Goal: Task Accomplishment & Management: Manage account settings

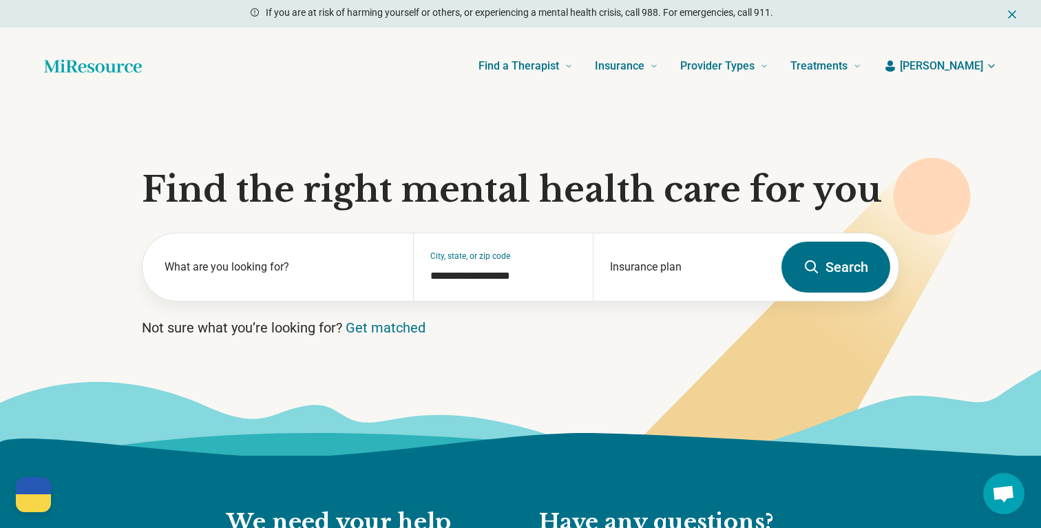
click at [951, 60] on span "[PERSON_NAME]" at bounding box center [941, 66] width 83 height 17
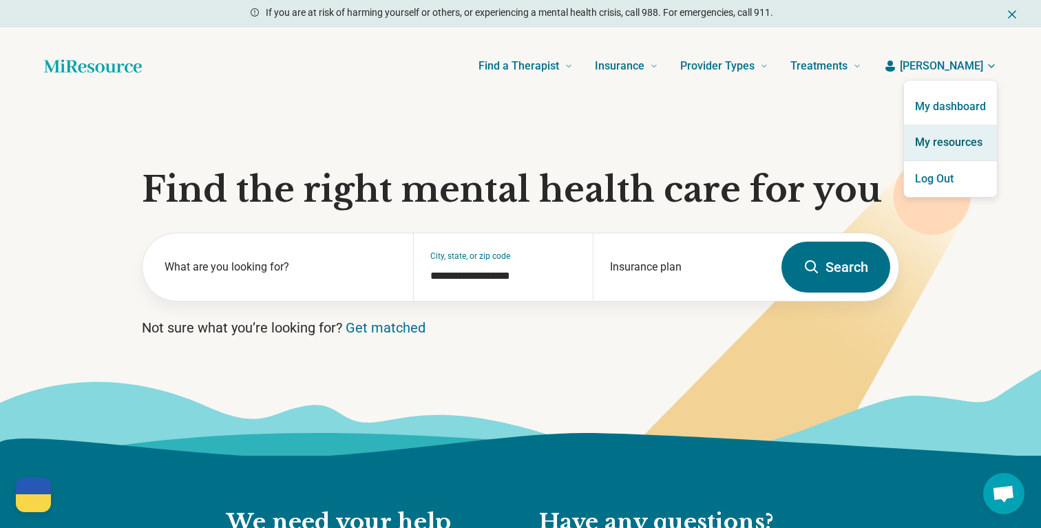
click at [954, 138] on link "My resources" at bounding box center [950, 143] width 93 height 36
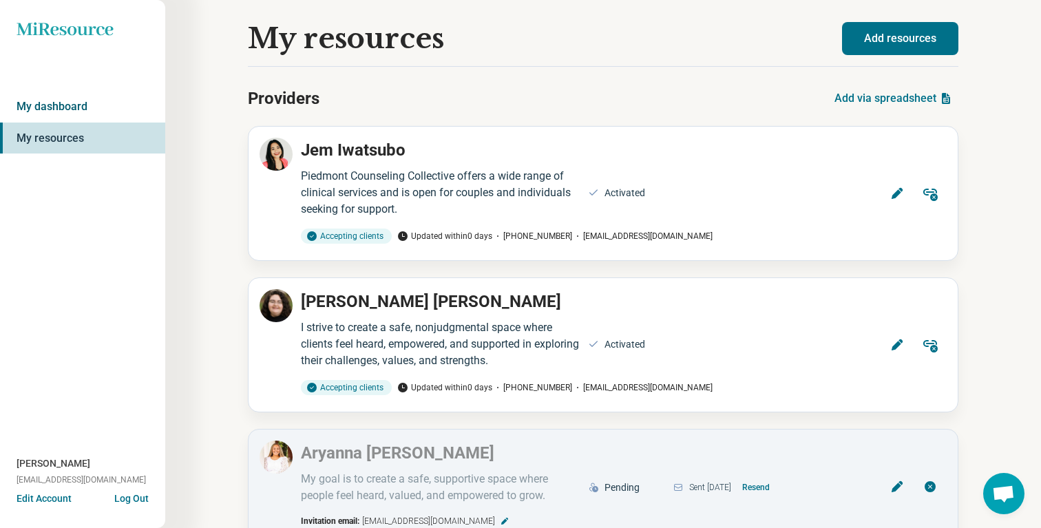
click at [59, 94] on link "My dashboard" at bounding box center [82, 107] width 165 height 32
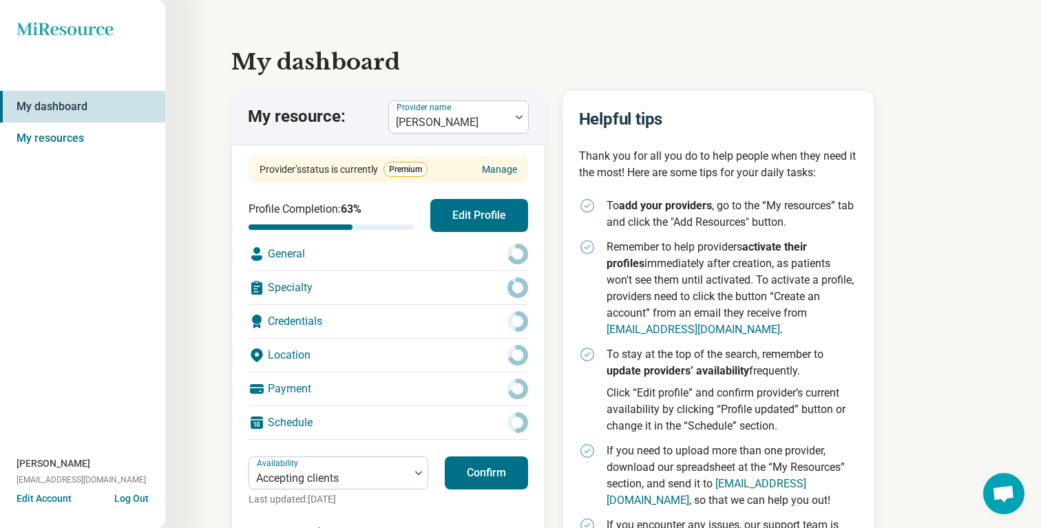
click at [503, 171] on link "Manage" at bounding box center [499, 170] width 35 height 14
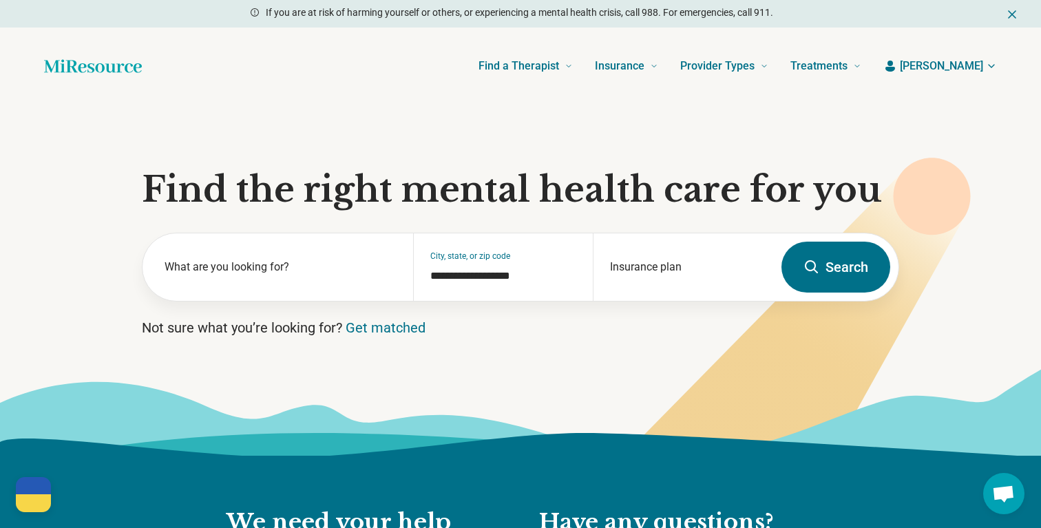
click at [973, 56] on header "Find a Therapist Mental Health Conditions ADHD Anxiety Anorexia Autism Bipolar …" at bounding box center [520, 66] width 997 height 55
click at [974, 69] on span "[PERSON_NAME]" at bounding box center [941, 66] width 83 height 17
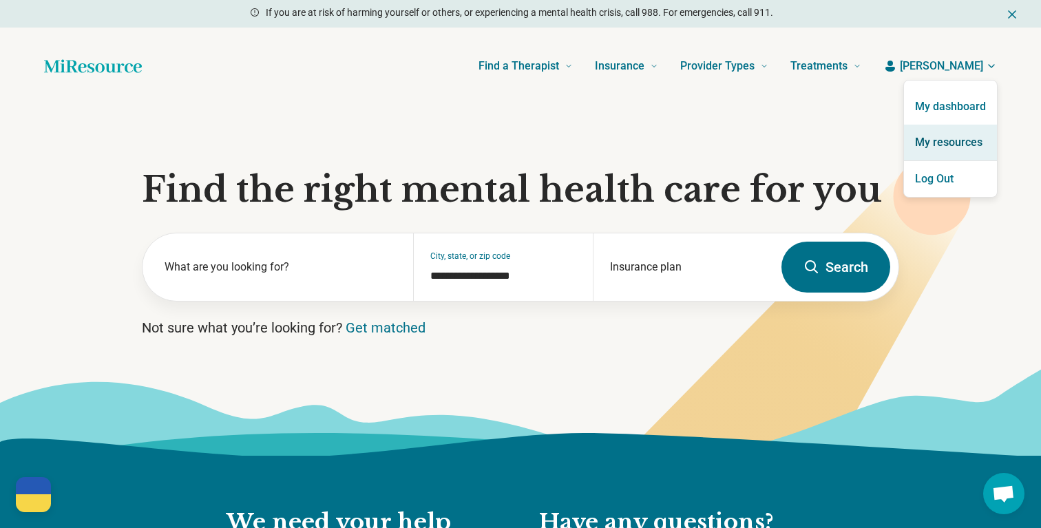
click at [955, 142] on link "My resources" at bounding box center [950, 143] width 93 height 36
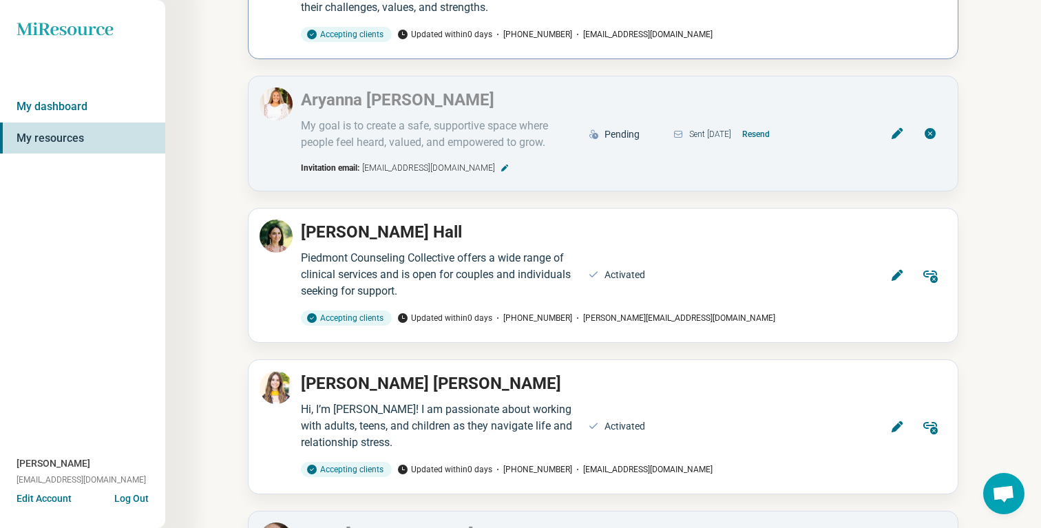
scroll to position [359, 0]
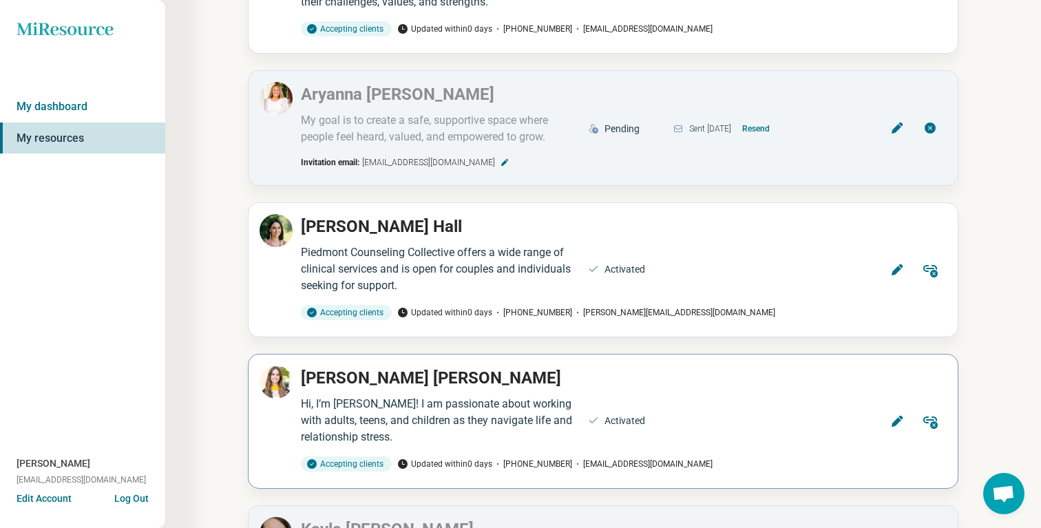
click at [347, 376] on p "Sarah Dulaney" at bounding box center [431, 378] width 260 height 25
click at [903, 421] on icon at bounding box center [898, 422] width 14 height 14
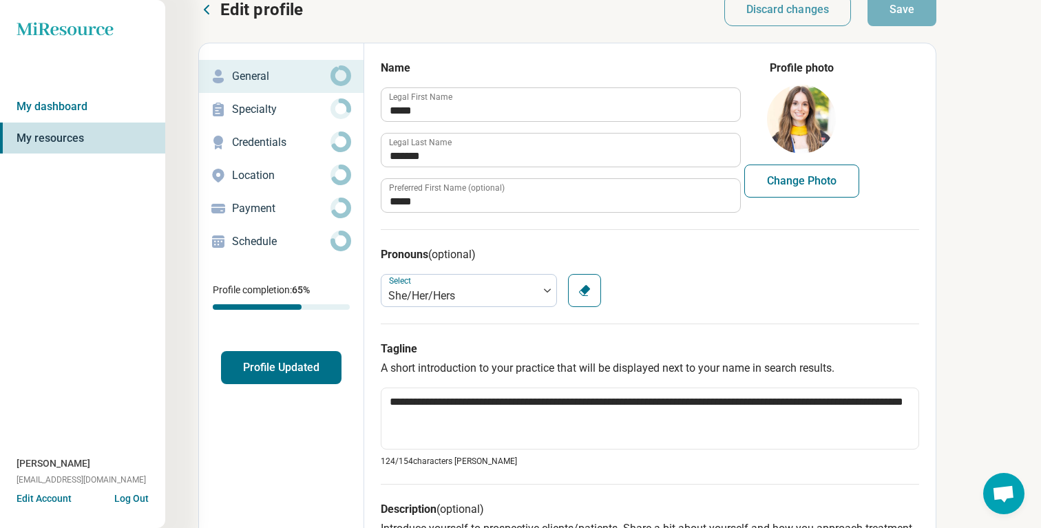
scroll to position [23, 0]
click at [269, 131] on link "Credentials" at bounding box center [281, 143] width 165 height 33
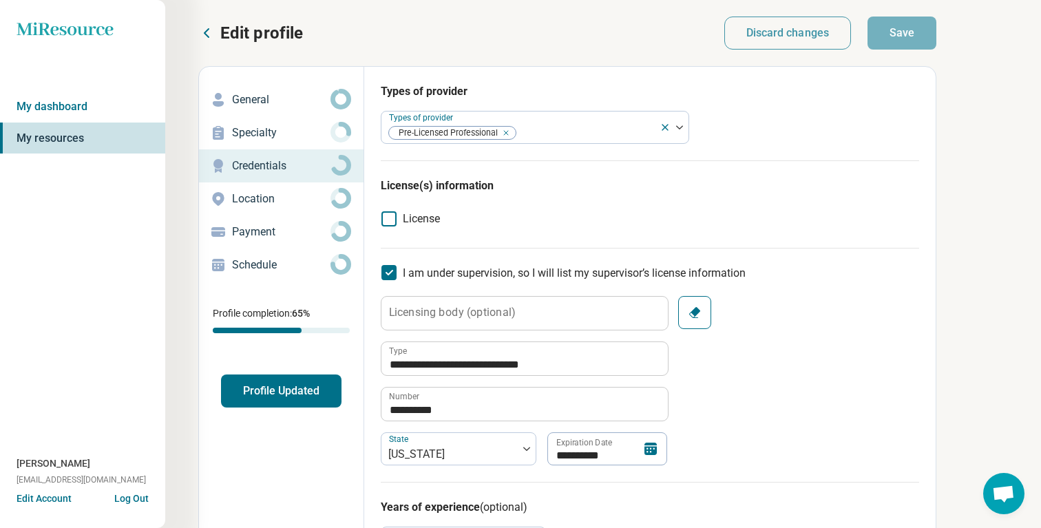
click at [290, 222] on div "Payment" at bounding box center [281, 232] width 143 height 22
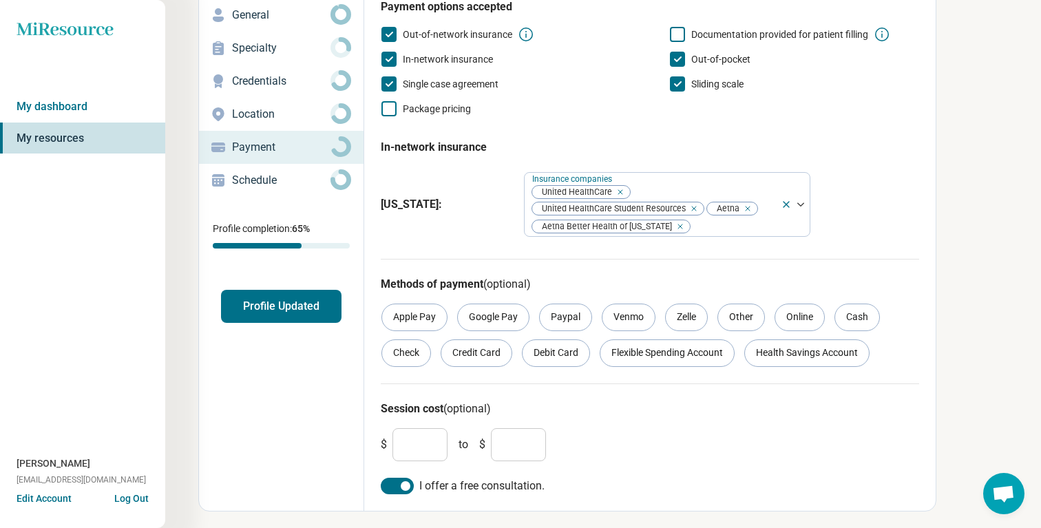
scroll to position [91, 0]
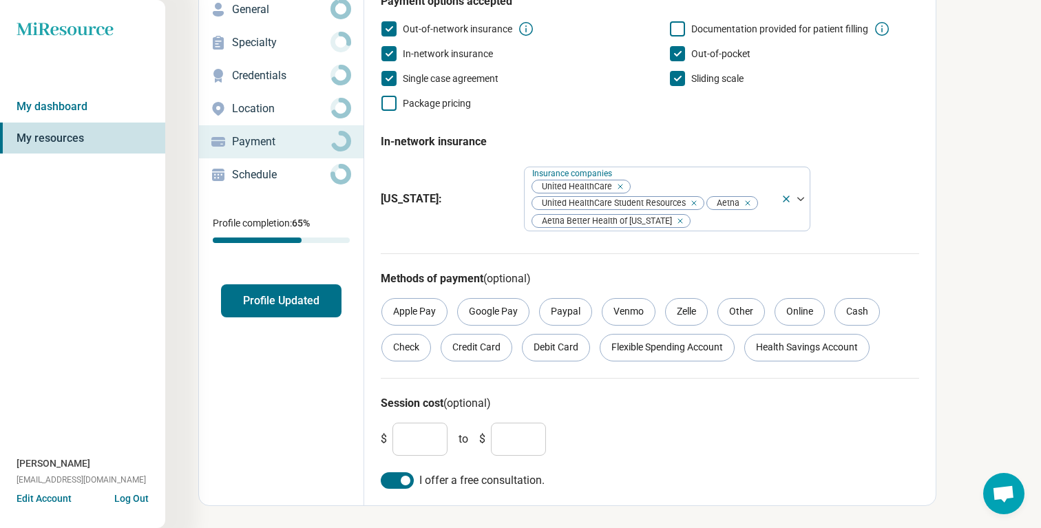
click at [307, 174] on p "Schedule" at bounding box center [281, 175] width 99 height 17
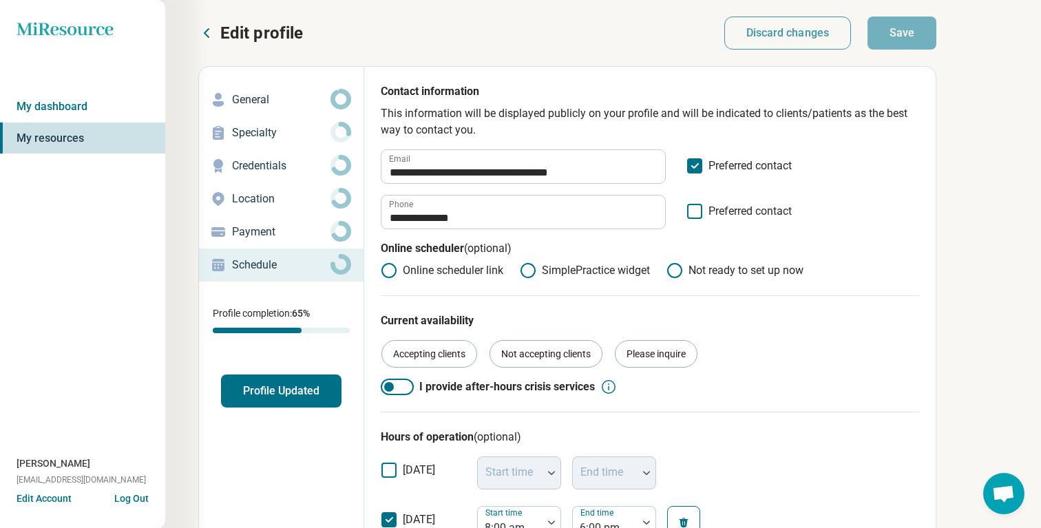
click at [291, 238] on p "Payment" at bounding box center [281, 232] width 99 height 17
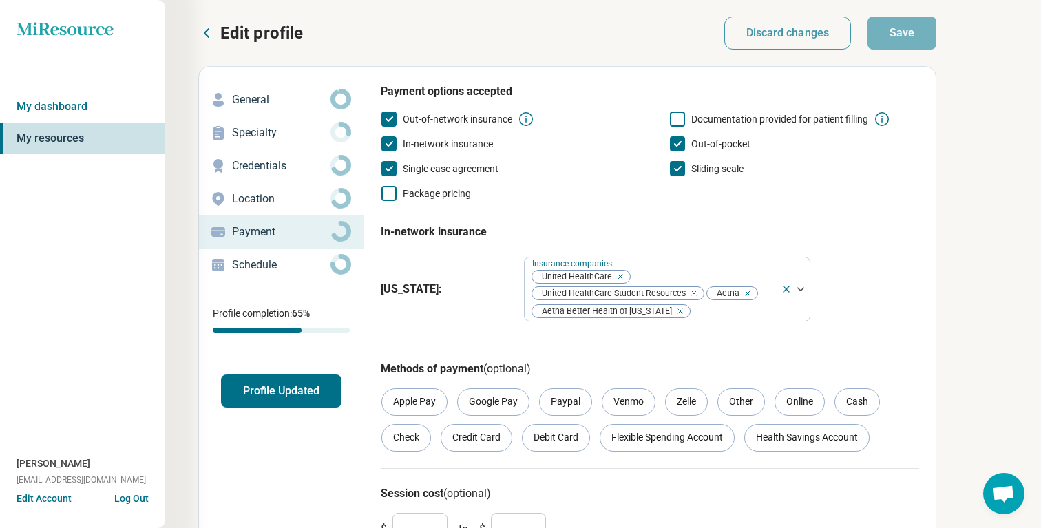
click at [258, 204] on p "Location" at bounding box center [281, 199] width 99 height 17
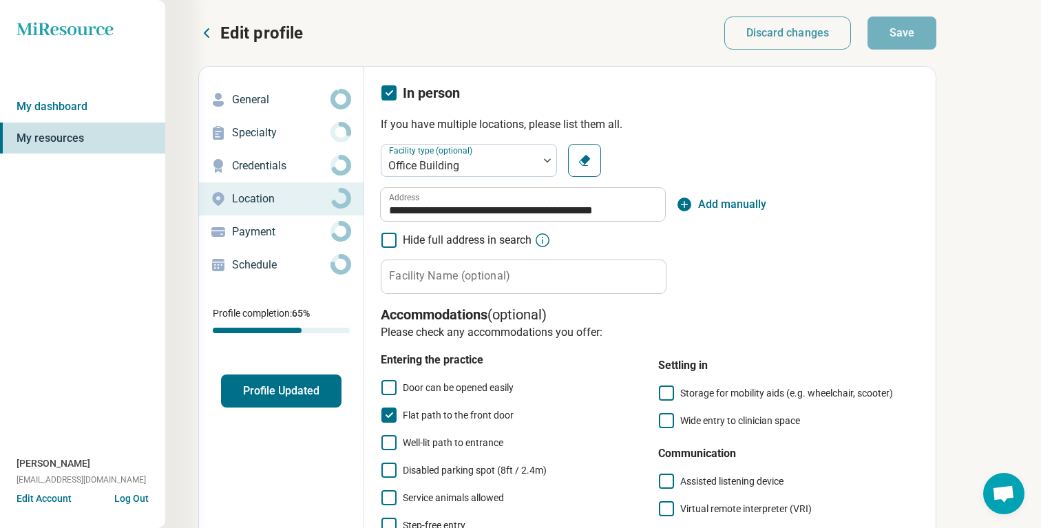
click at [280, 160] on p "Credentials" at bounding box center [281, 166] width 99 height 17
type textarea "*"
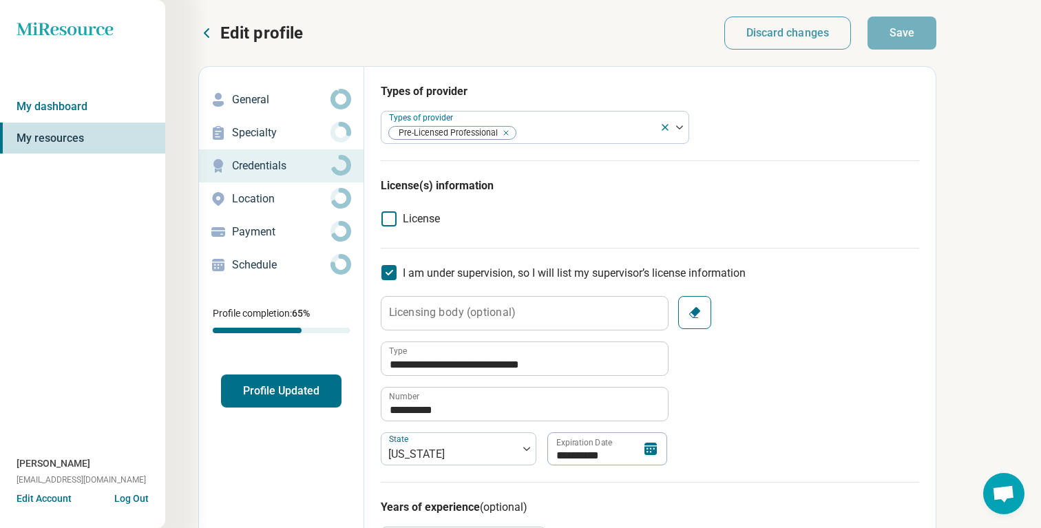
click at [286, 404] on button "Profile Updated" at bounding box center [281, 391] width 121 height 33
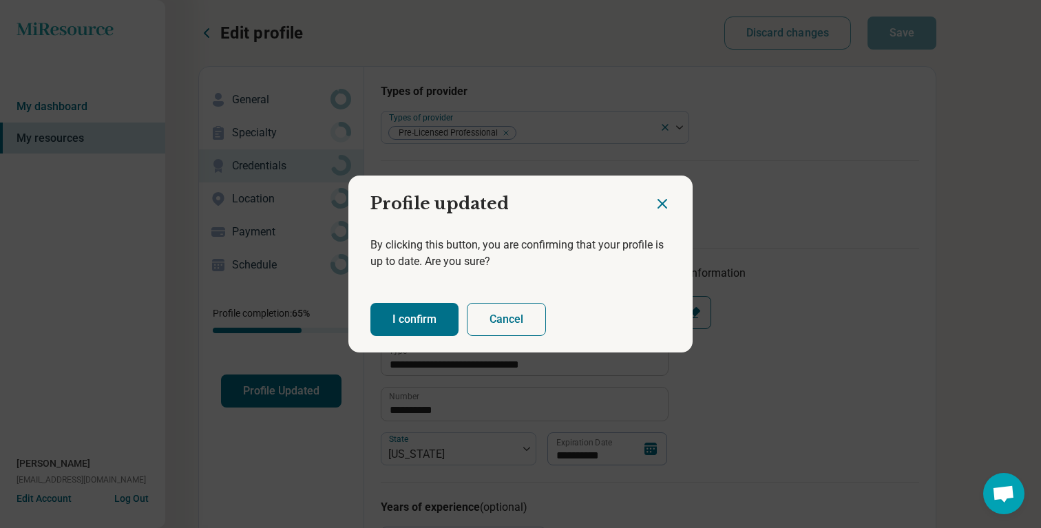
click at [406, 322] on button "I confirm" at bounding box center [415, 319] width 88 height 33
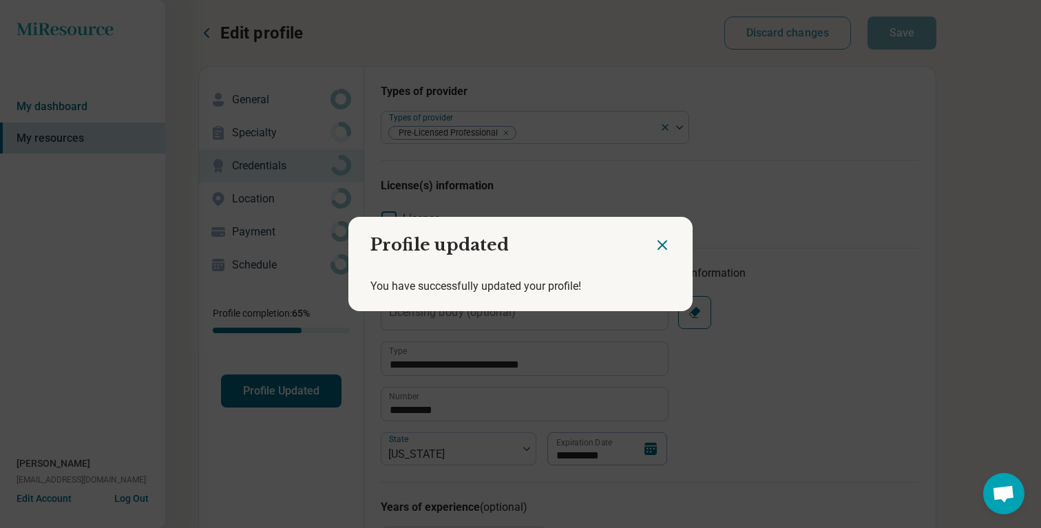
click at [45, 496] on div "Profile updated You have successfully updated your profile!" at bounding box center [520, 264] width 1041 height 528
click at [45, 501] on div "Profile updated You have successfully updated your profile!" at bounding box center [520, 264] width 1041 height 528
click at [659, 247] on icon "Close dialog" at bounding box center [663, 245] width 8 height 8
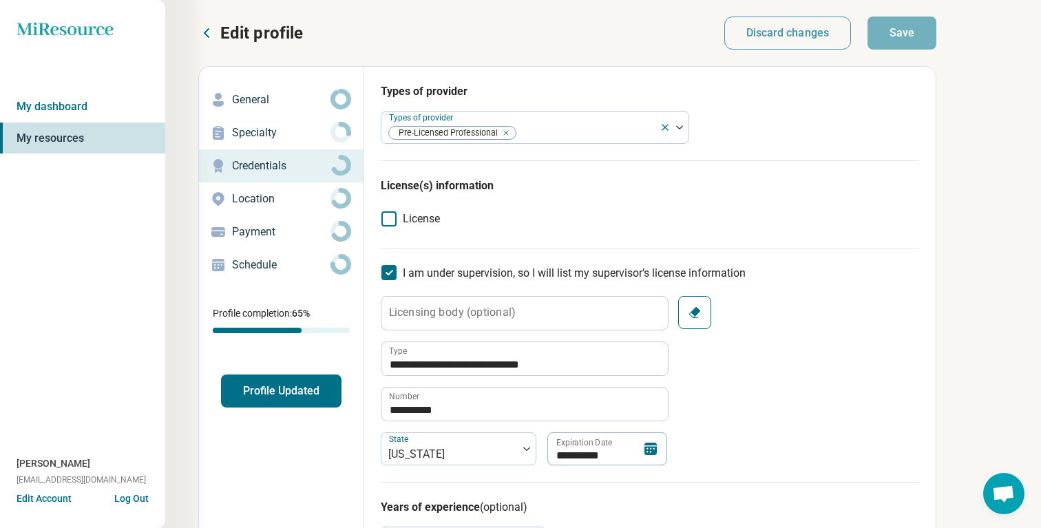
click at [40, 501] on button "Edit Account" at bounding box center [44, 499] width 55 height 14
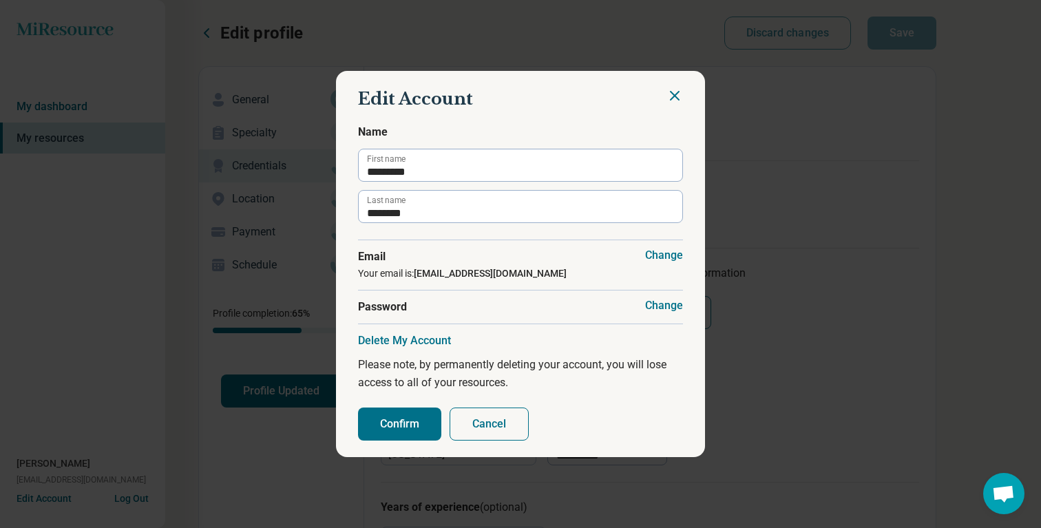
click at [673, 103] on icon "Close" at bounding box center [675, 95] width 17 height 17
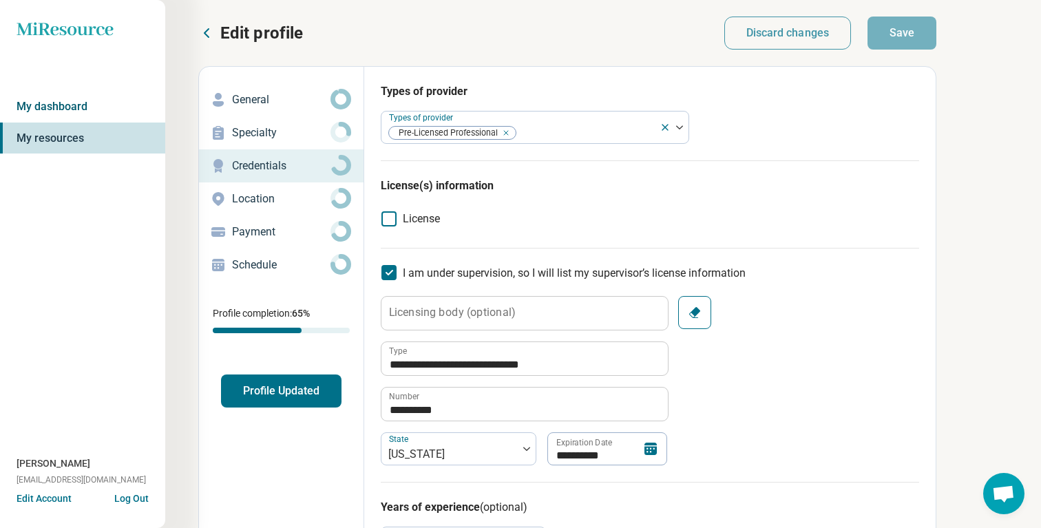
click at [51, 116] on link "My dashboard" at bounding box center [82, 107] width 165 height 32
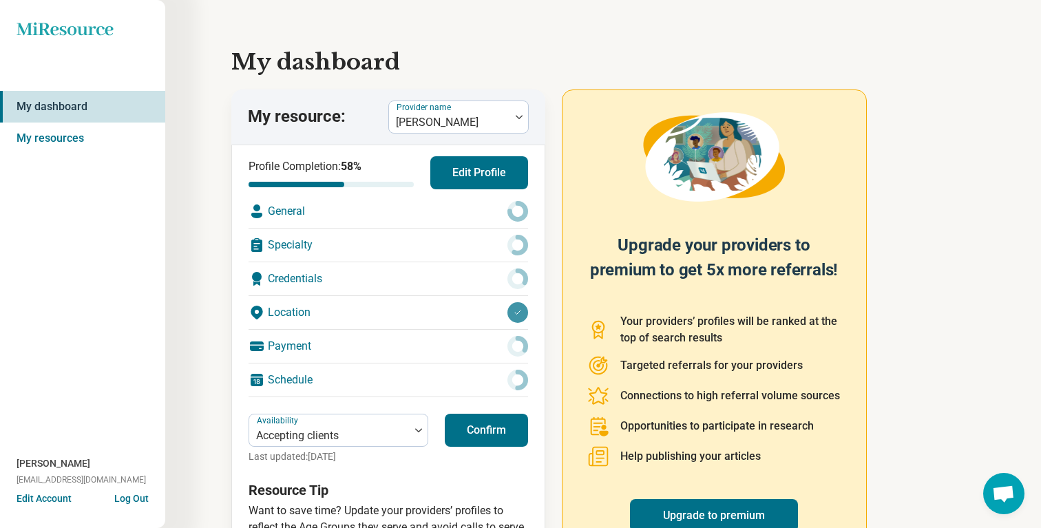
scroll to position [63, 0]
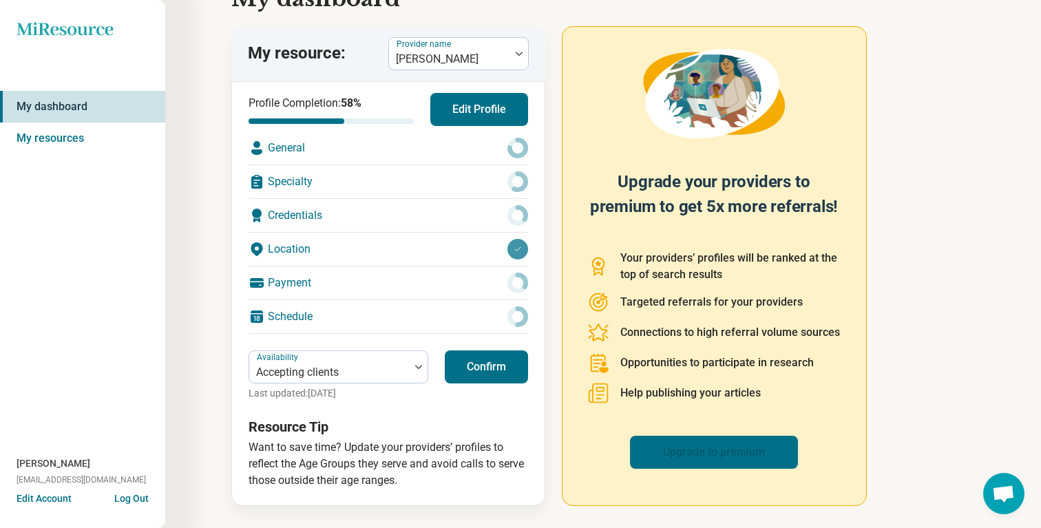
click at [712, 437] on link "Upgrade to premium" at bounding box center [714, 452] width 168 height 33
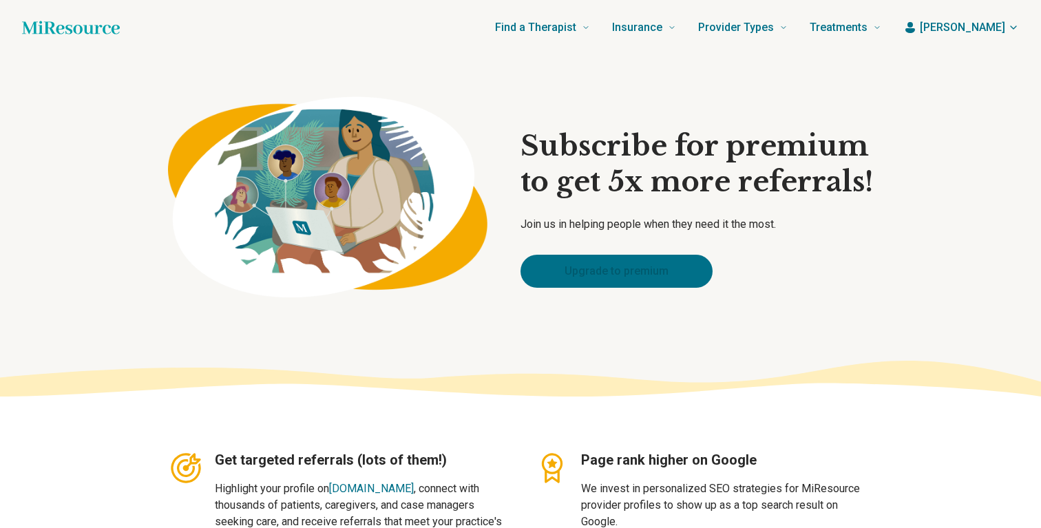
click at [623, 273] on link "Upgrade to premium" at bounding box center [617, 271] width 192 height 33
click at [970, 25] on span "[PERSON_NAME]" at bounding box center [962, 27] width 85 height 17
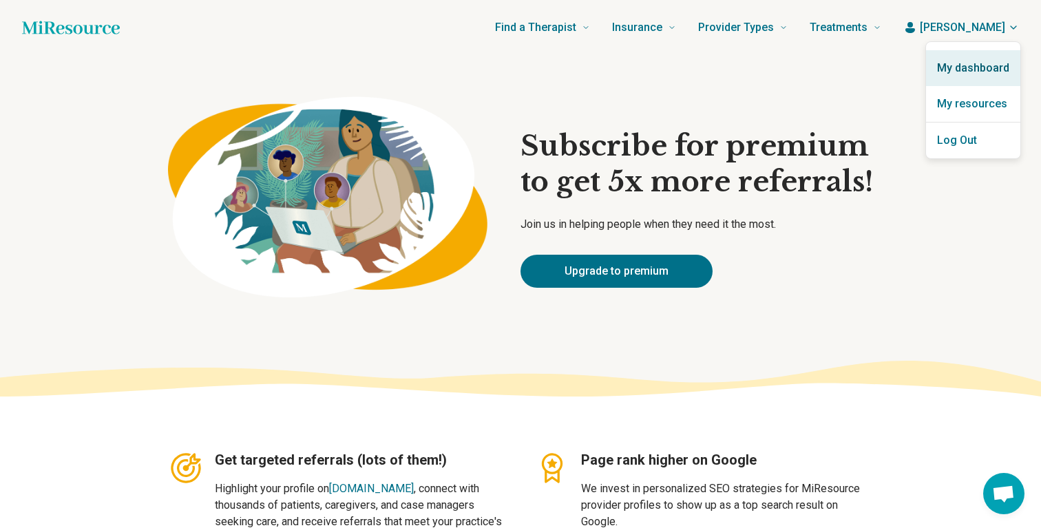
click at [977, 64] on link "My dashboard" at bounding box center [973, 68] width 94 height 36
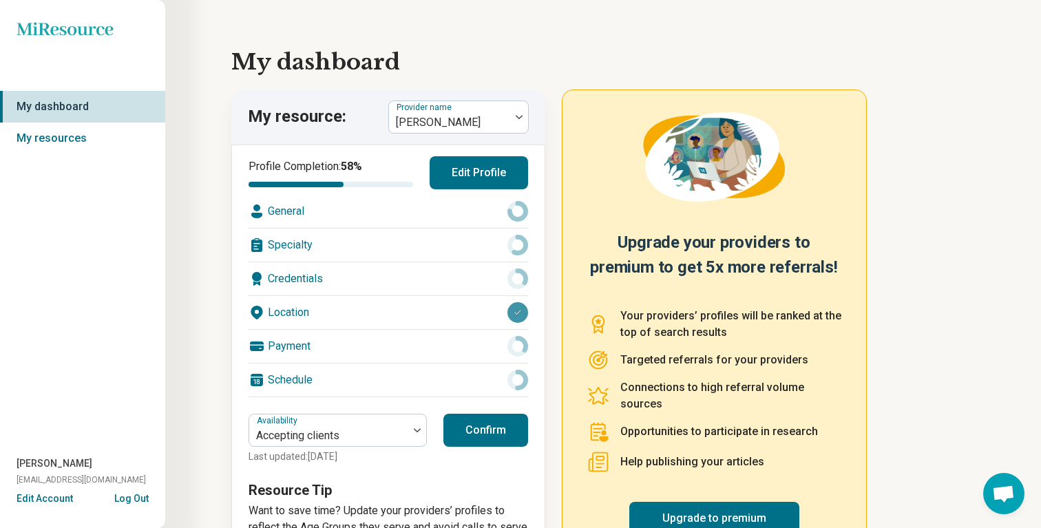
scroll to position [63, 0]
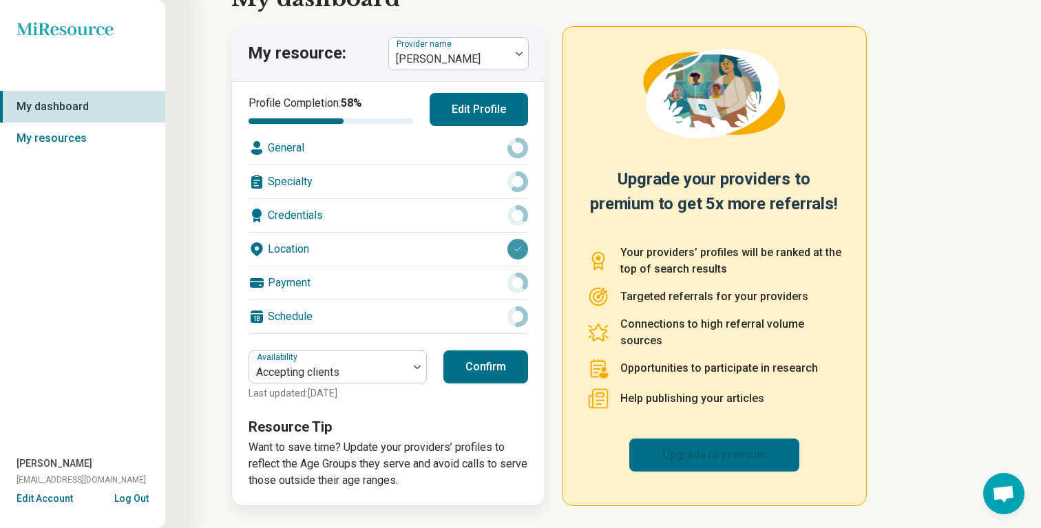
click at [712, 451] on link "Upgrade to premium" at bounding box center [715, 455] width 170 height 33
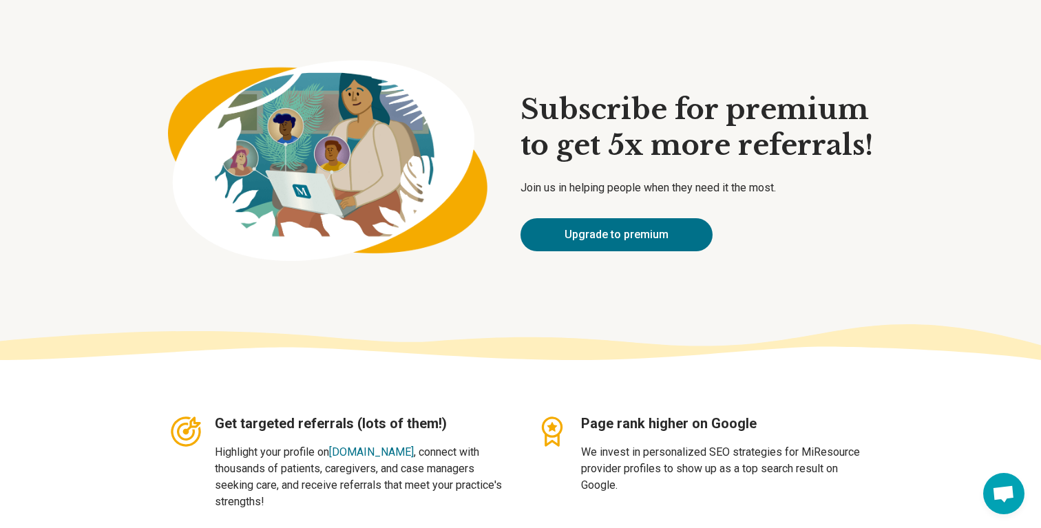
scroll to position [38, 0]
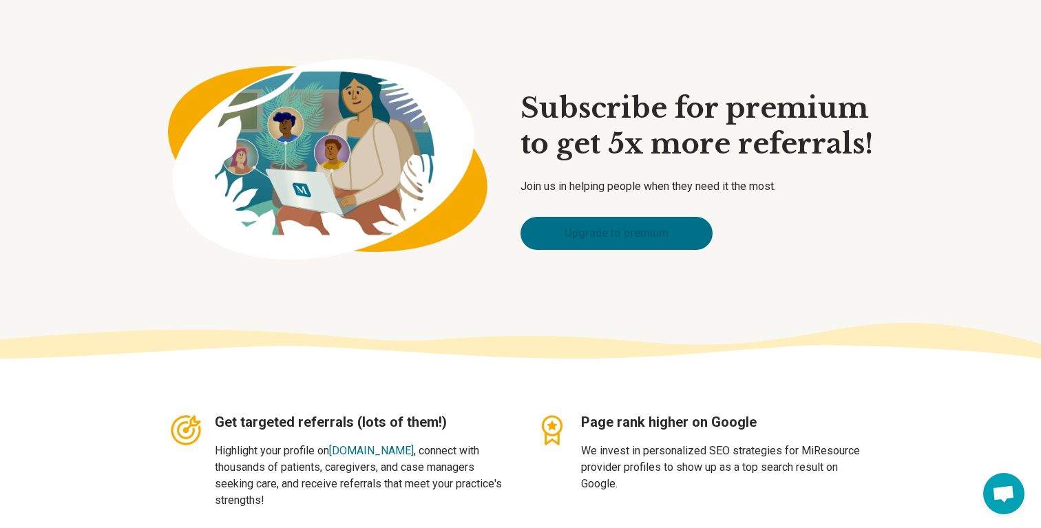
click at [579, 229] on link "Upgrade to premium" at bounding box center [617, 233] width 192 height 33
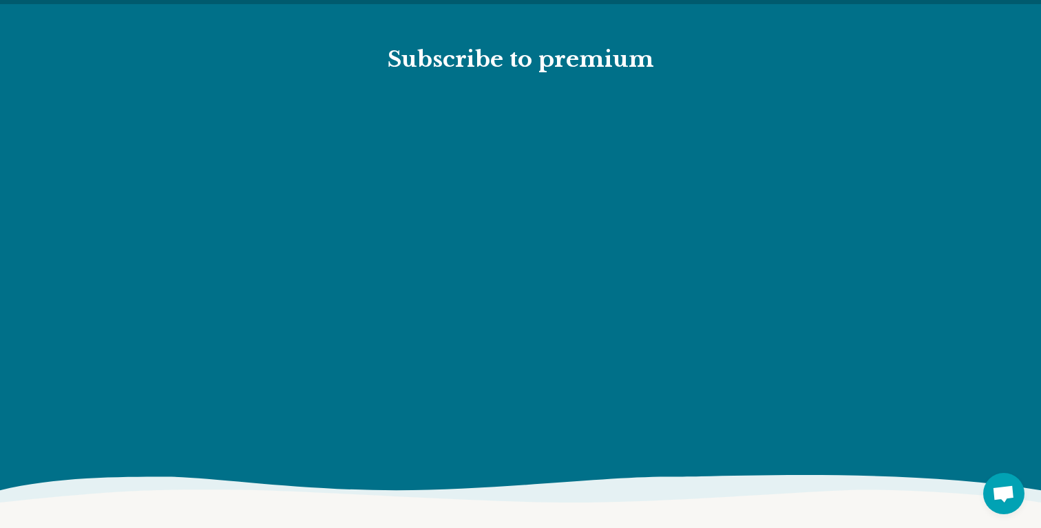
scroll to position [1527, 0]
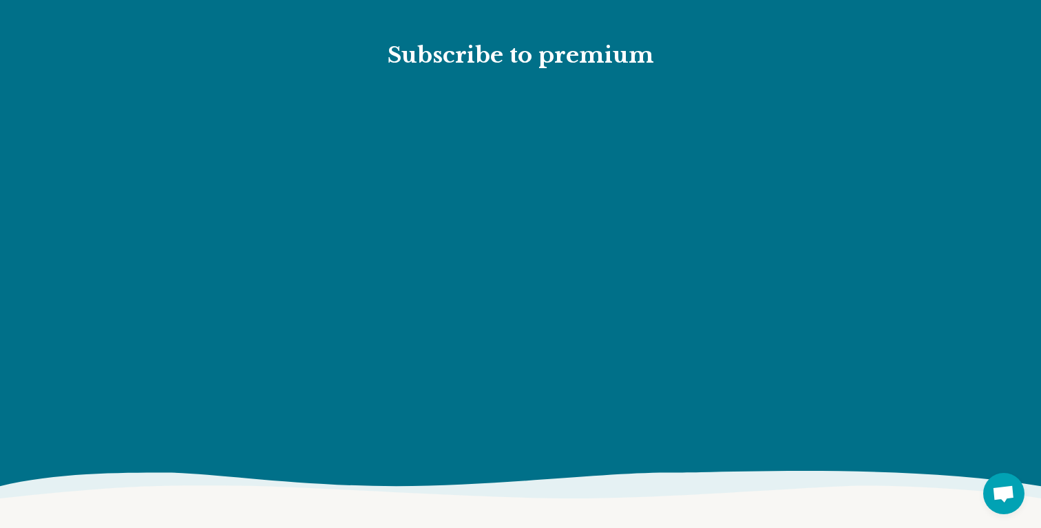
type textarea "*"
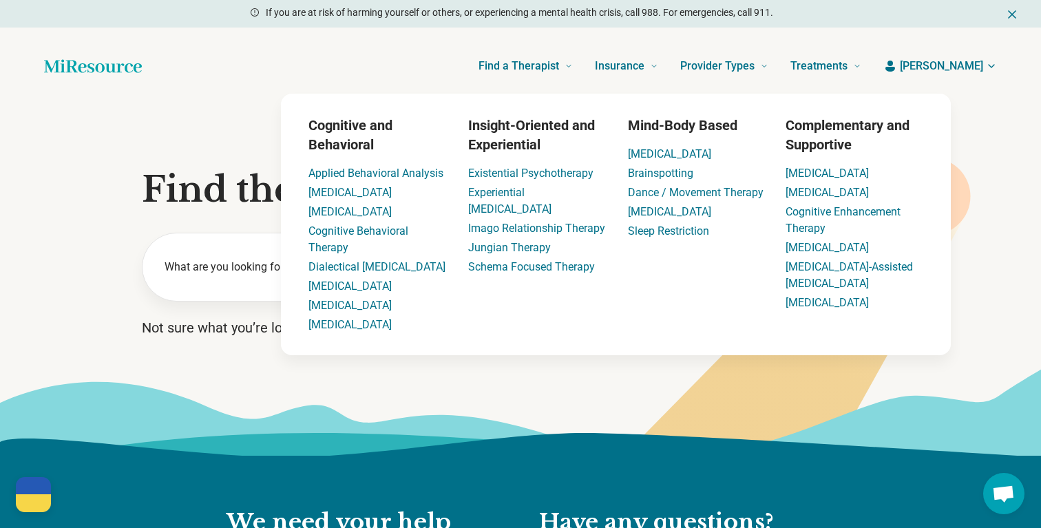
click at [955, 65] on span "[PERSON_NAME]" at bounding box center [941, 66] width 83 height 17
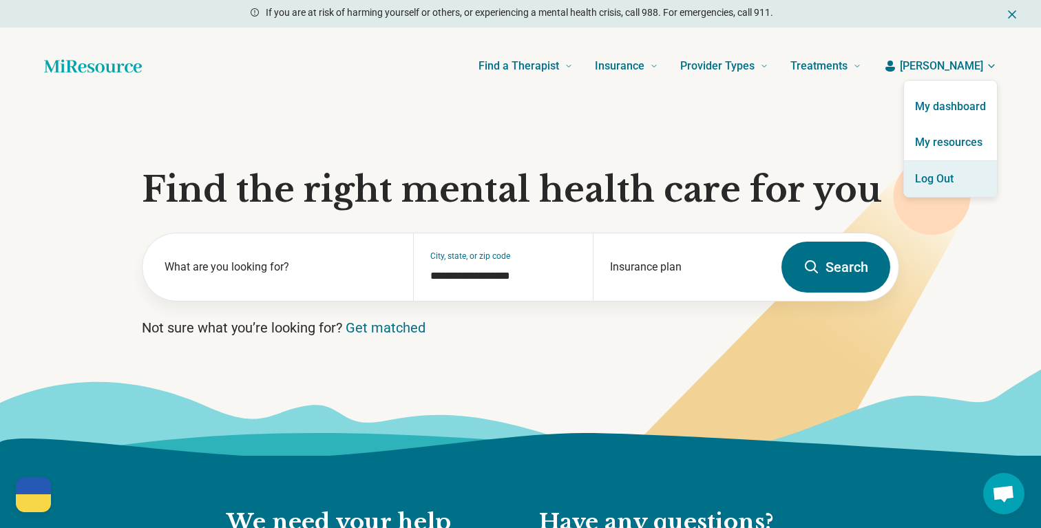
click at [955, 178] on button "Log Out" at bounding box center [950, 179] width 93 height 36
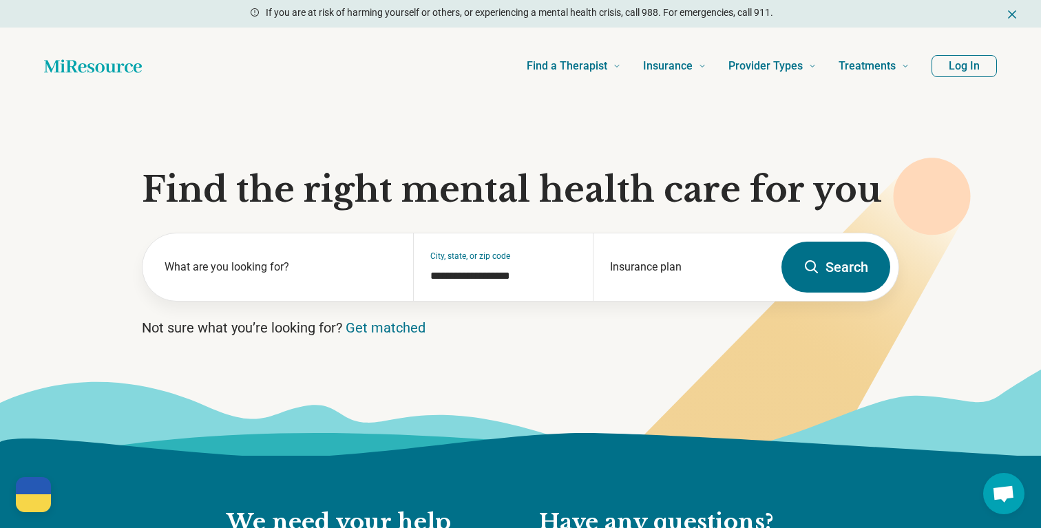
click at [957, 60] on button "Log In" at bounding box center [964, 66] width 65 height 22
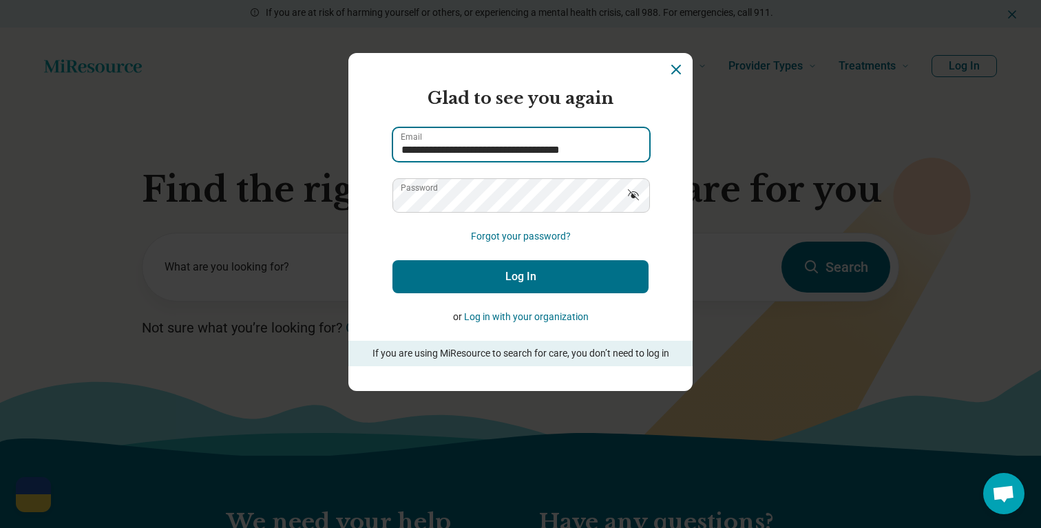
click at [499, 144] on input "**********" at bounding box center [521, 144] width 256 height 33
type input "**********"
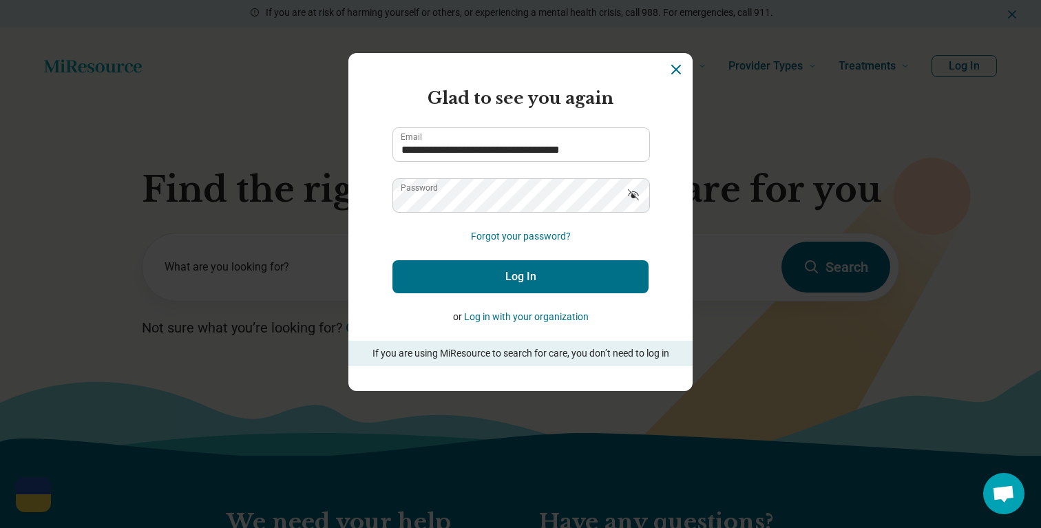
click at [639, 196] on icon "Show password" at bounding box center [633, 194] width 11 height 11
click at [420, 238] on form "**********" at bounding box center [521, 226] width 256 height 280
click at [475, 264] on button "Log In" at bounding box center [521, 276] width 256 height 33
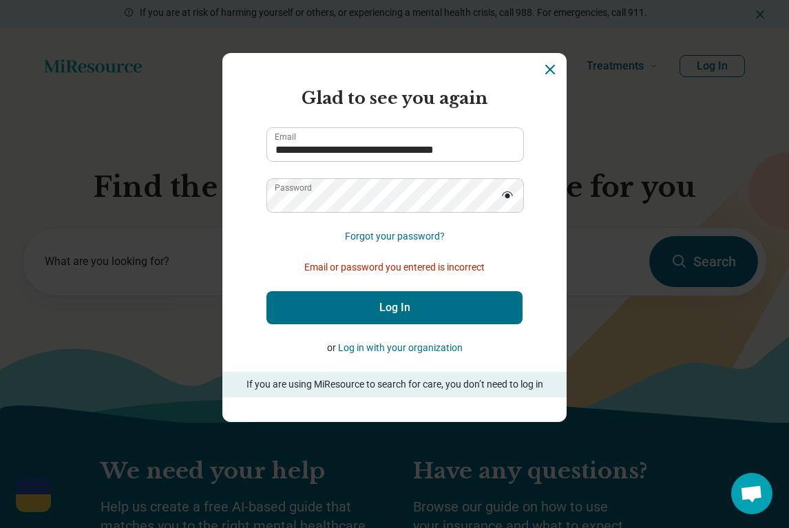
click at [267, 249] on form "**********" at bounding box center [395, 241] width 256 height 311
click at [402, 346] on button "Log in with your organization" at bounding box center [400, 348] width 125 height 14
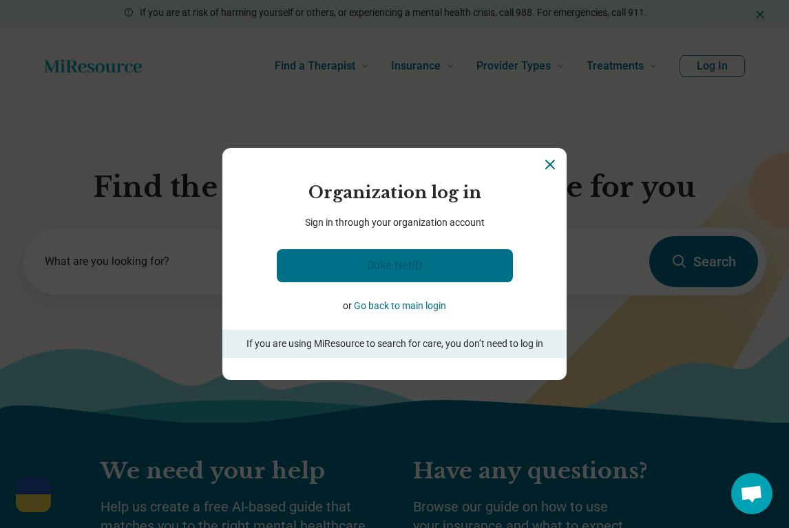
click at [466, 264] on link "Duke NetID" at bounding box center [395, 265] width 236 height 33
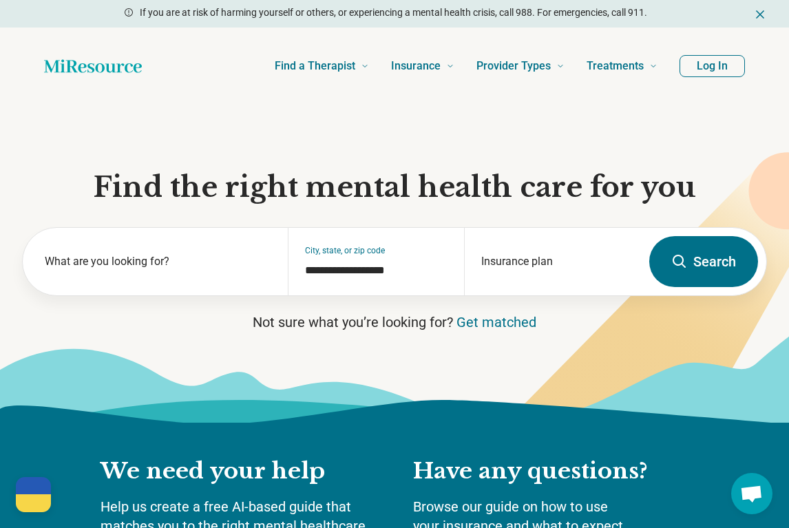
click at [716, 69] on button "Log In" at bounding box center [712, 66] width 65 height 22
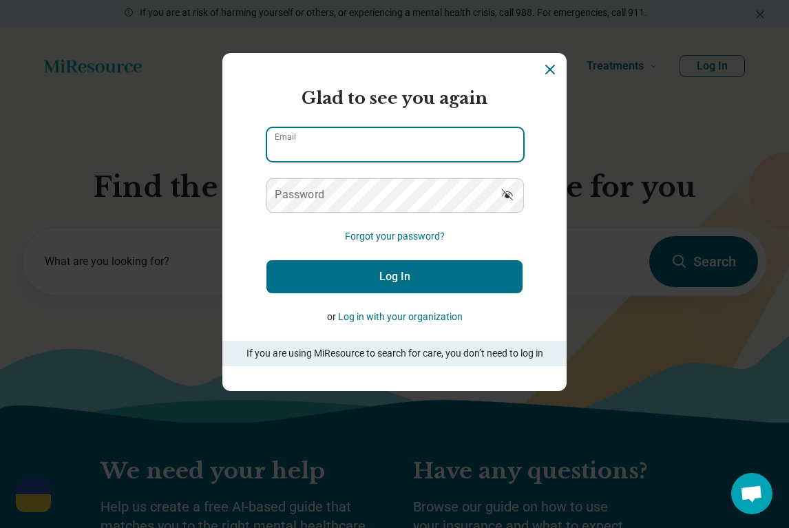
type input "**********"
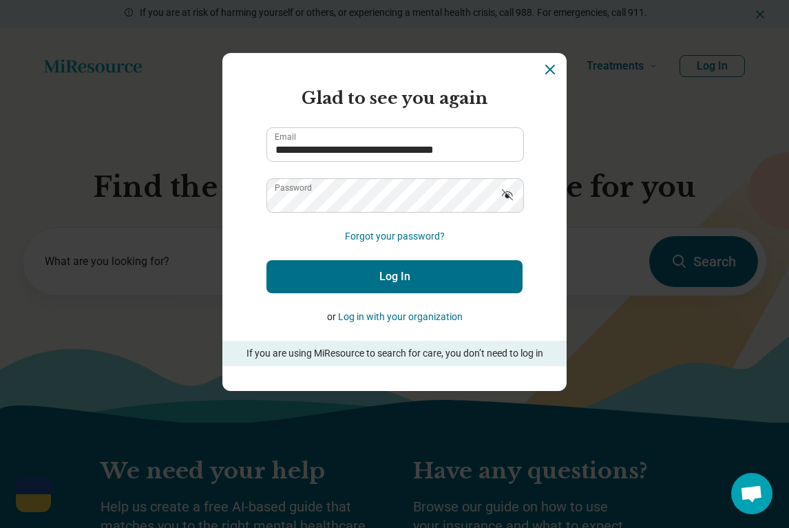
click at [433, 269] on button "Log In" at bounding box center [395, 276] width 256 height 33
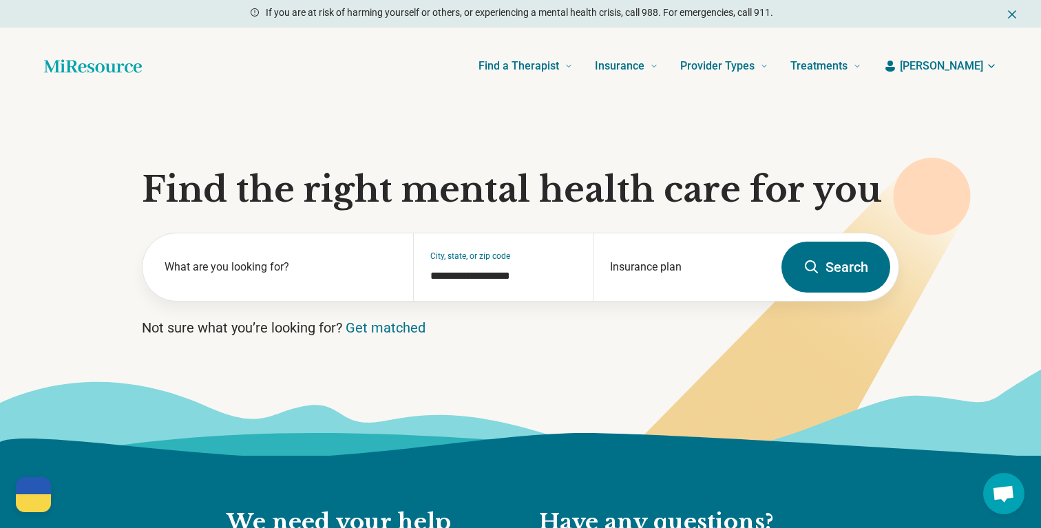
click at [789, 72] on span "Josephine" at bounding box center [941, 66] width 83 height 17
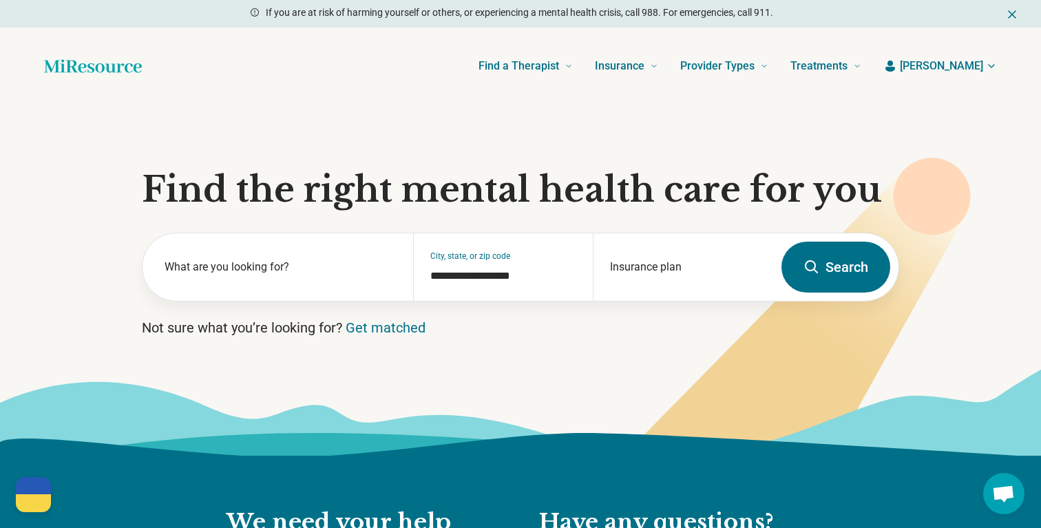
click at [789, 505] on span "Open chat" at bounding box center [1004, 493] width 41 height 41
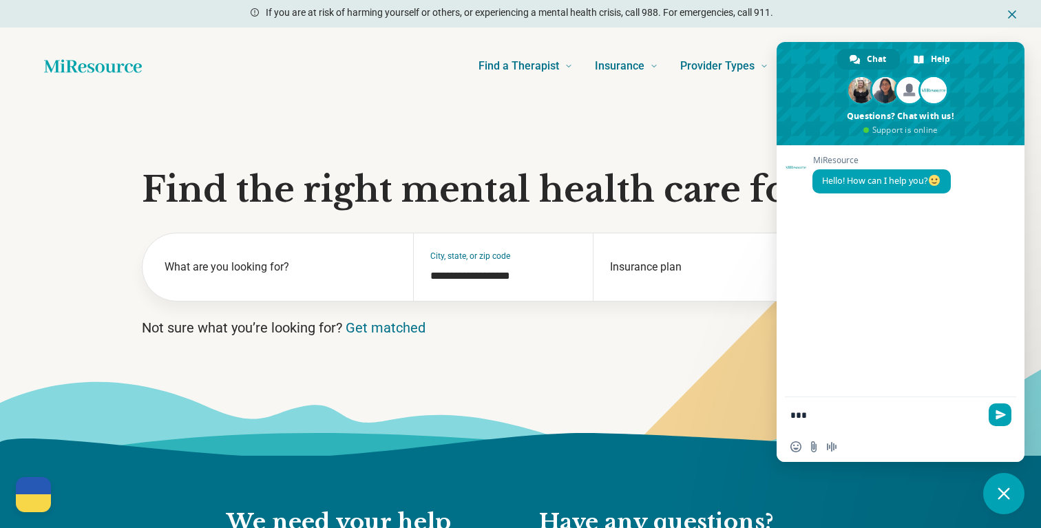
type textarea "***"
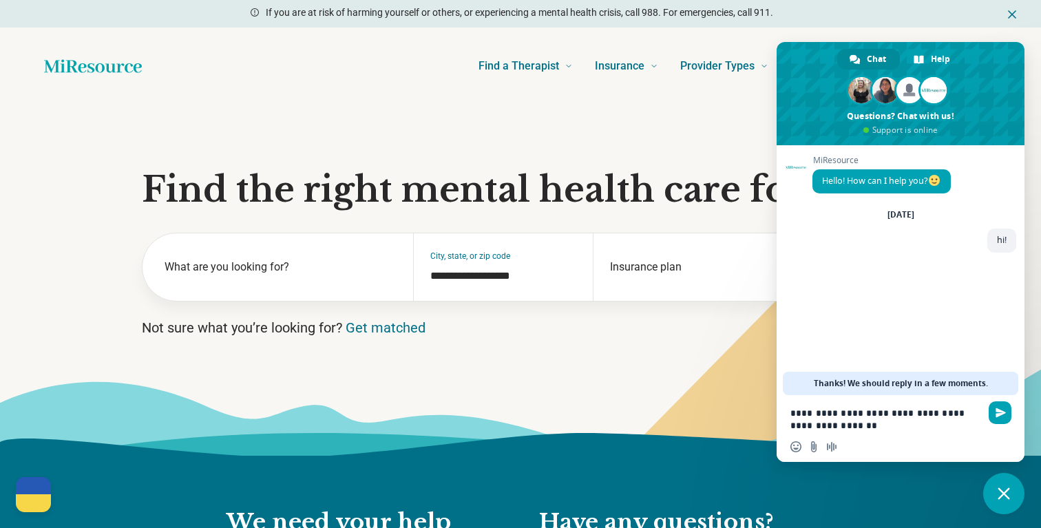
type textarea "**********"
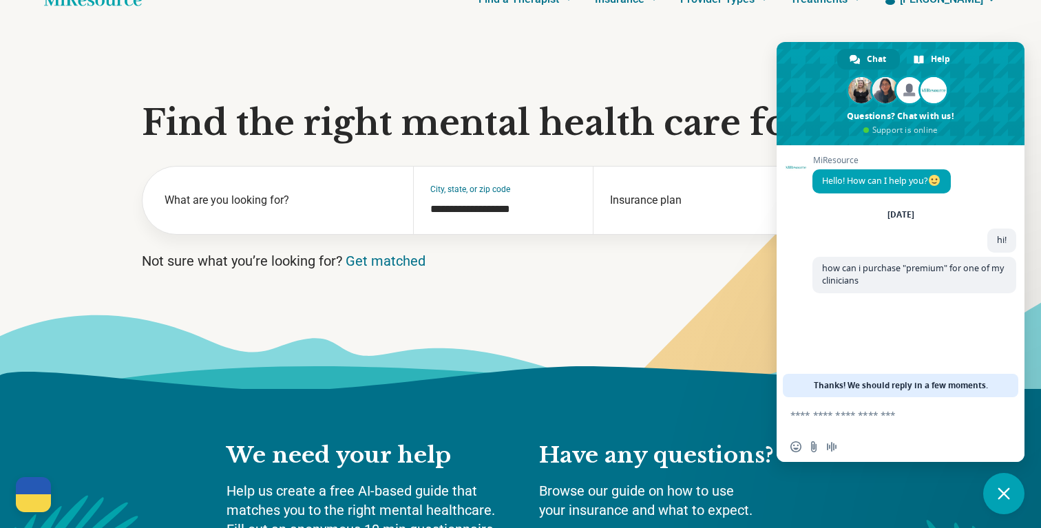
scroll to position [68, 0]
click at [672, 49] on section "**********" at bounding box center [520, 212] width 1041 height 351
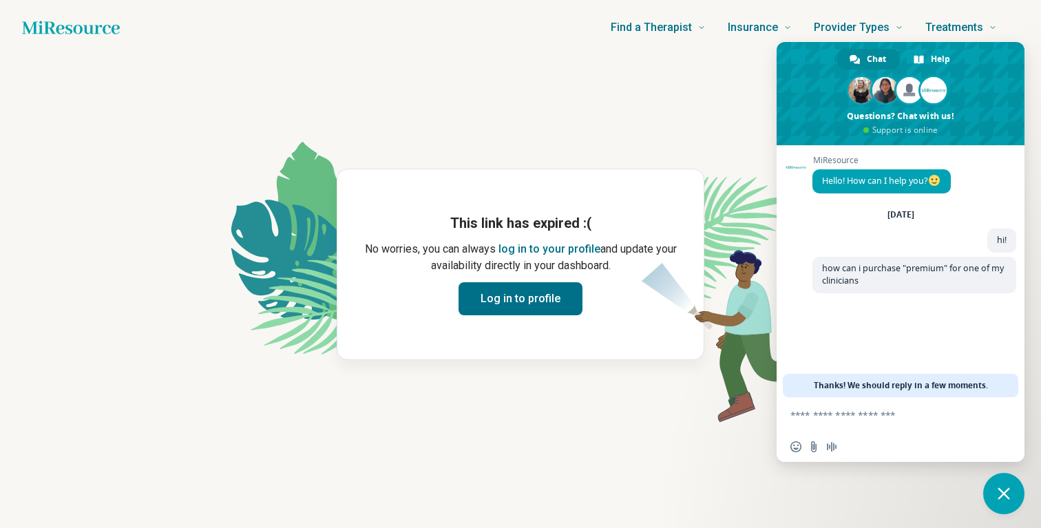
click at [544, 306] on button "Log in to profile" at bounding box center [521, 298] width 124 height 33
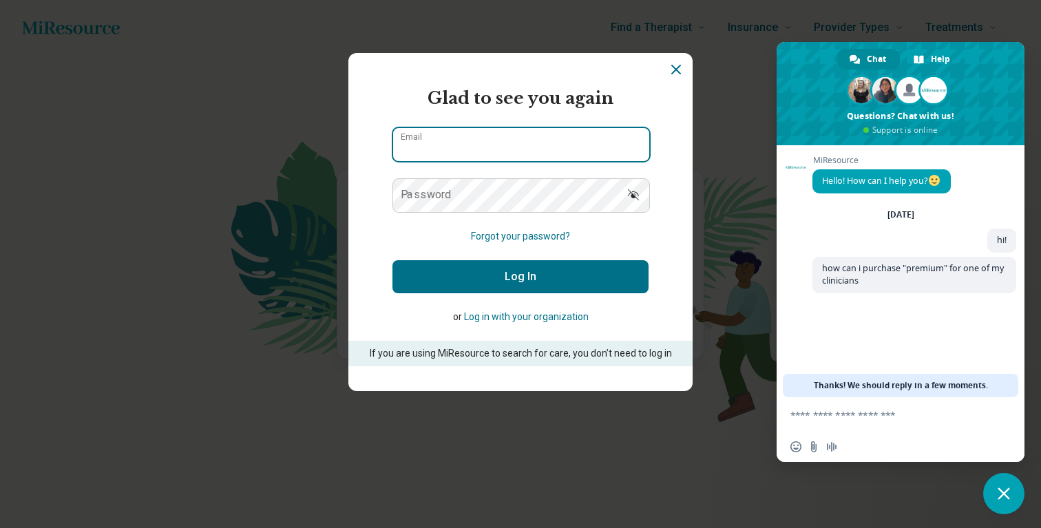
type input "**********"
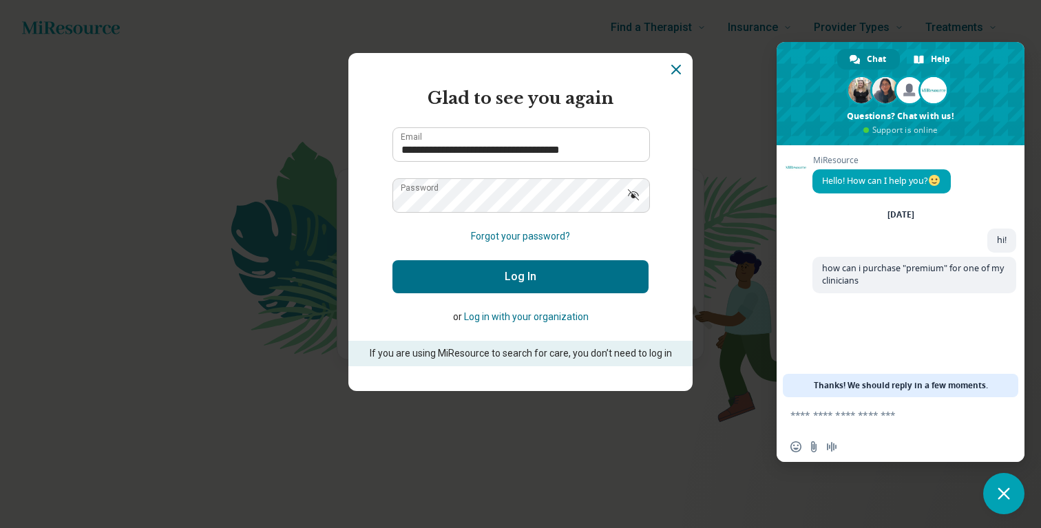
click at [535, 267] on button "Log In" at bounding box center [521, 276] width 256 height 33
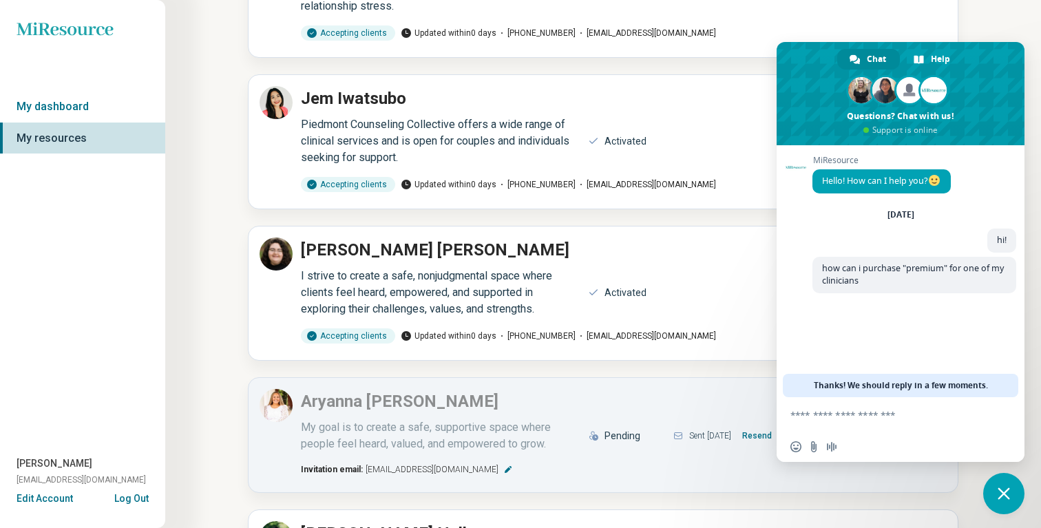
scroll to position [229, 0]
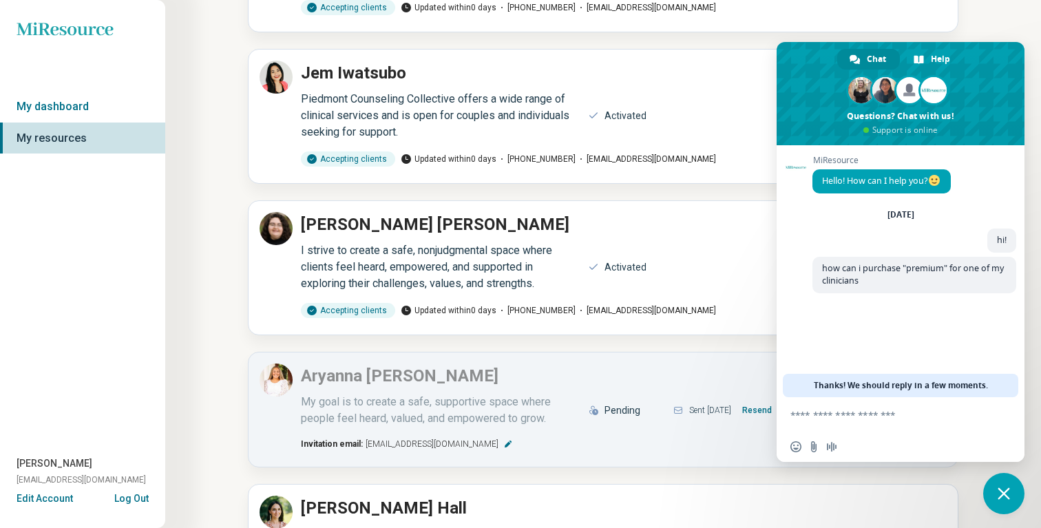
click at [39, 501] on button "Edit Account" at bounding box center [45, 499] width 56 height 14
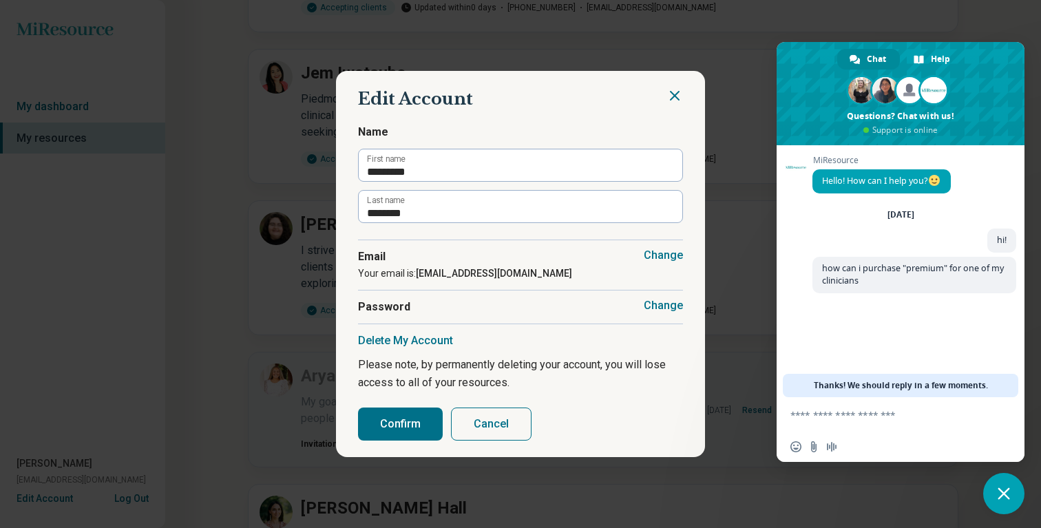
click at [674, 95] on icon "Close" at bounding box center [675, 96] width 8 height 8
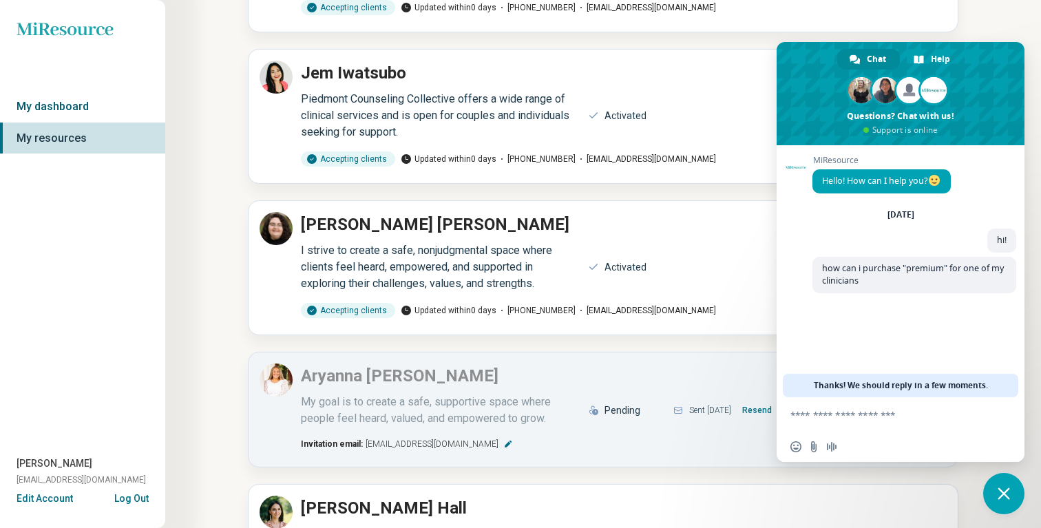
click at [103, 111] on link "My dashboard" at bounding box center [82, 107] width 165 height 32
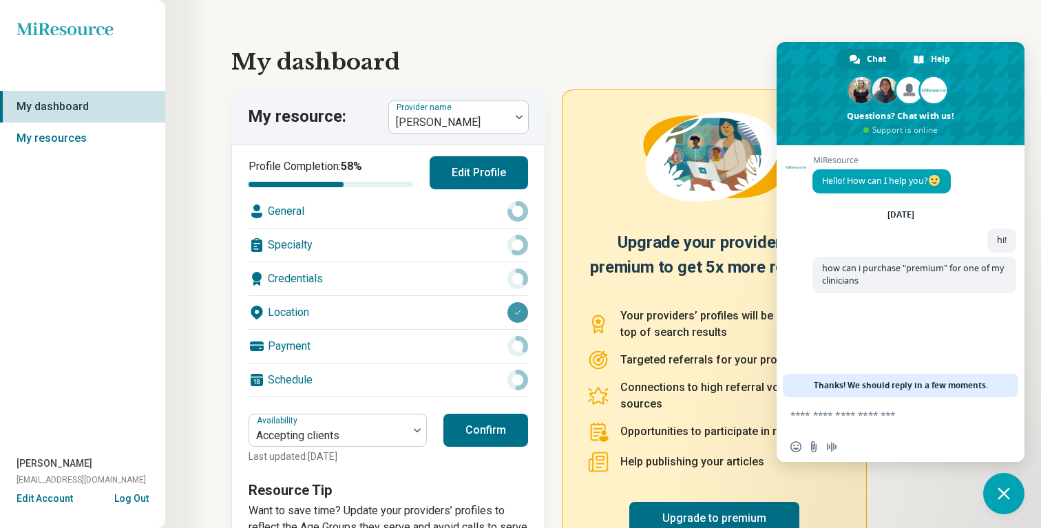
scroll to position [63, 0]
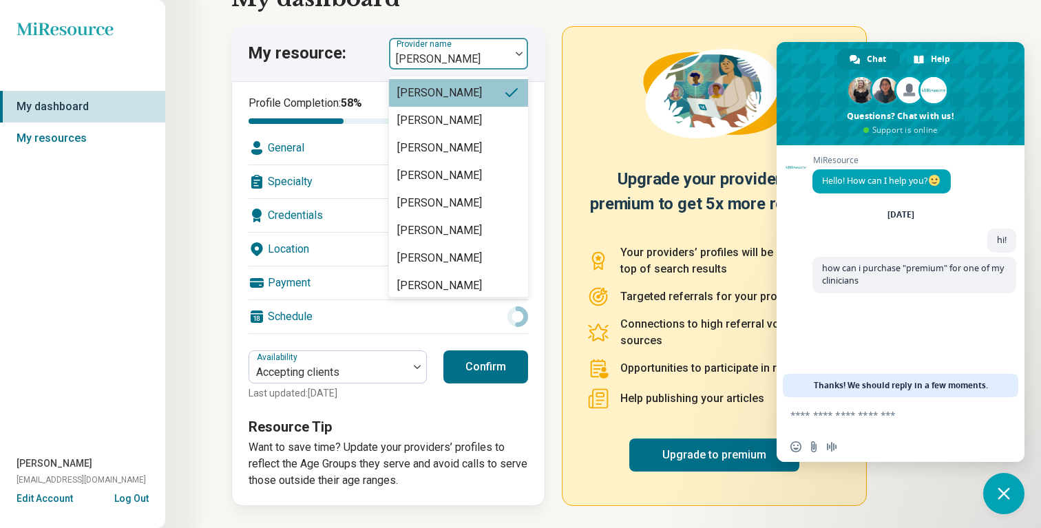
click at [459, 67] on div at bounding box center [450, 59] width 110 height 19
click at [468, 197] on div "Sarah Dulaney" at bounding box center [458, 203] width 139 height 28
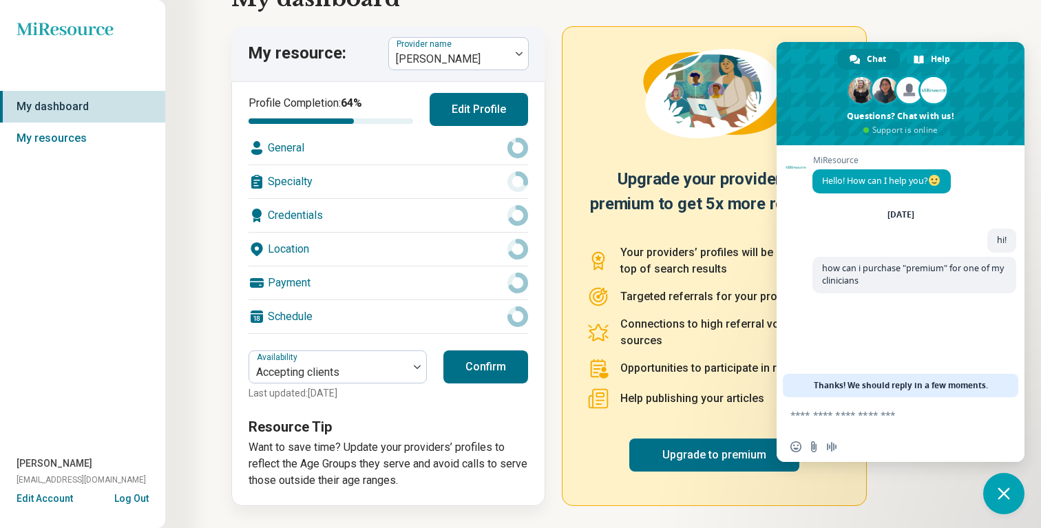
click at [519, 366] on button "Confirm" at bounding box center [486, 367] width 85 height 33
click at [380, 376] on div at bounding box center [329, 372] width 148 height 19
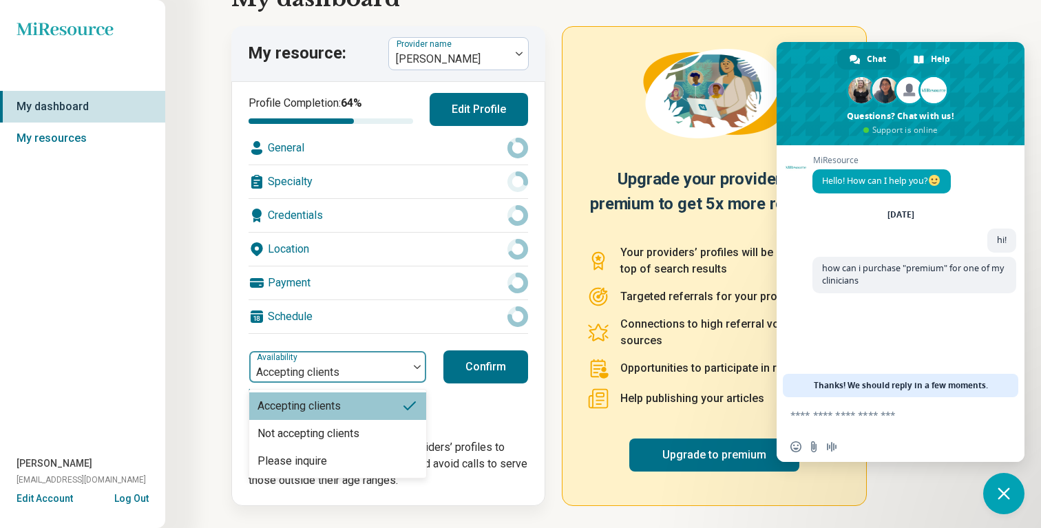
click at [380, 376] on div at bounding box center [329, 372] width 148 height 19
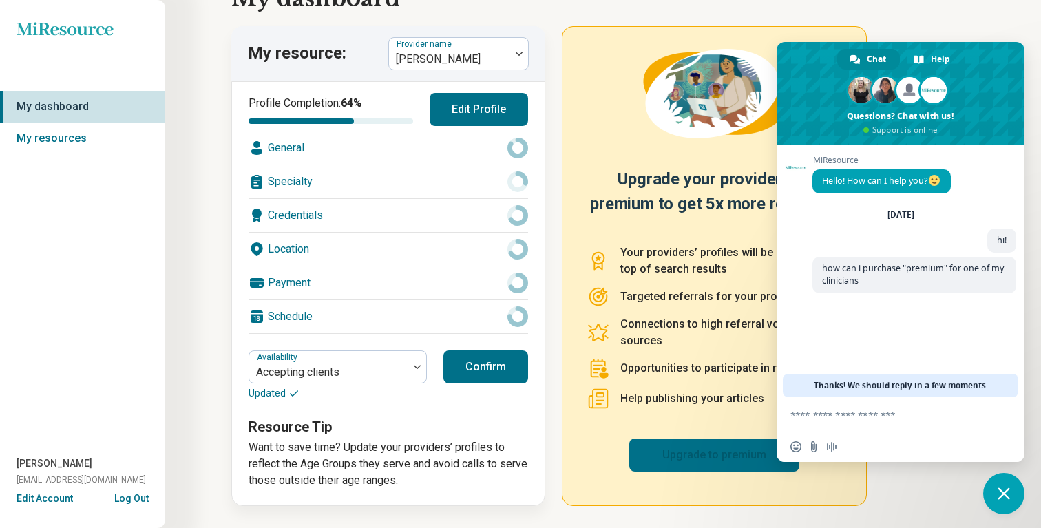
click at [654, 442] on link "Upgrade to premium" at bounding box center [715, 455] width 170 height 33
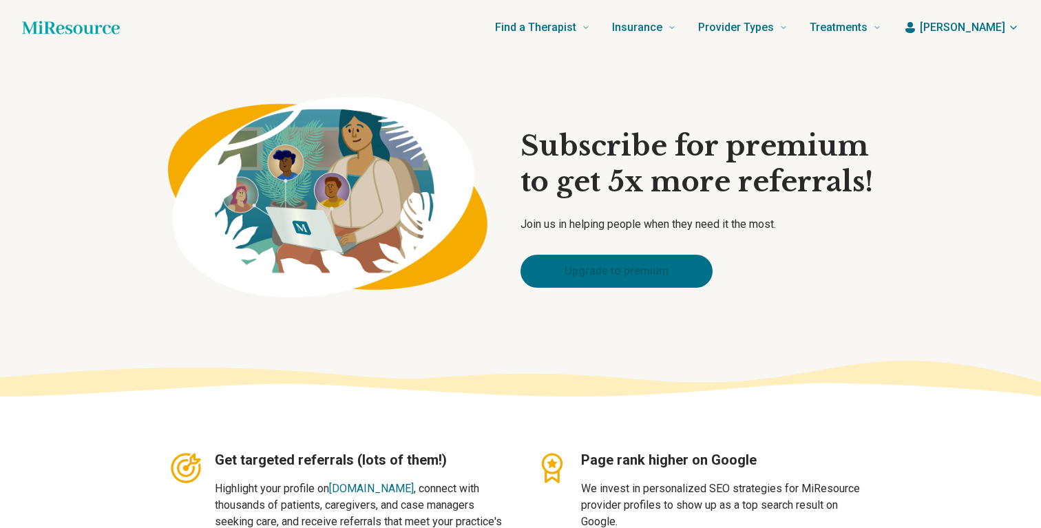
click at [642, 269] on link "Upgrade to premium" at bounding box center [617, 271] width 192 height 33
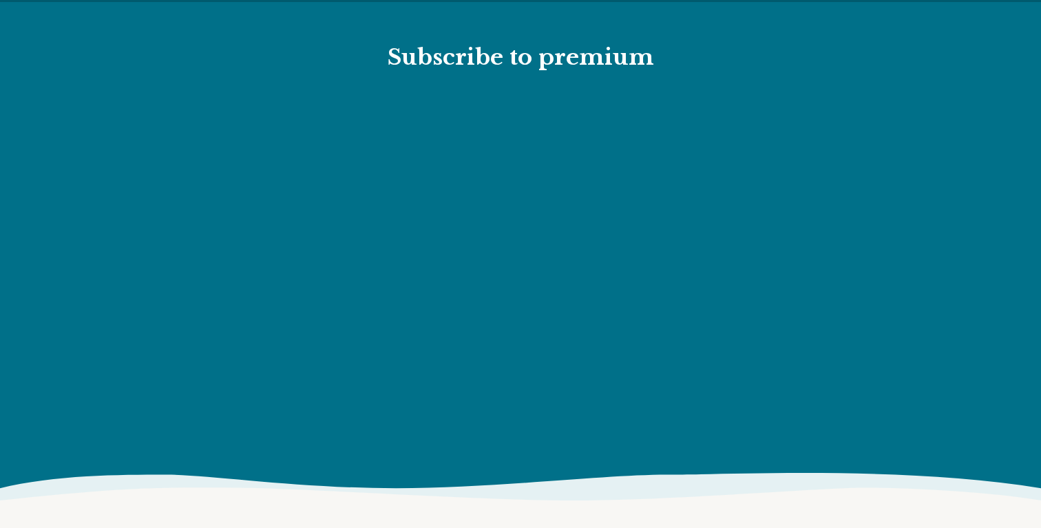
scroll to position [1527, 0]
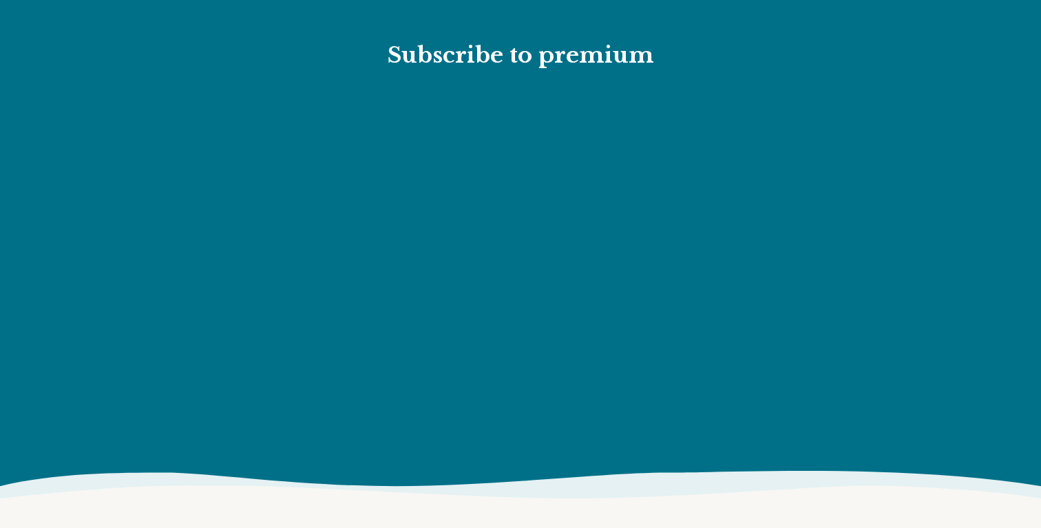
type textarea "*"
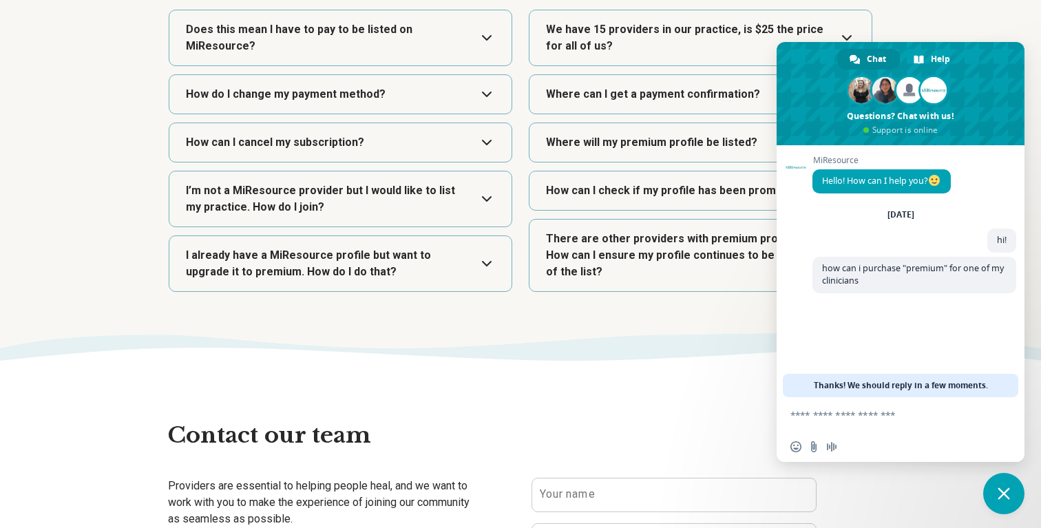
scroll to position [2144, 0]
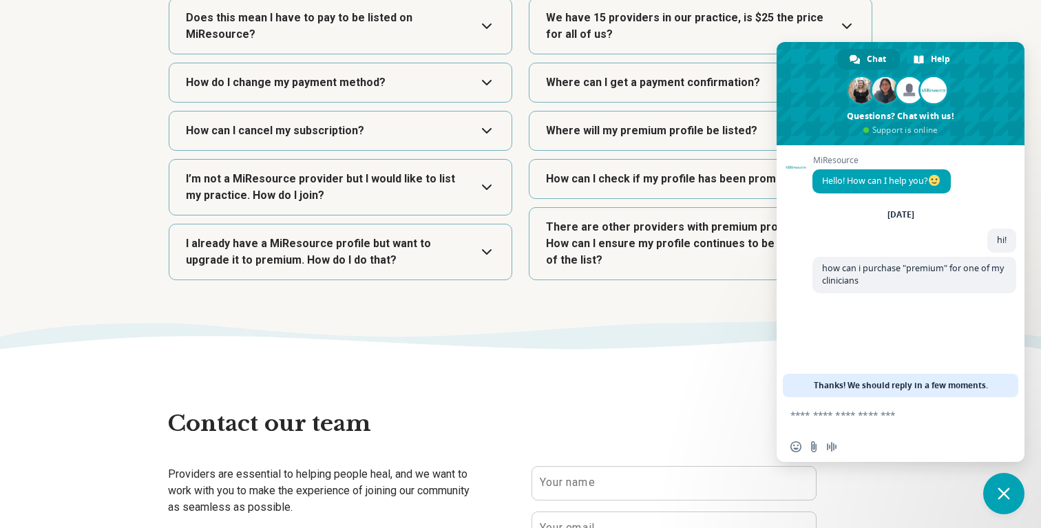
click at [659, 21] on button "Expand" at bounding box center [700, 26] width 331 height 55
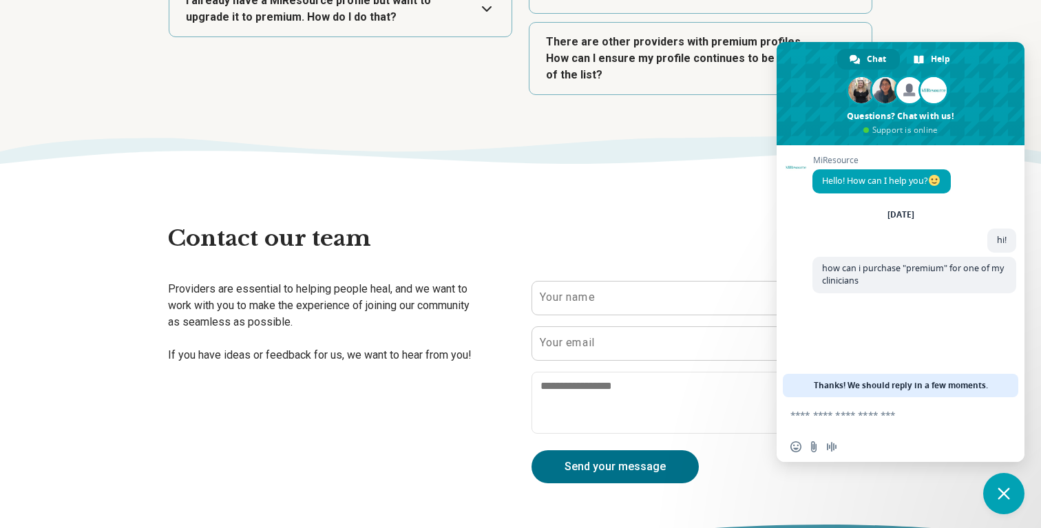
scroll to position [2405, 0]
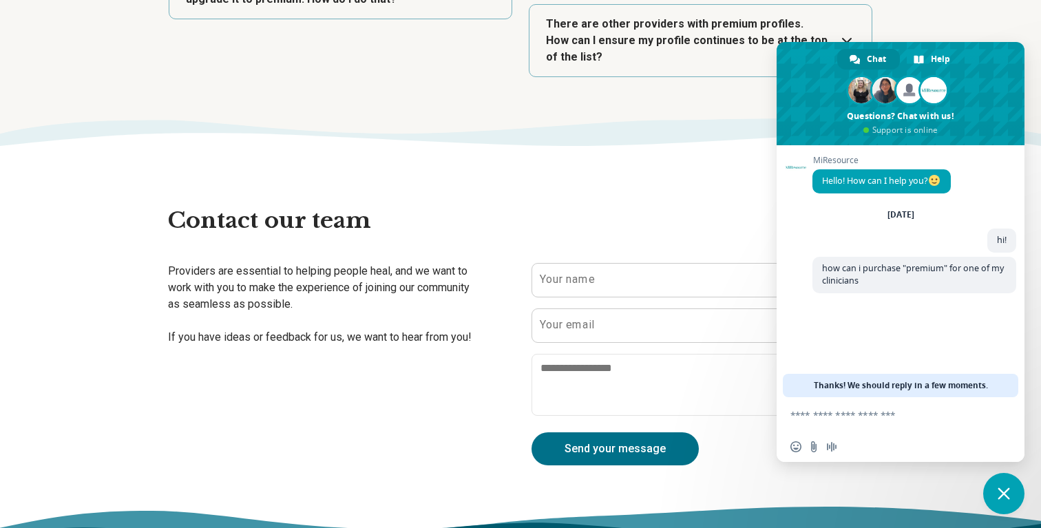
click at [652, 55] on button "Expand" at bounding box center [700, 41] width 331 height 72
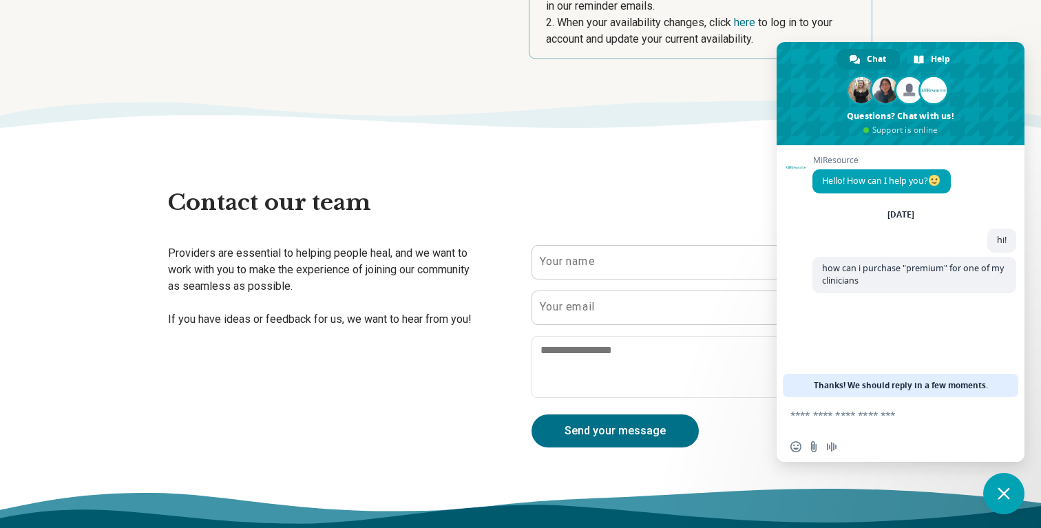
scroll to position [2638, 0]
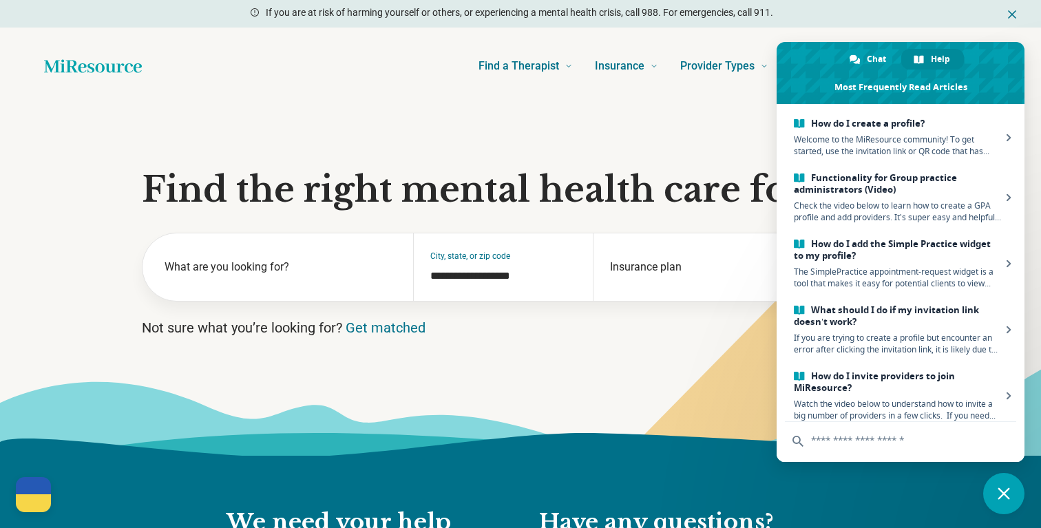
click at [758, 156] on section "**********" at bounding box center [520, 280] width 1041 height 351
click at [1012, 15] on icon "Dismiss" at bounding box center [1012, 14] width 7 height 7
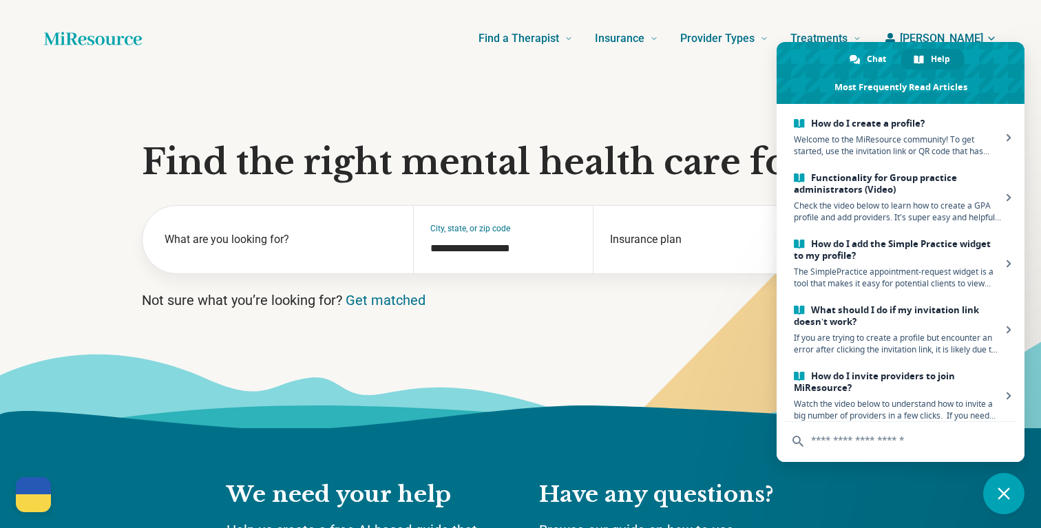
click at [1012, 6] on div "Find a Therapist Mental Health Conditions [MEDICAL_DATA] Anxiety [MEDICAL_DATA]…" at bounding box center [520, 38] width 1041 height 77
click at [997, 493] on span "Close chat" at bounding box center [1004, 493] width 41 height 41
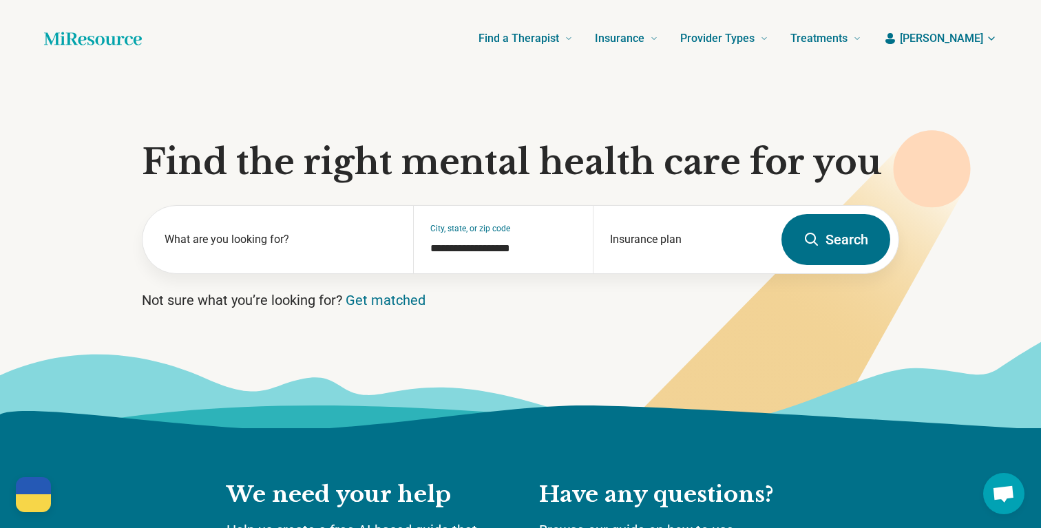
click at [981, 40] on span "Josephine" at bounding box center [941, 38] width 83 height 17
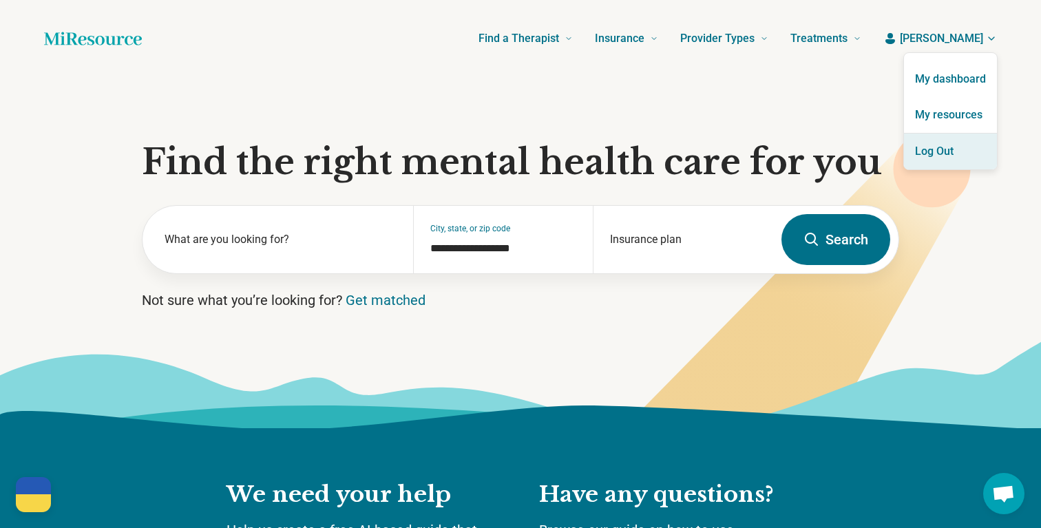
click at [938, 154] on button "Log Out" at bounding box center [950, 152] width 93 height 36
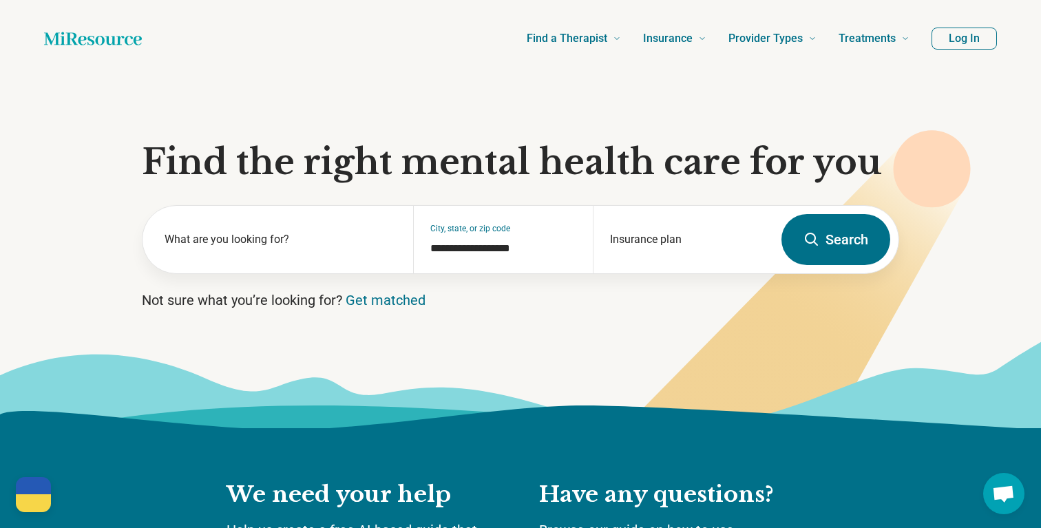
click at [966, 32] on button "Log In" at bounding box center [964, 39] width 65 height 22
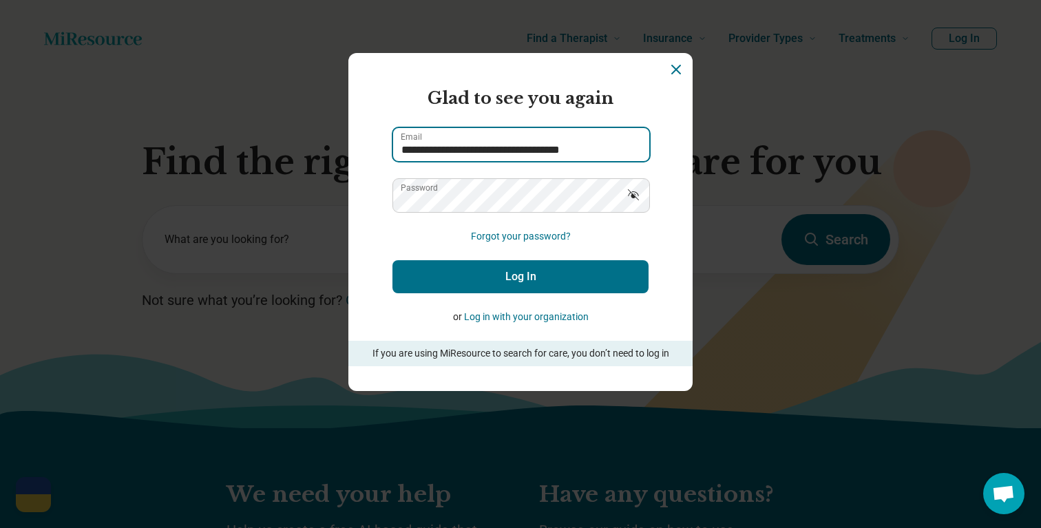
click at [506, 138] on input "**********" at bounding box center [521, 144] width 256 height 33
click at [503, 141] on input "**********" at bounding box center [521, 144] width 256 height 33
type input "**********"
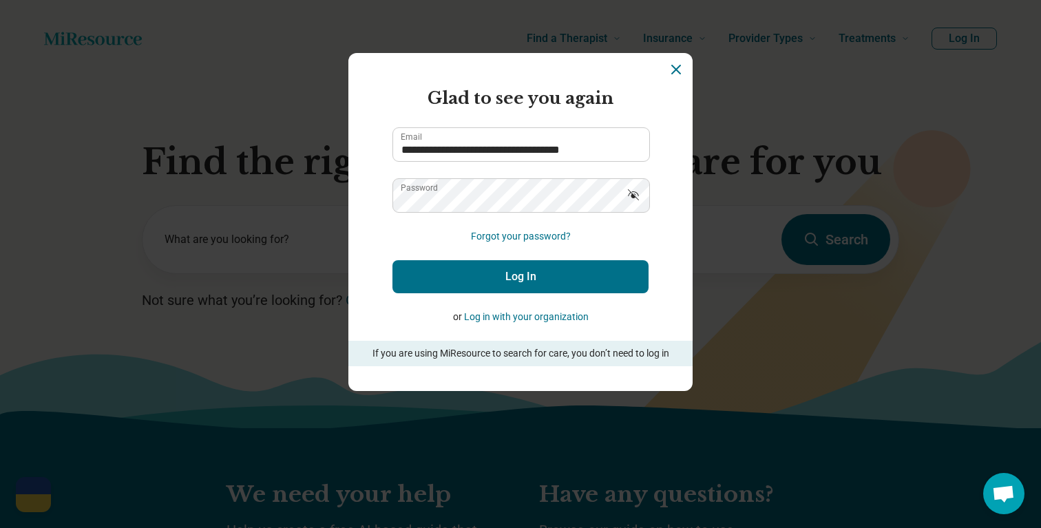
click at [631, 194] on icon "Show password" at bounding box center [634, 195] width 14 height 14
click at [534, 281] on button "Log In" at bounding box center [521, 276] width 256 height 33
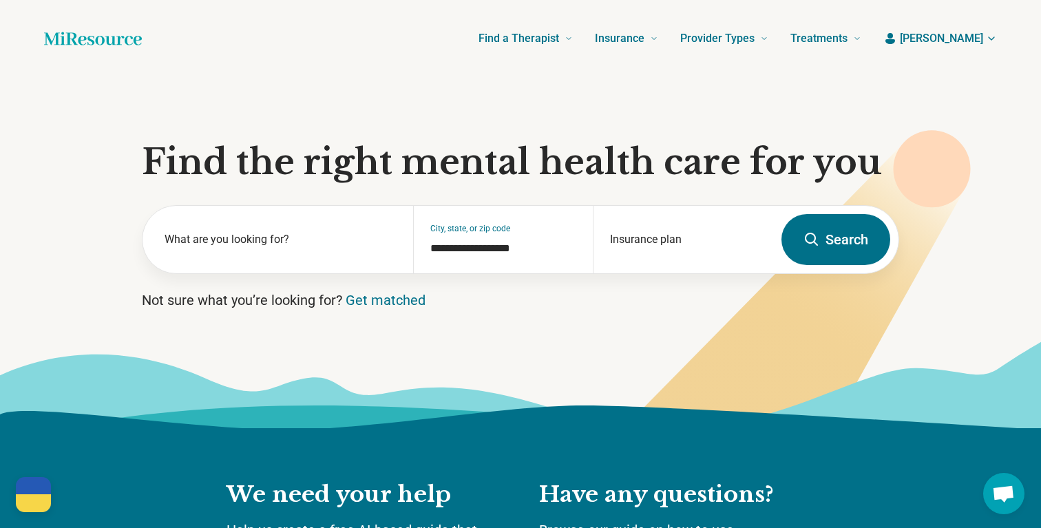
click at [979, 52] on header "Find a Therapist Mental Health Conditions [MEDICAL_DATA] Anxiety [MEDICAL_DATA]…" at bounding box center [520, 38] width 997 height 55
click at [973, 43] on span "[PERSON_NAME]" at bounding box center [941, 38] width 83 height 17
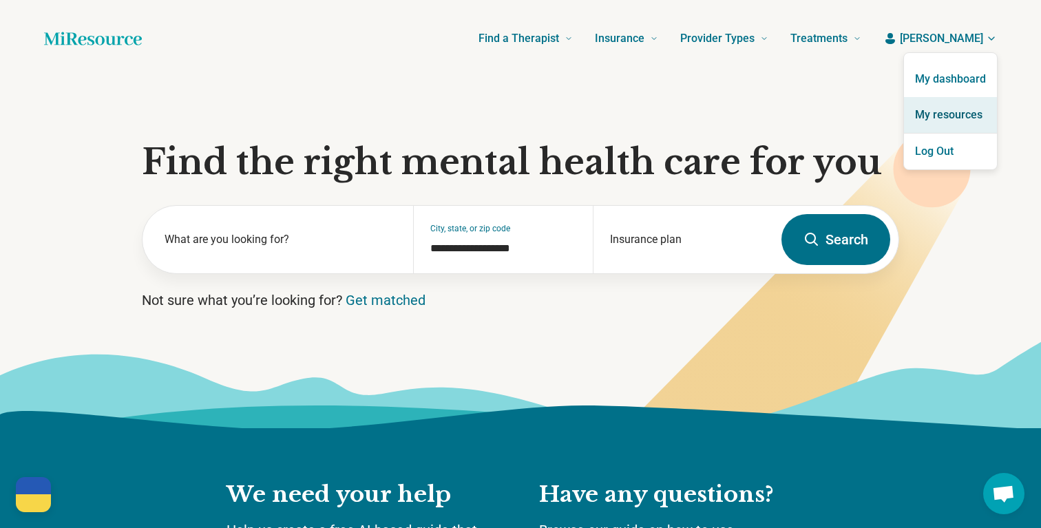
click at [952, 115] on link "My resources" at bounding box center [950, 115] width 93 height 36
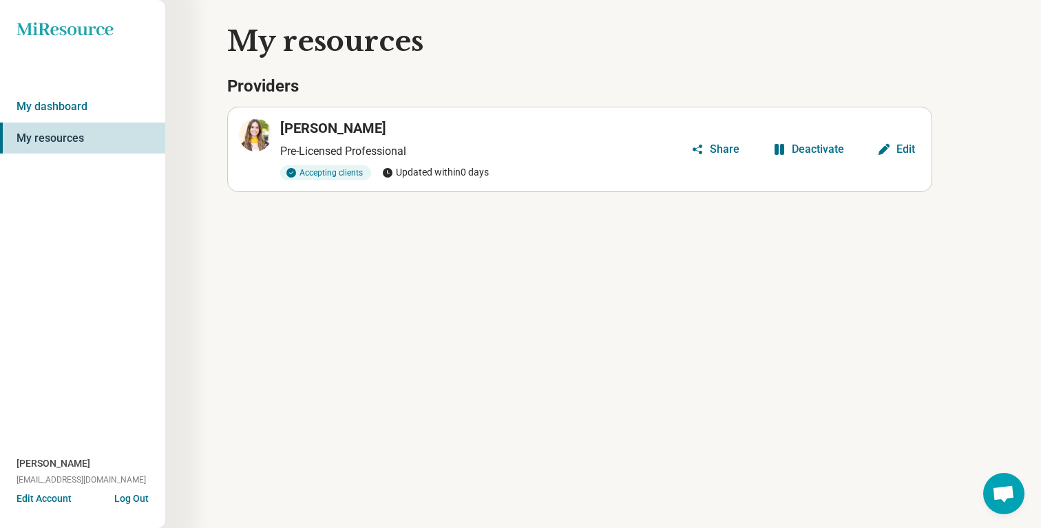
click at [891, 151] on icon "button" at bounding box center [885, 150] width 14 height 14
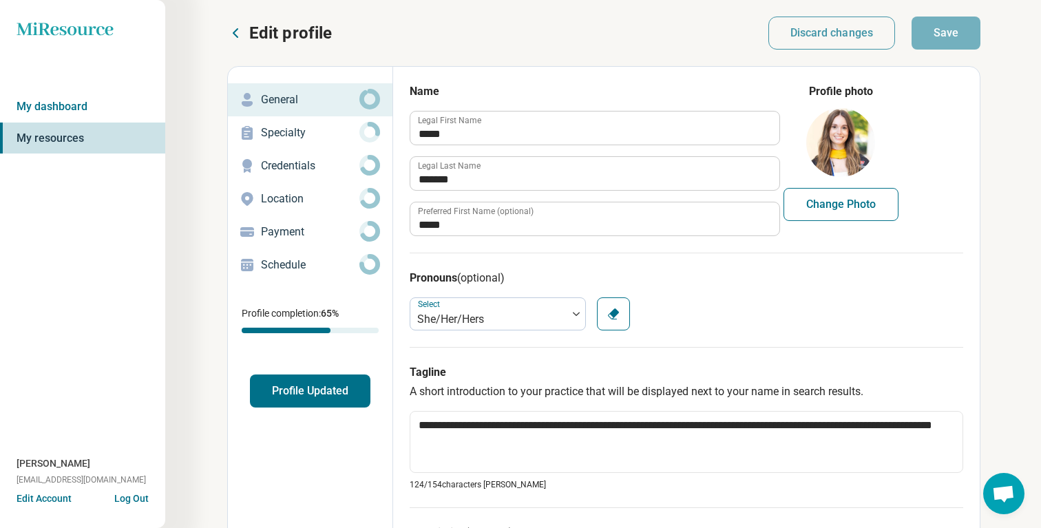
click at [311, 136] on p "Specialty" at bounding box center [310, 133] width 99 height 17
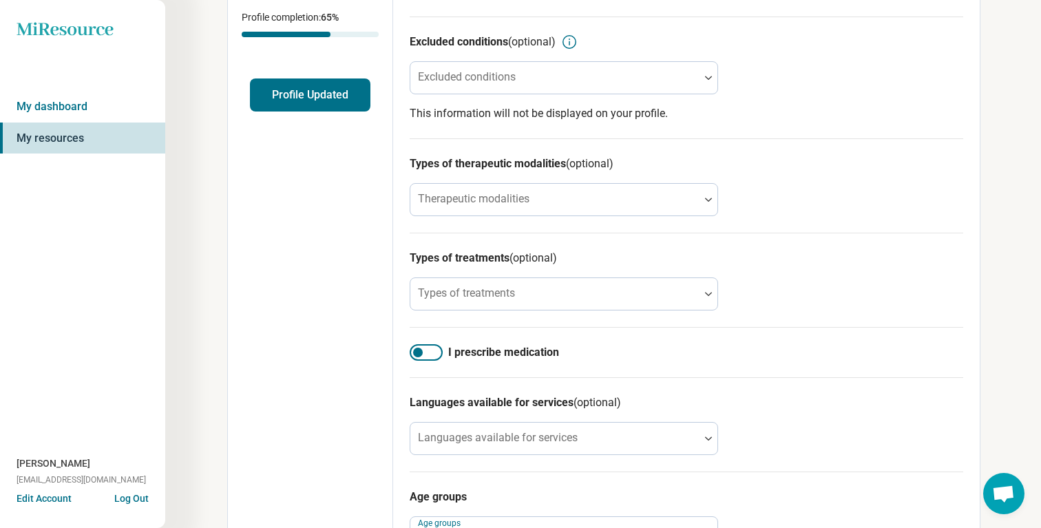
scroll to position [298, 0]
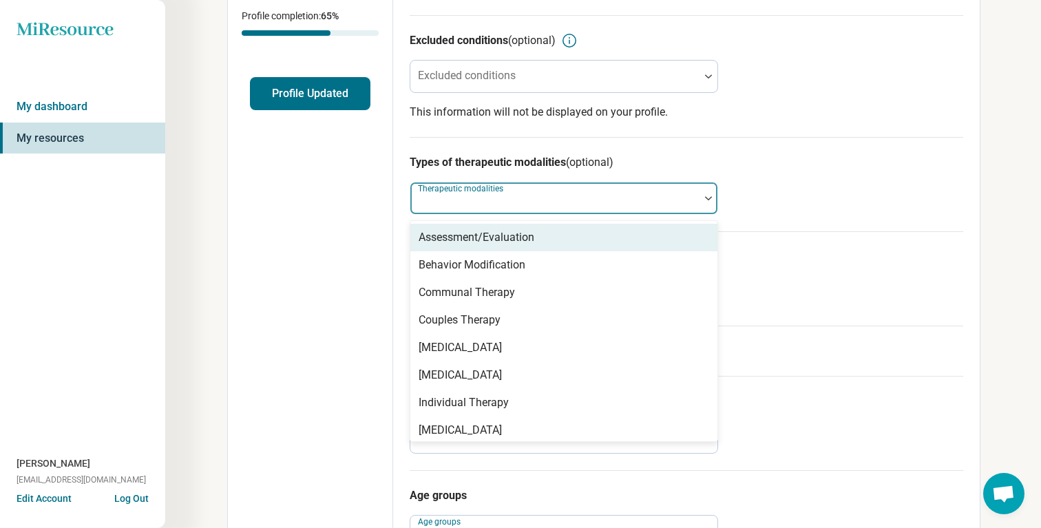
click at [469, 209] on div at bounding box center [555, 203] width 278 height 19
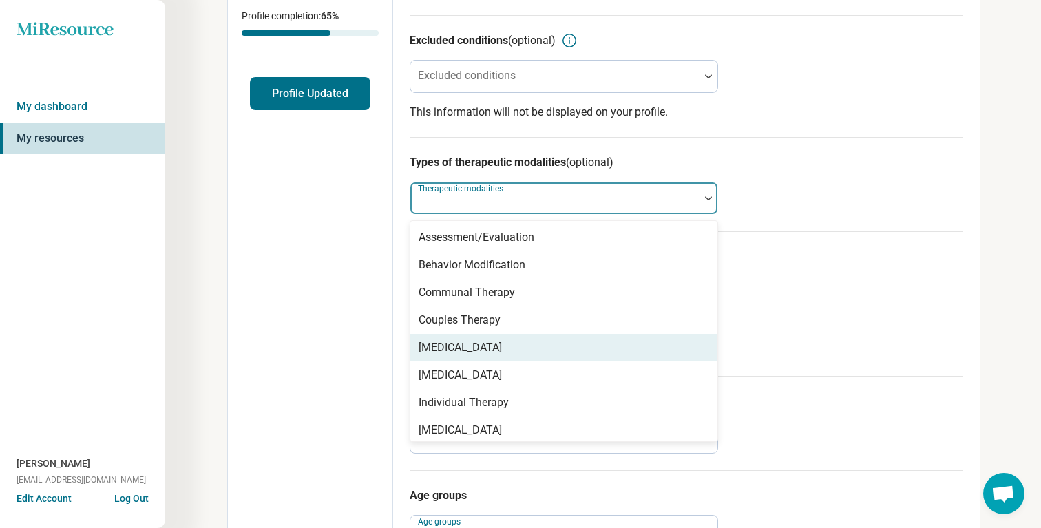
scroll to position [6, 0]
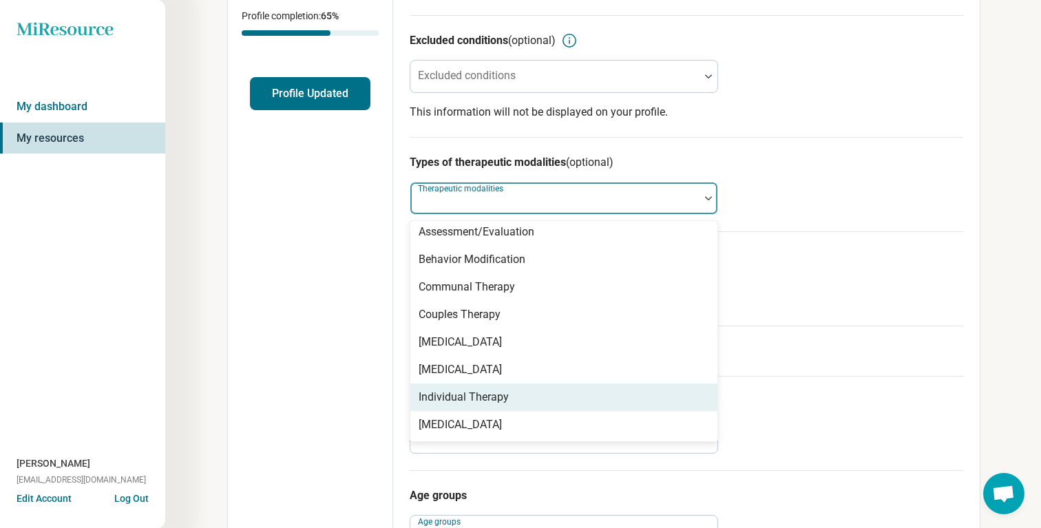
click at [468, 404] on div "Individual Therapy" at bounding box center [464, 397] width 90 height 17
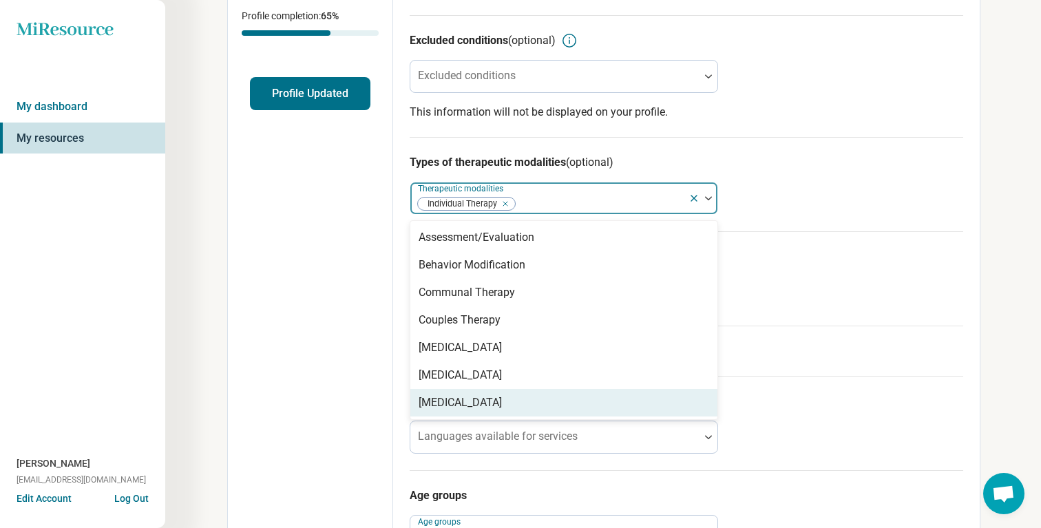
scroll to position [0, 0]
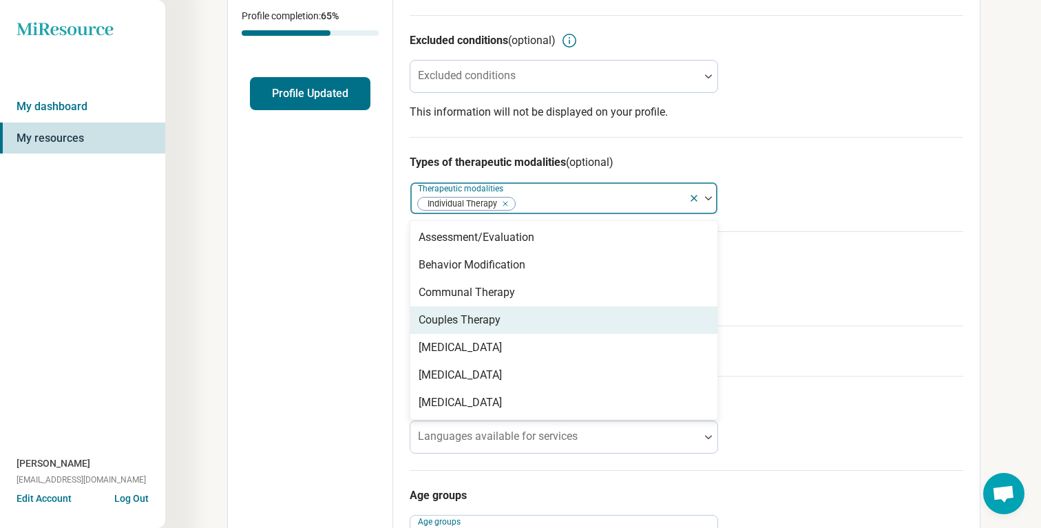
click at [537, 324] on div "Couples Therapy" at bounding box center [564, 321] width 307 height 28
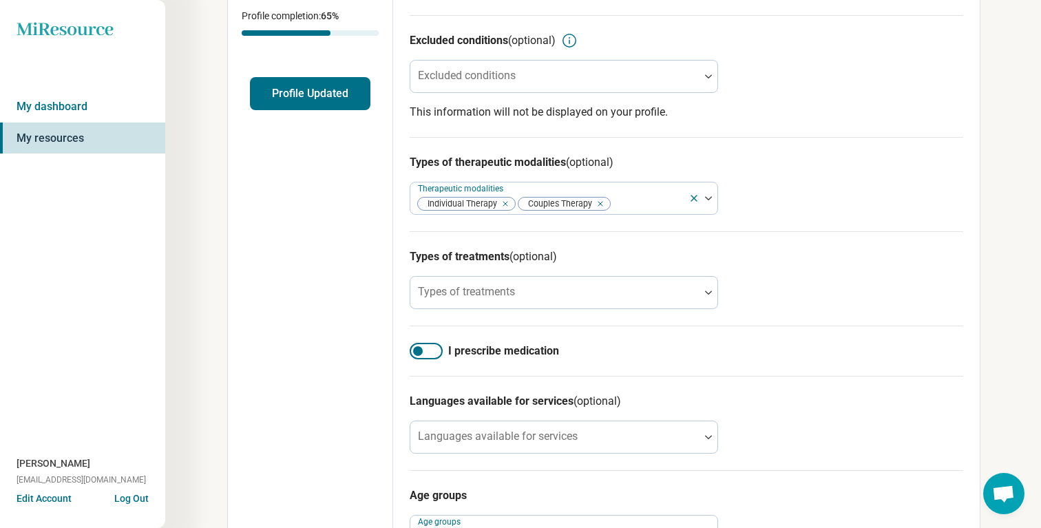
click at [339, 307] on div "Edit profile General Specialty Credentials Location Payment Schedule Profile co…" at bounding box center [310, 238] width 165 height 938
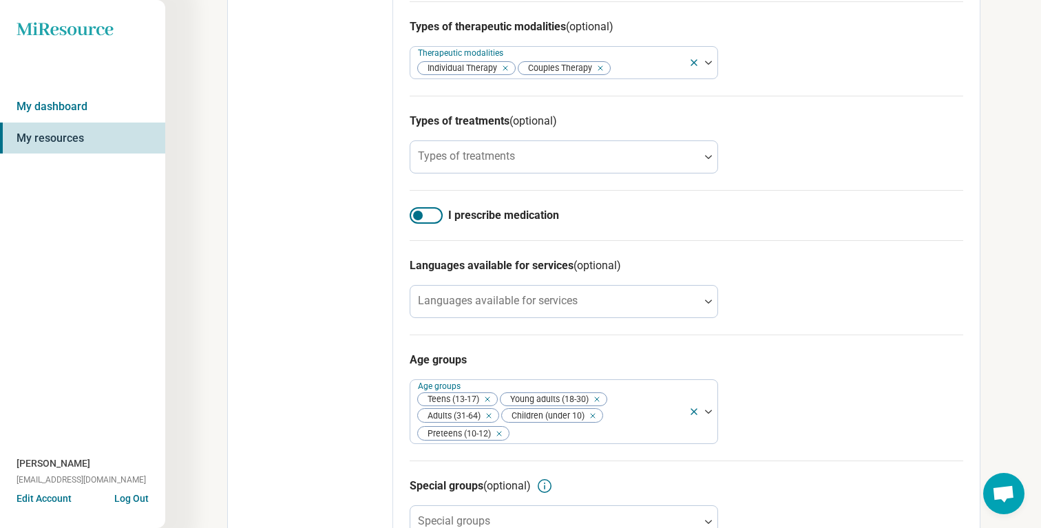
scroll to position [434, 0]
click at [450, 160] on div "Types of treatments" at bounding box center [564, 156] width 309 height 33
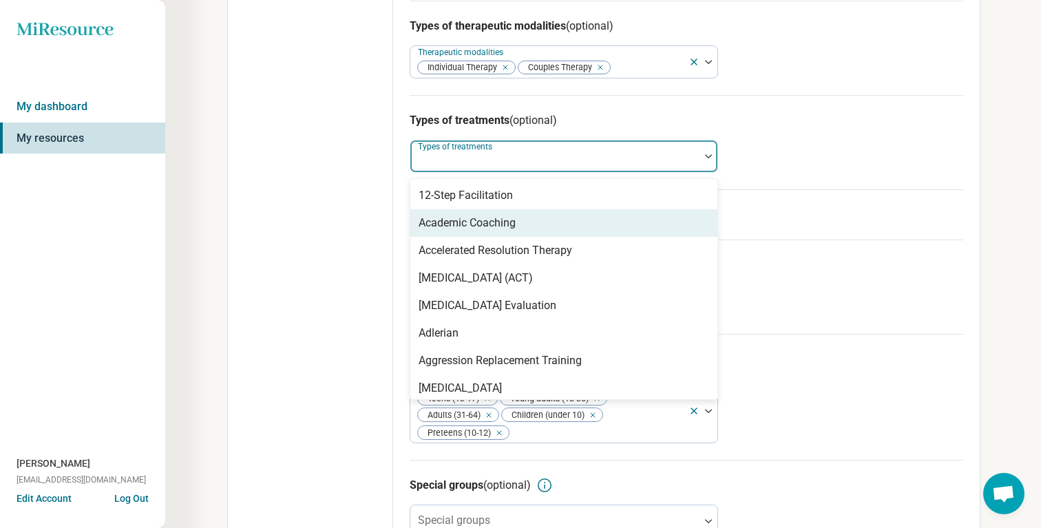
click at [462, 226] on div "Academic Coaching" at bounding box center [467, 223] width 97 height 17
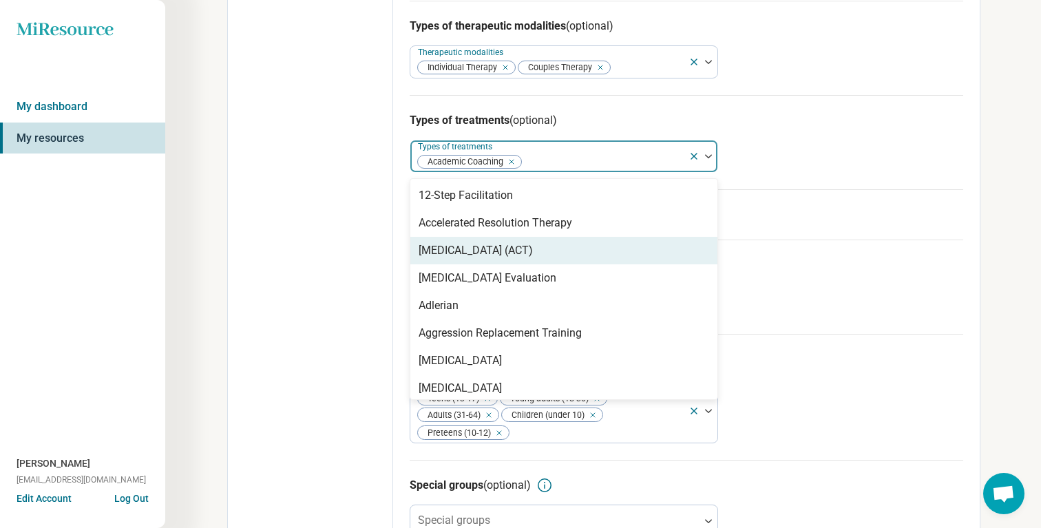
click at [457, 251] on div "[MEDICAL_DATA] (ACT)" at bounding box center [476, 250] width 114 height 17
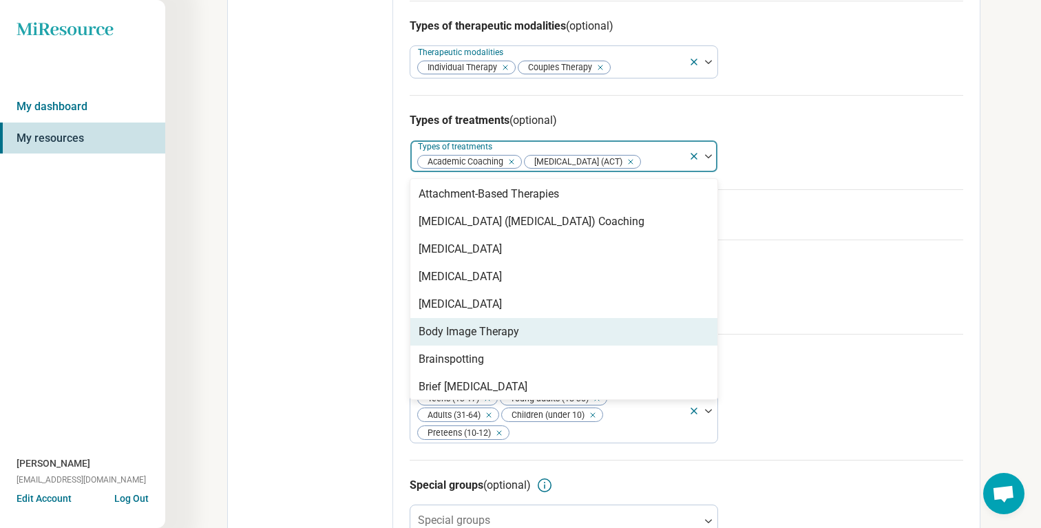
scroll to position [260, 0]
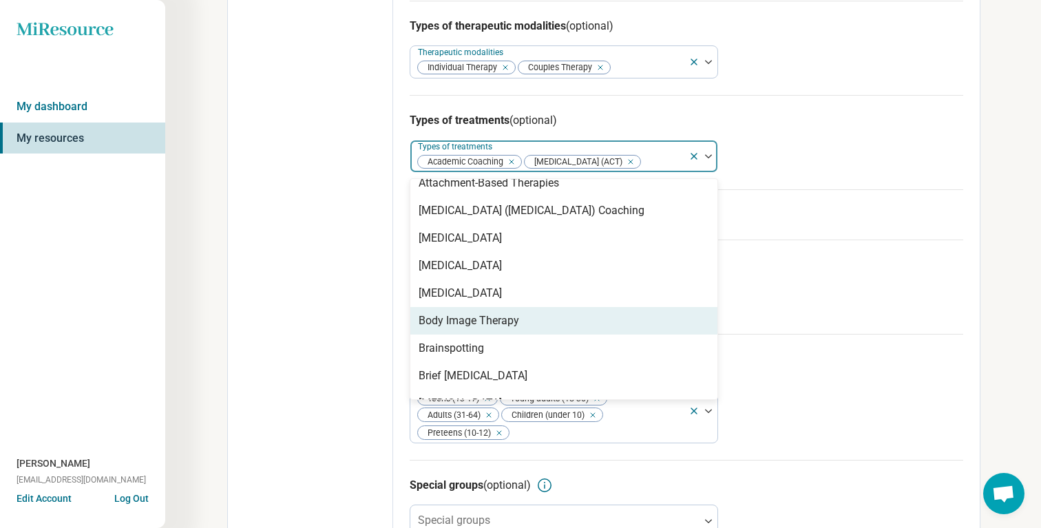
click at [528, 335] on div "Body Image Therapy" at bounding box center [564, 321] width 307 height 28
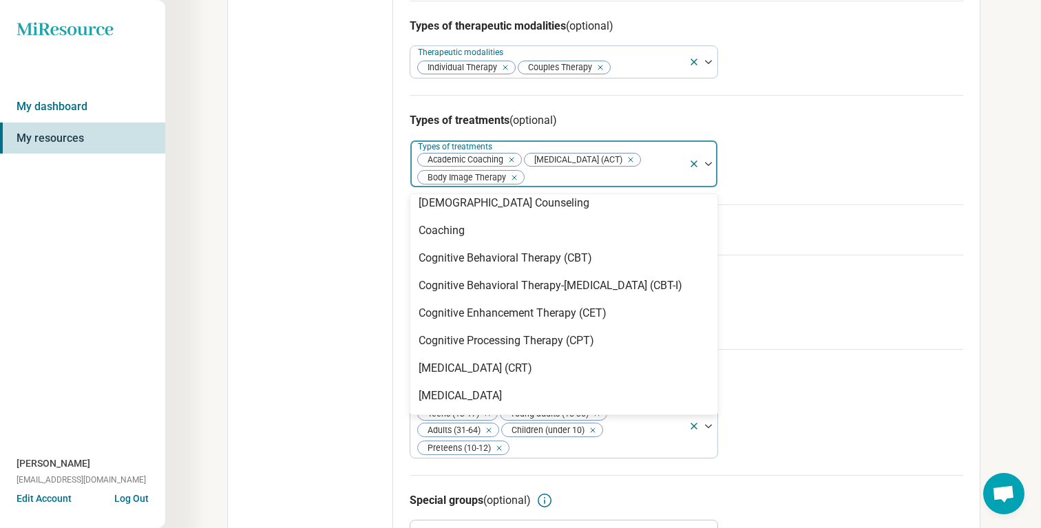
scroll to position [497, 0]
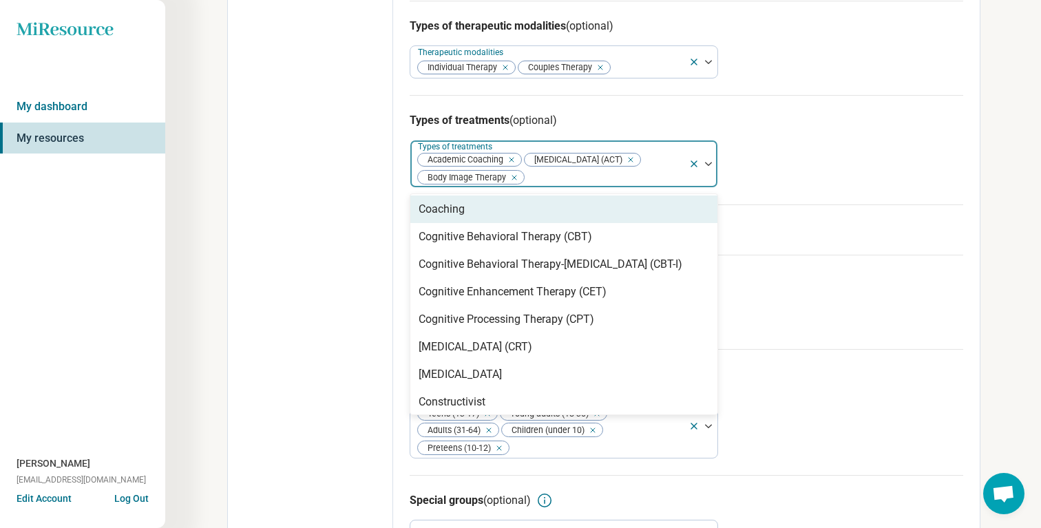
click at [515, 223] on div "Coaching" at bounding box center [564, 210] width 307 height 28
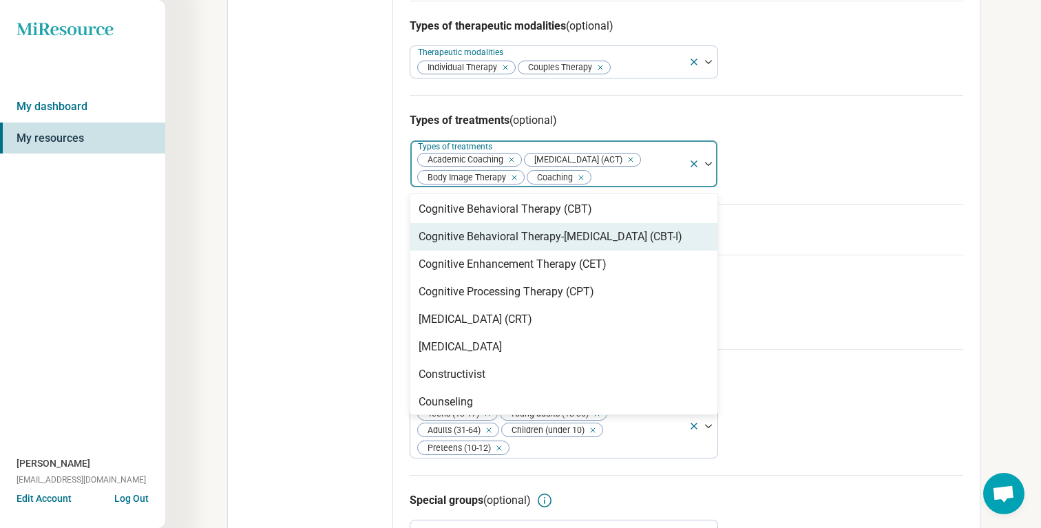
click at [519, 218] on div "Cognitive Behavioral Therapy (CBT)" at bounding box center [506, 209] width 174 height 17
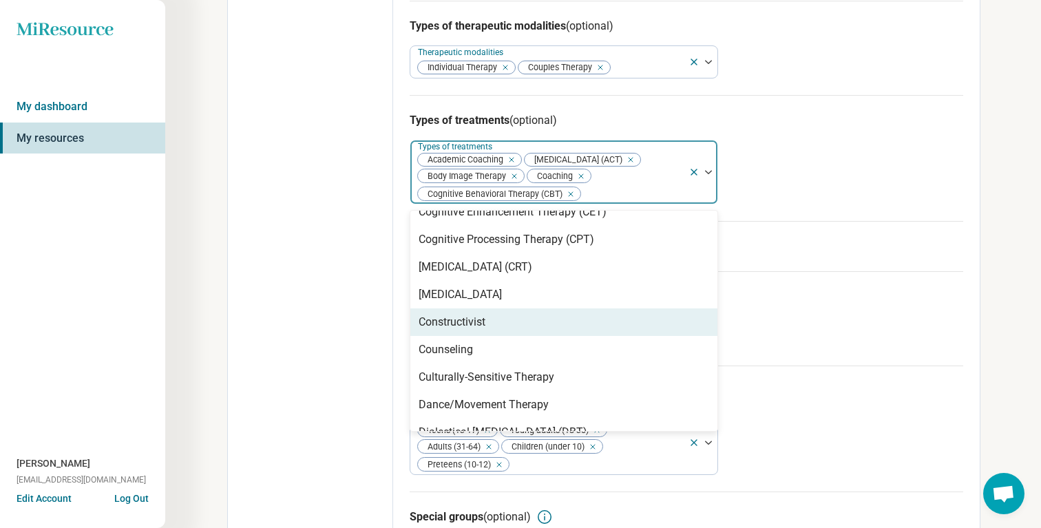
scroll to position [559, 0]
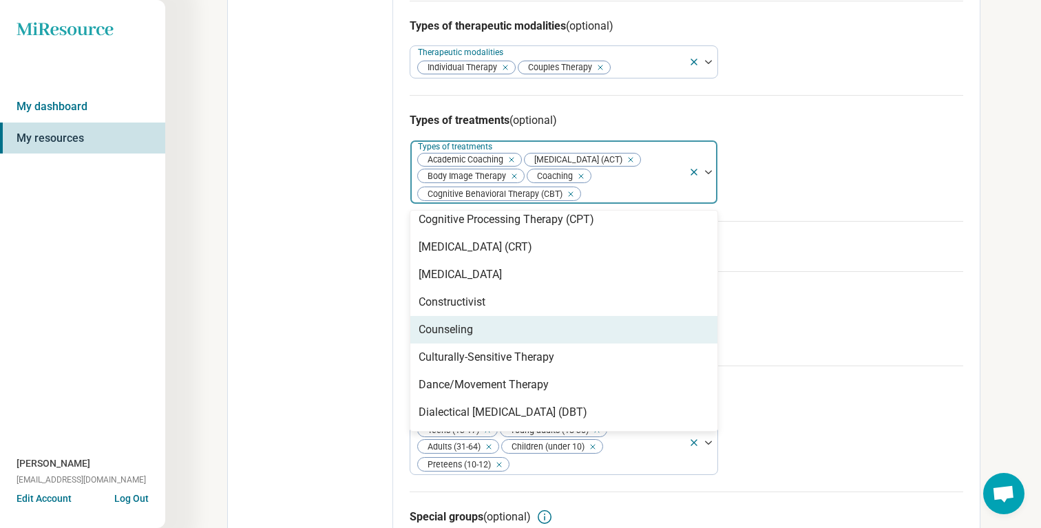
click at [540, 344] on div "Counseling" at bounding box center [564, 330] width 307 height 28
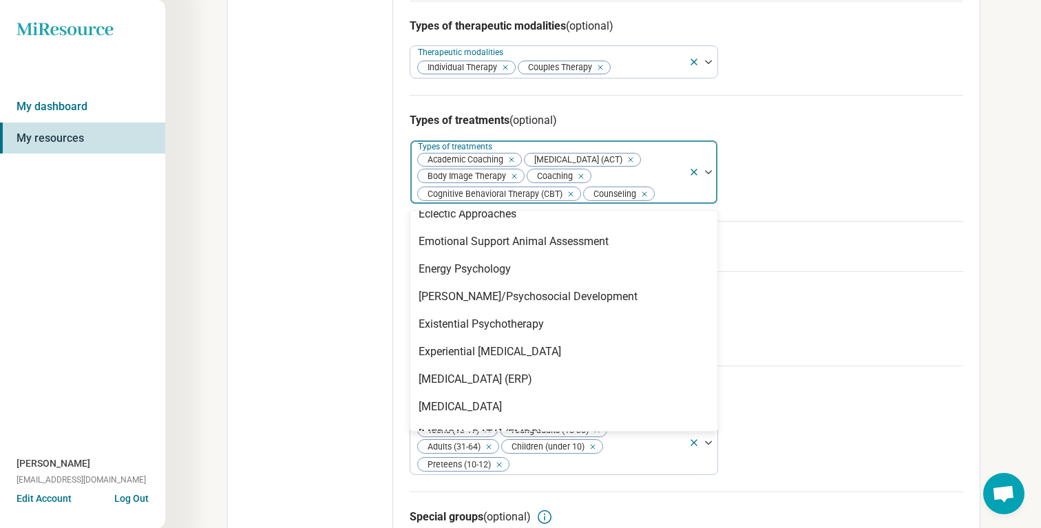
scroll to position [791, 0]
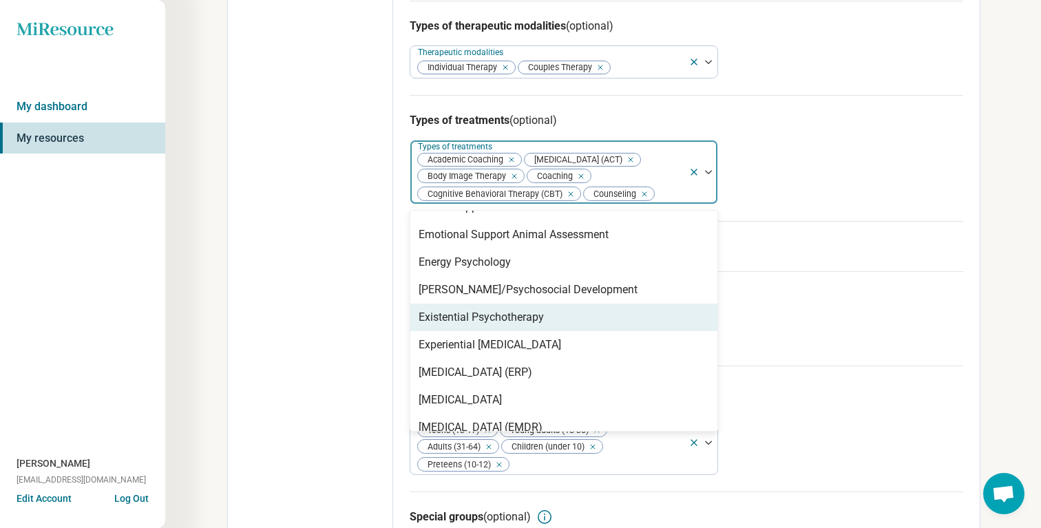
click at [539, 326] on div "Existential Psychotherapy" at bounding box center [481, 317] width 125 height 17
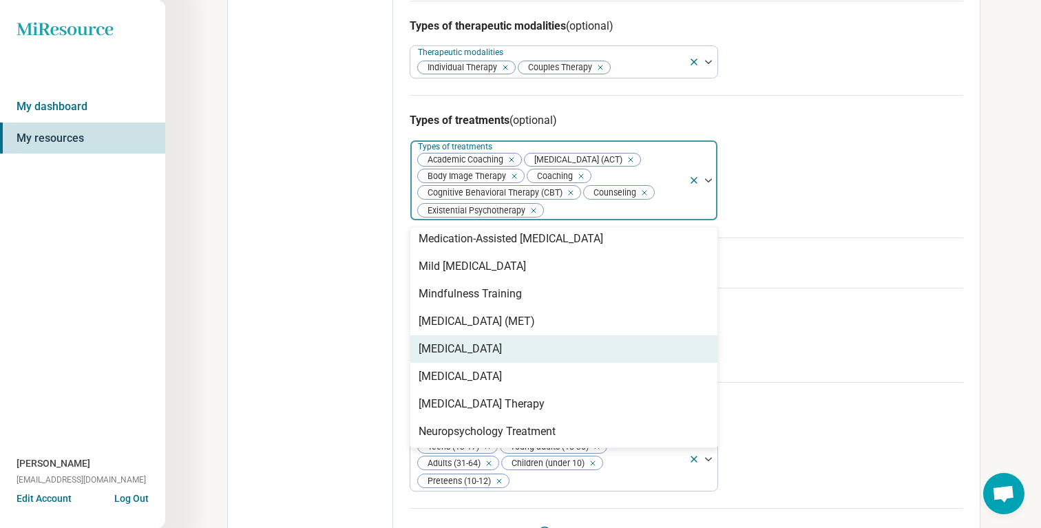
scroll to position [1629, 0]
click at [502, 359] on div "[MEDICAL_DATA]" at bounding box center [460, 350] width 83 height 17
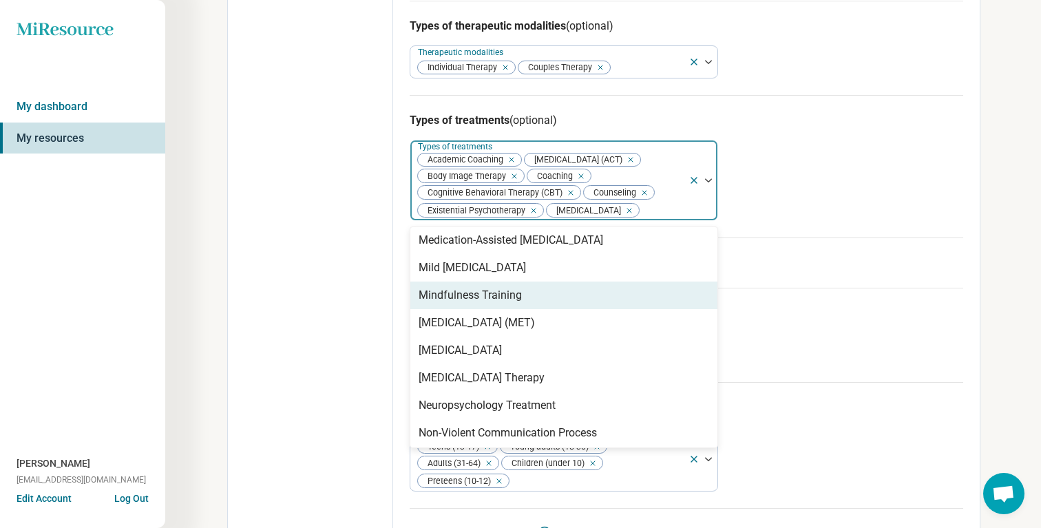
click at [512, 304] on div "Mindfulness Training" at bounding box center [470, 295] width 103 height 17
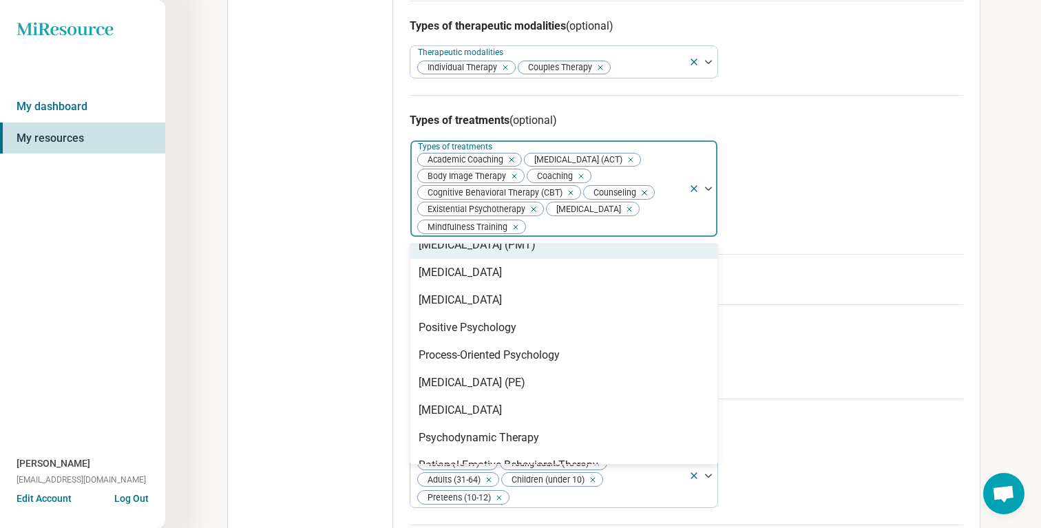
scroll to position [1889, 0]
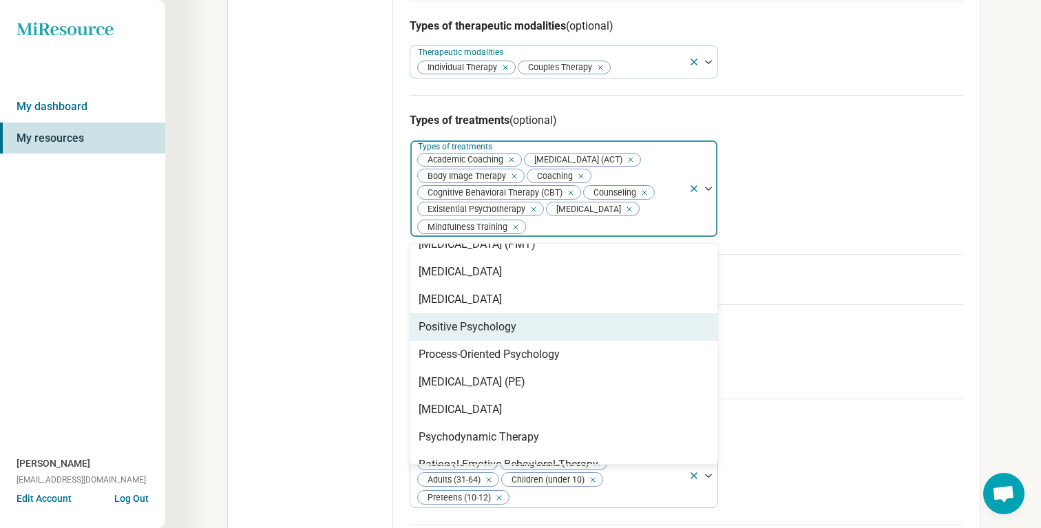
click at [557, 341] on div "Positive Psychology" at bounding box center [564, 327] width 307 height 28
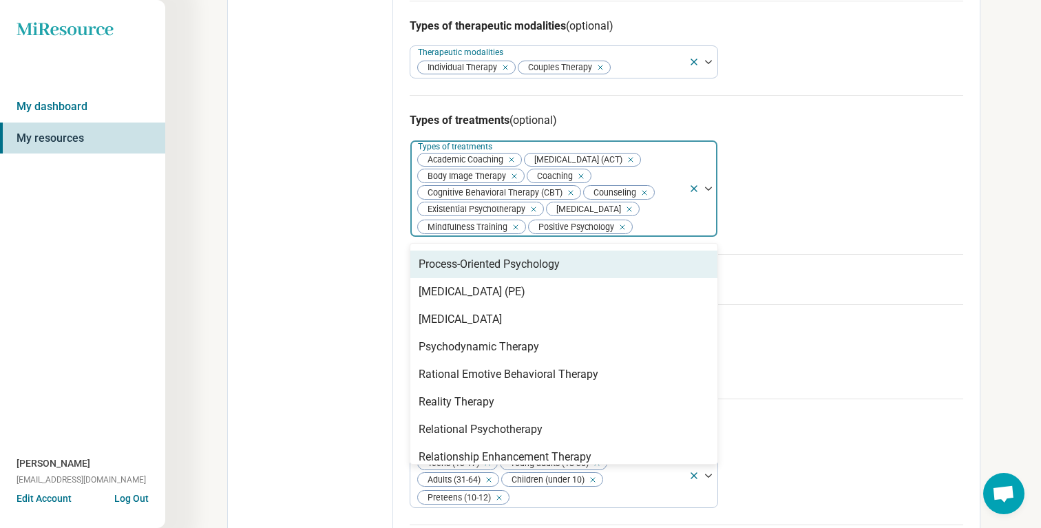
scroll to position [1922, 0]
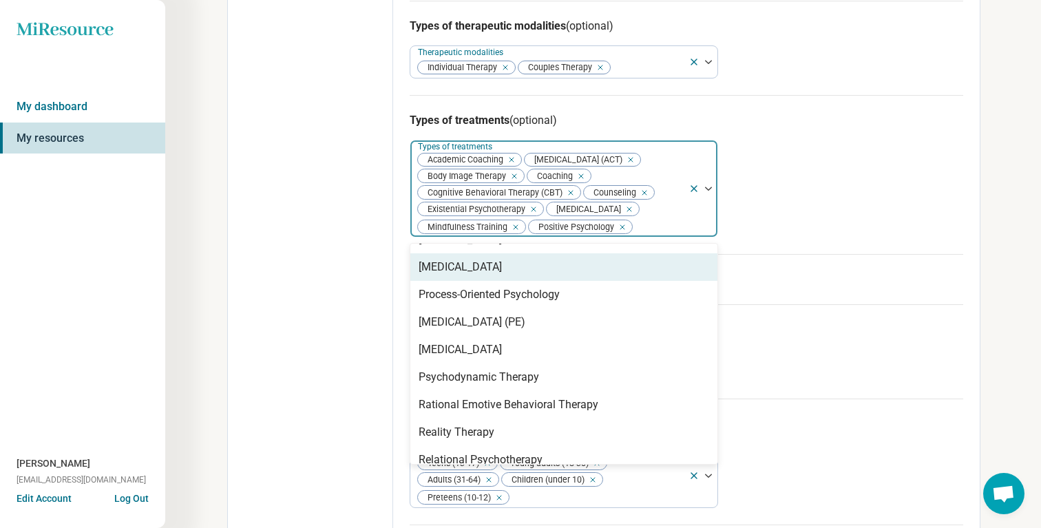
click at [509, 281] on div "[MEDICAL_DATA]" at bounding box center [564, 267] width 307 height 28
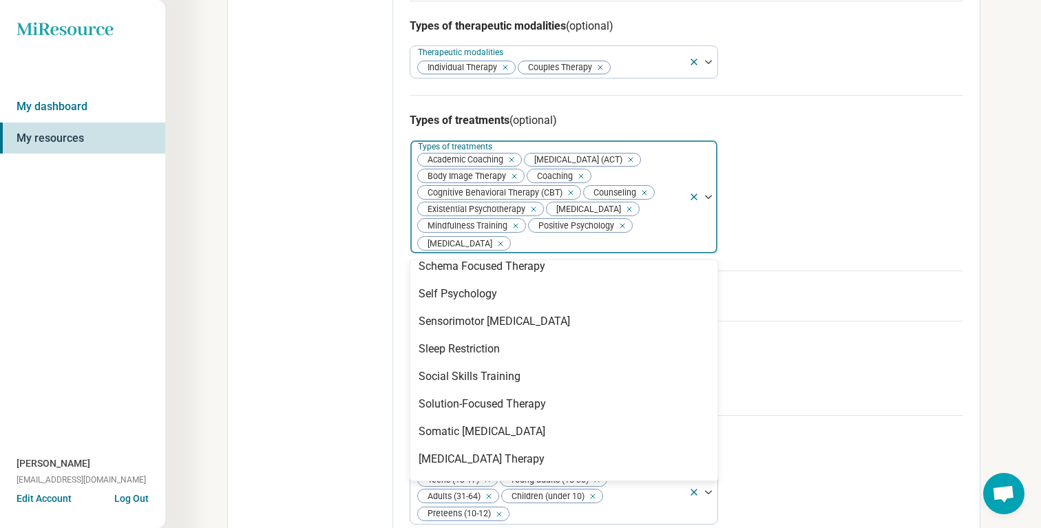
scroll to position [2207, 0]
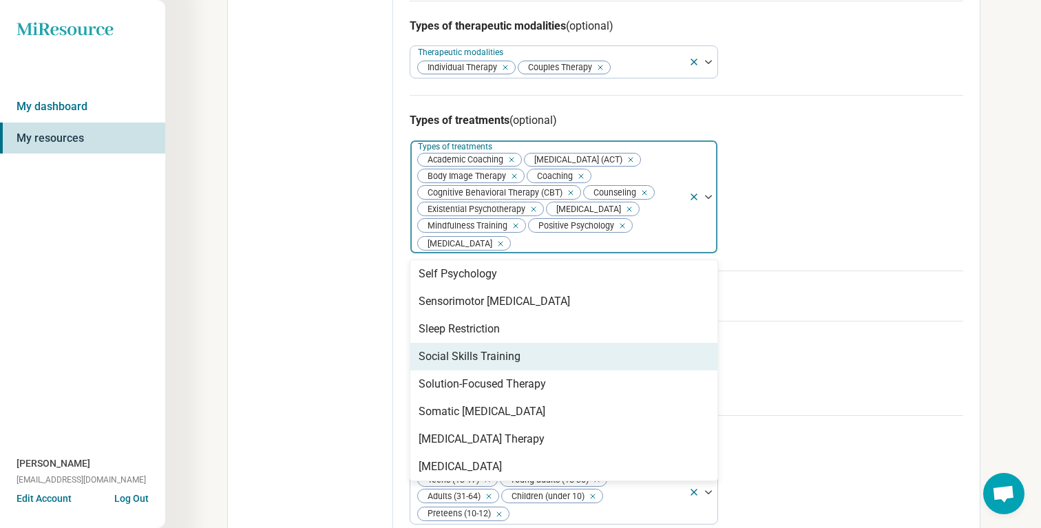
click at [588, 371] on div "Social Skills Training" at bounding box center [564, 357] width 307 height 28
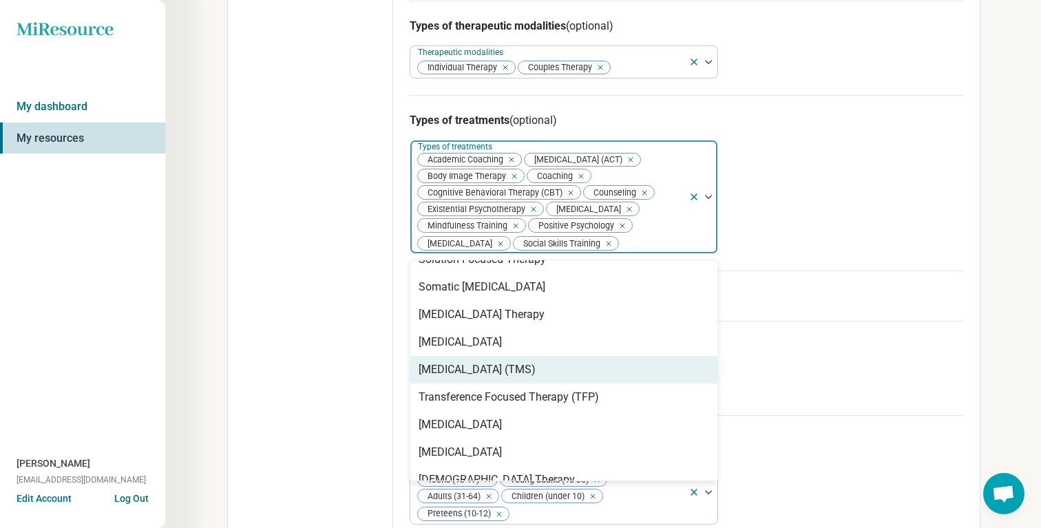
scroll to position [2320, 0]
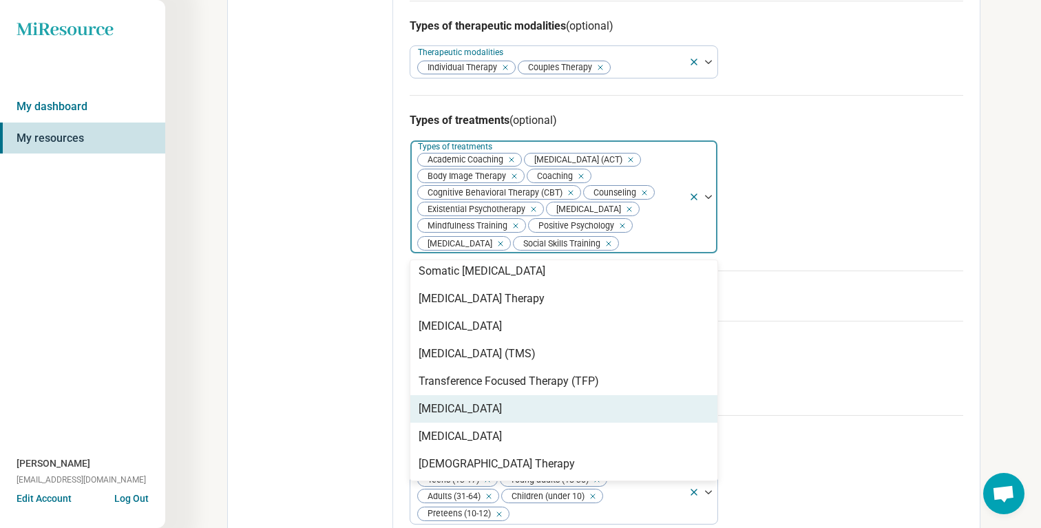
click at [473, 417] on div "[MEDICAL_DATA]" at bounding box center [460, 409] width 83 height 17
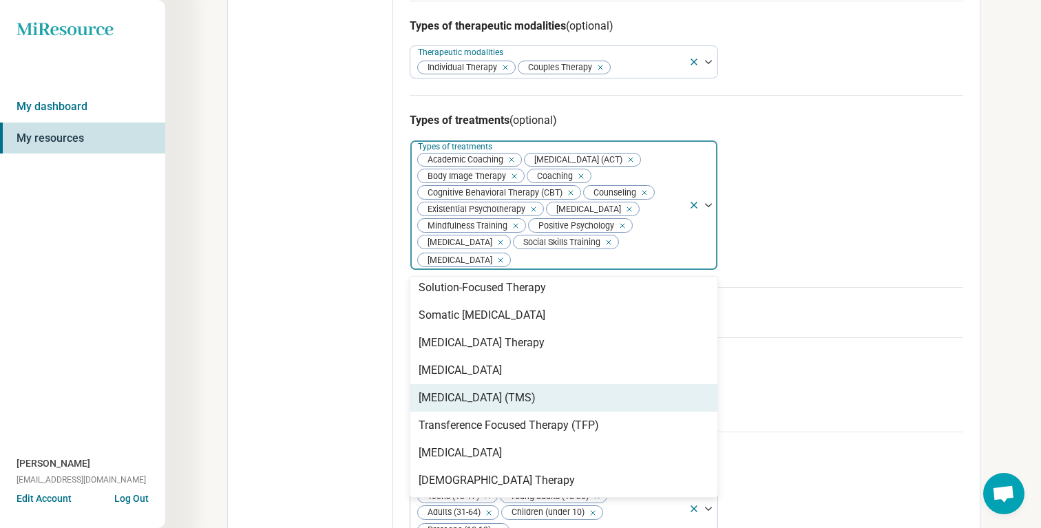
click at [337, 432] on div "Edit profile General Specialty Credentials Location Payment Schedule Profile co…" at bounding box center [310, 151] width 165 height 1036
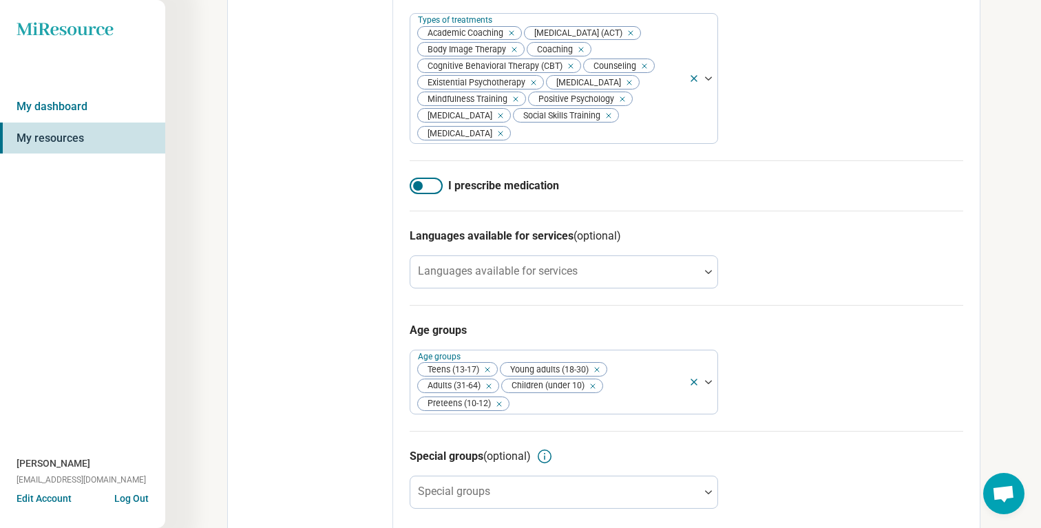
scroll to position [599, 0]
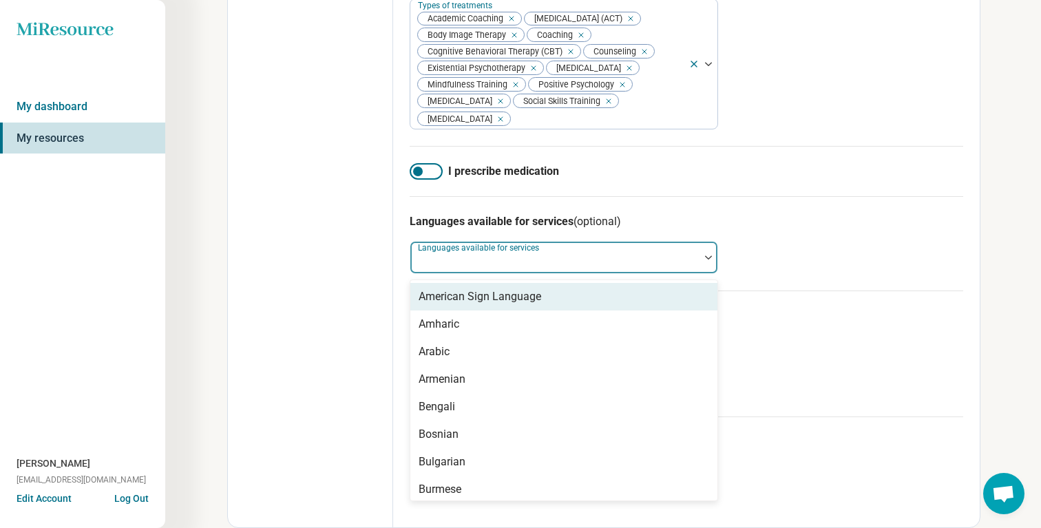
click at [470, 258] on div "Languages available for services" at bounding box center [564, 257] width 309 height 33
click at [290, 333] on div "Edit profile General Specialty Credentials Location Payment Schedule Profile co…" at bounding box center [310, 10] width 165 height 1036
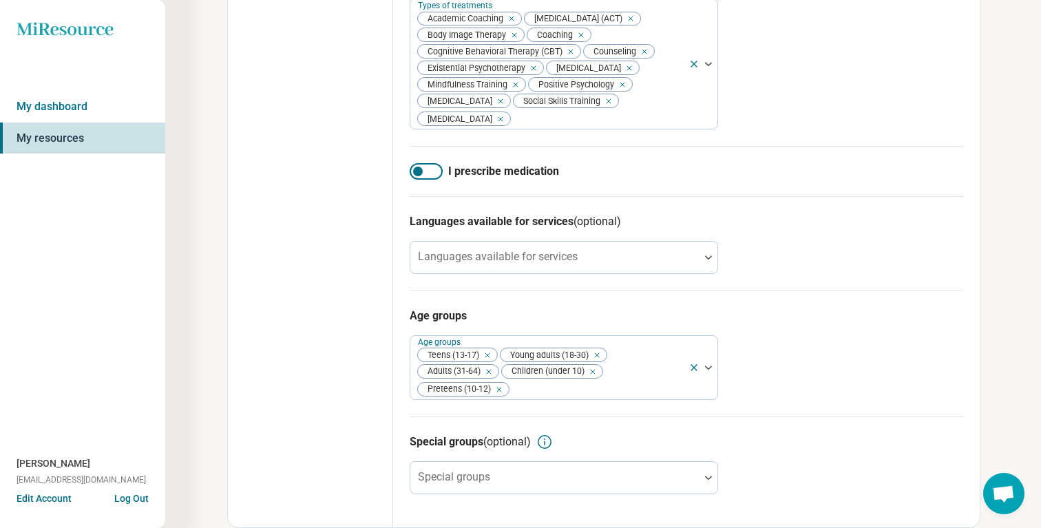
click at [449, 456] on div "Special groups (optional) Special groups" at bounding box center [687, 464] width 554 height 94
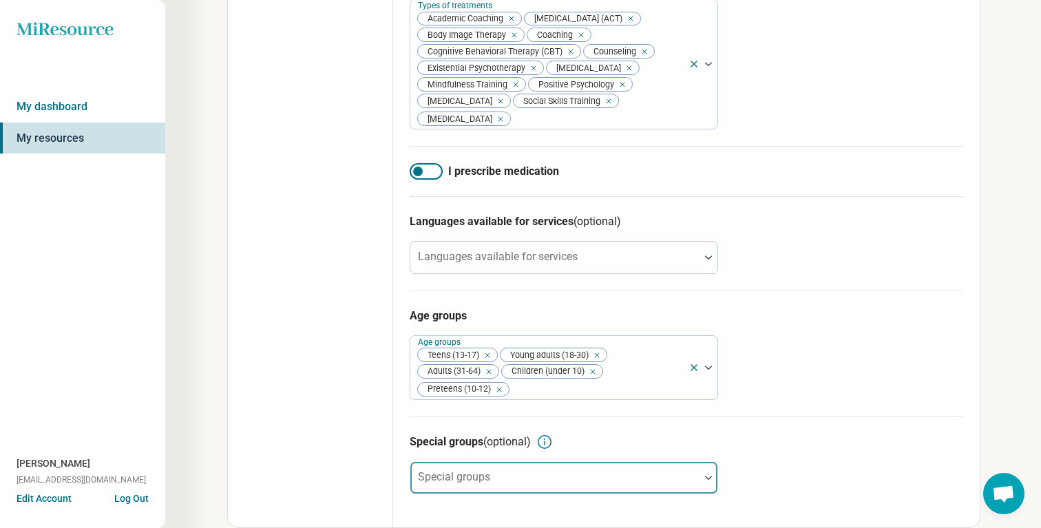
click at [453, 477] on div "Special groups" at bounding box center [564, 478] width 309 height 33
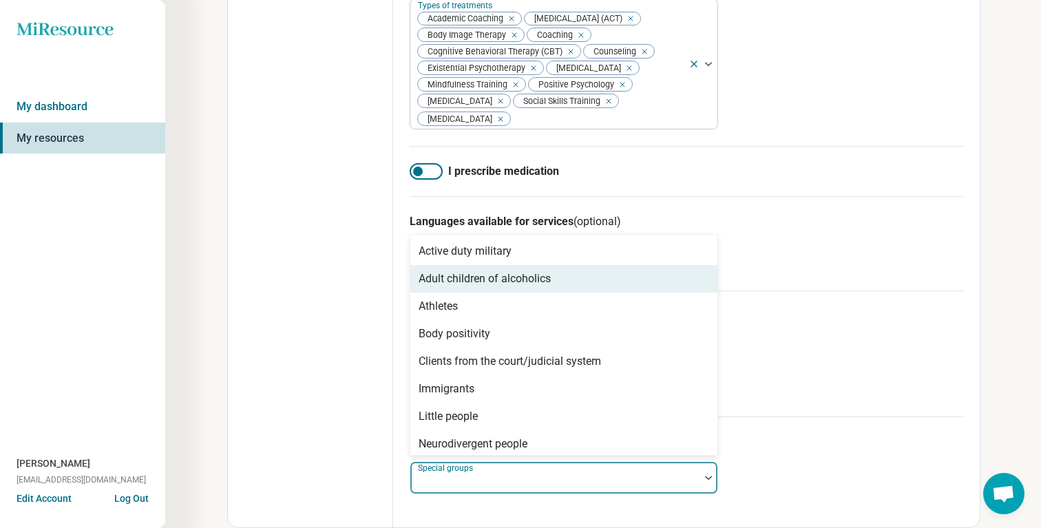
click at [493, 301] on div "Athletes" at bounding box center [564, 307] width 307 height 28
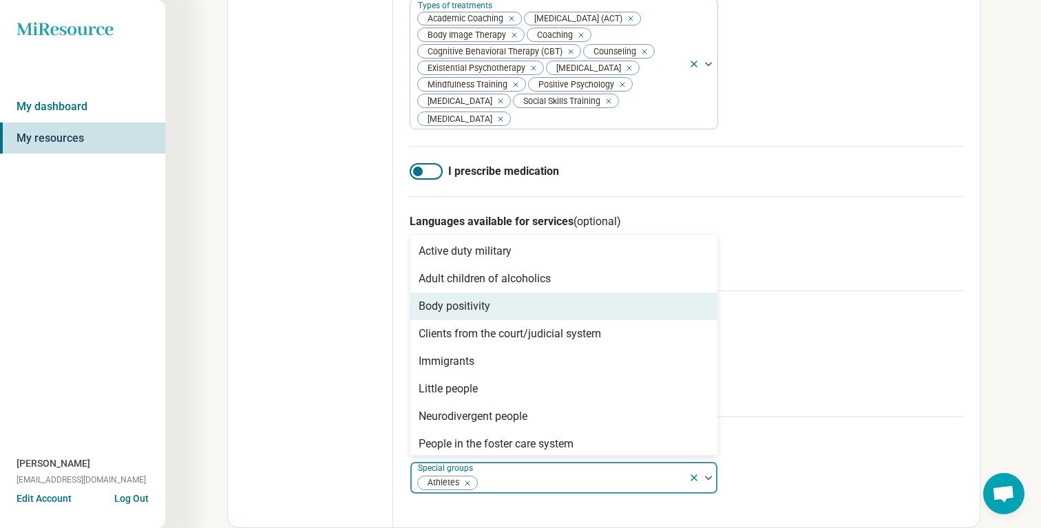
click at [493, 306] on div "Body positivity" at bounding box center [564, 307] width 307 height 28
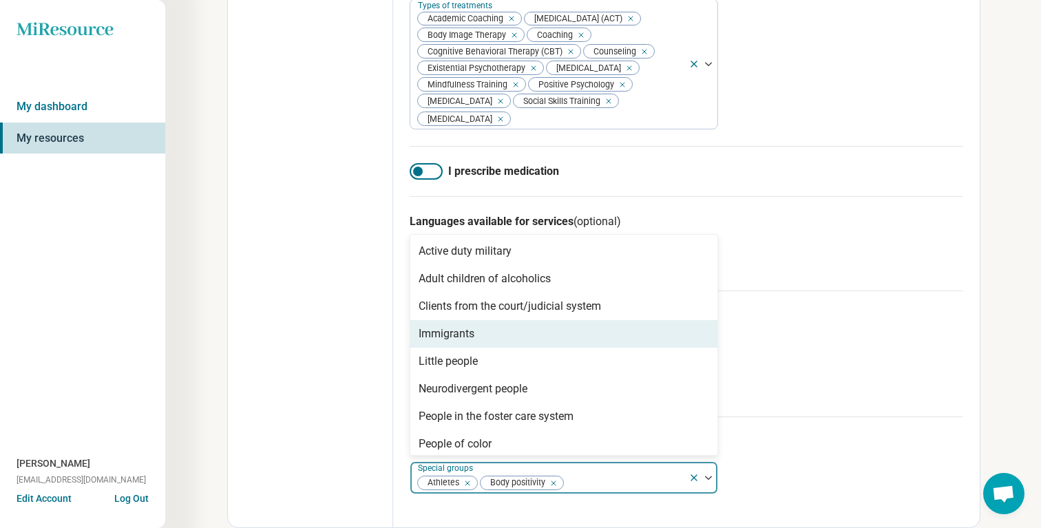
click at [493, 338] on div "Immigrants" at bounding box center [564, 334] width 307 height 28
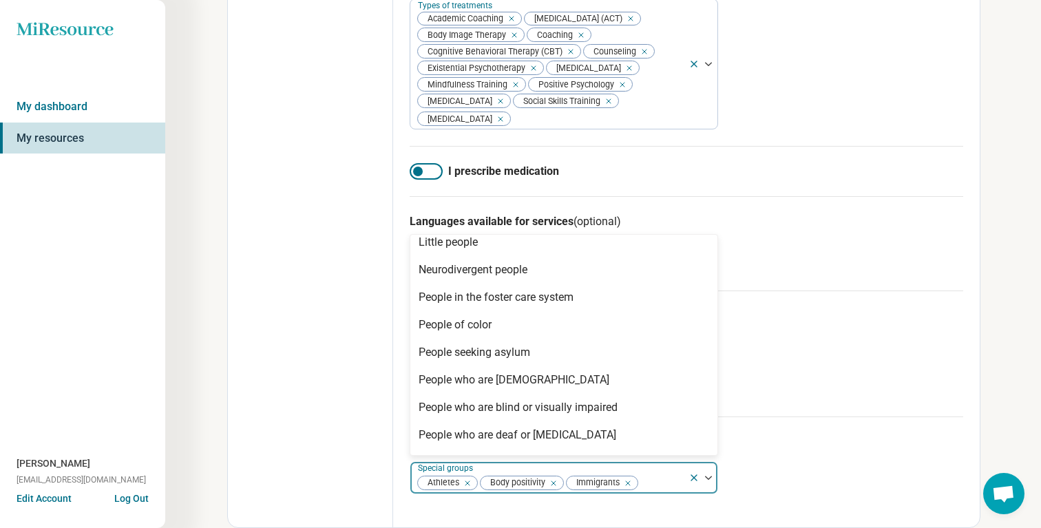
scroll to position [90, 0]
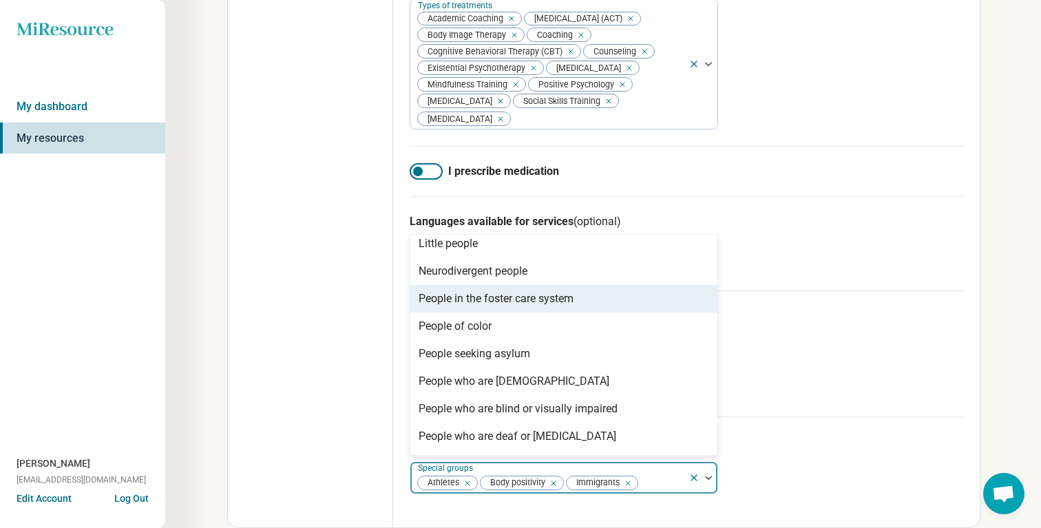
click at [532, 300] on div "People in the foster care system" at bounding box center [496, 299] width 155 height 17
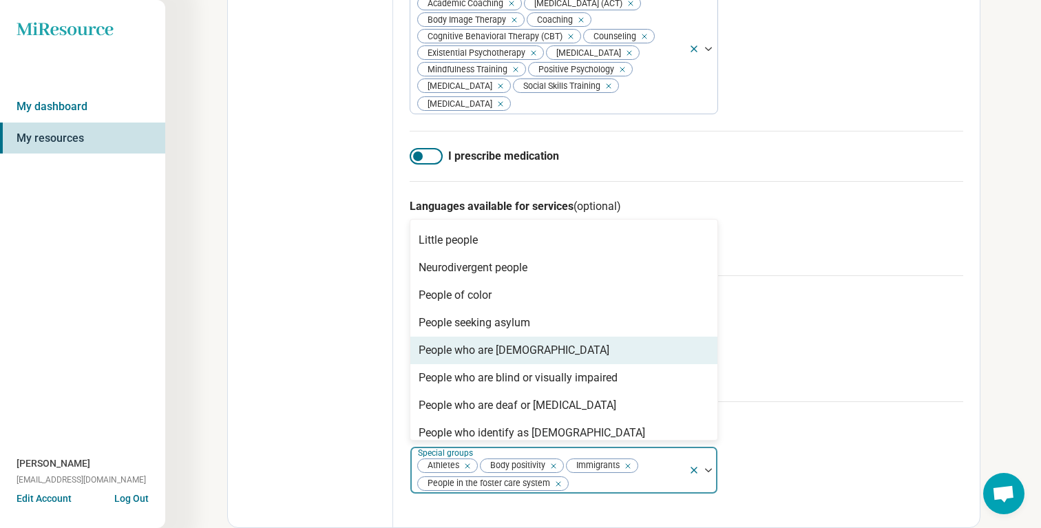
scroll to position [91, 0]
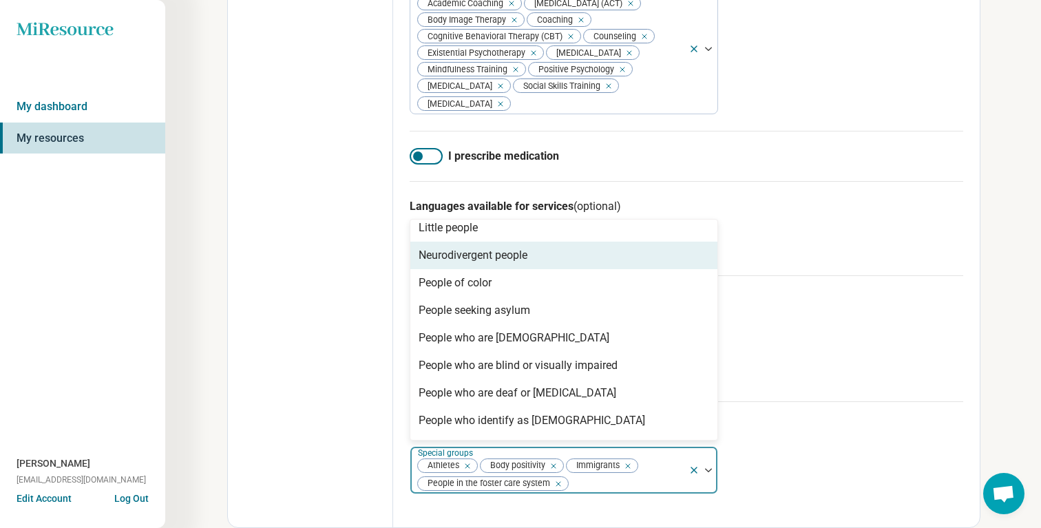
click at [529, 269] on div "Neurodivergent people" at bounding box center [564, 256] width 307 height 28
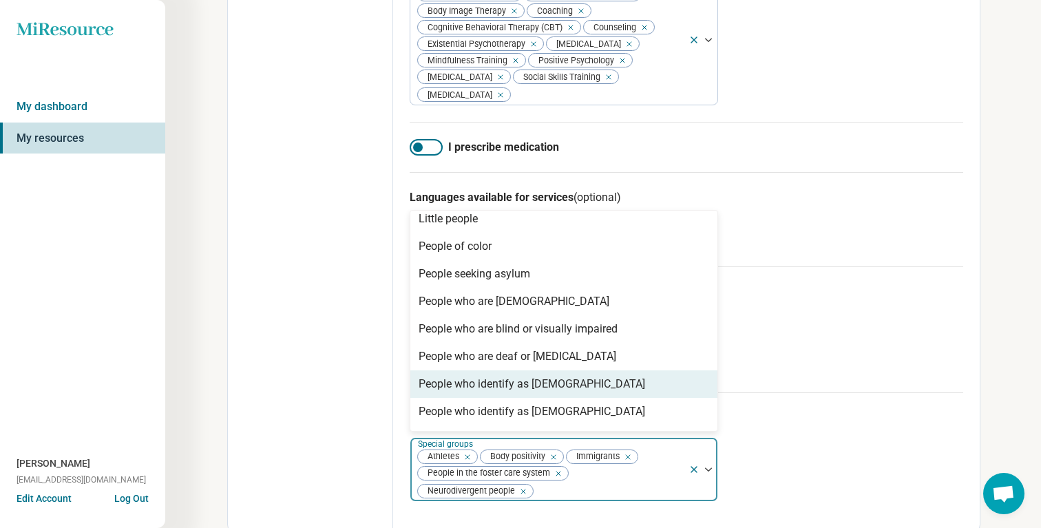
scroll to position [281, 0]
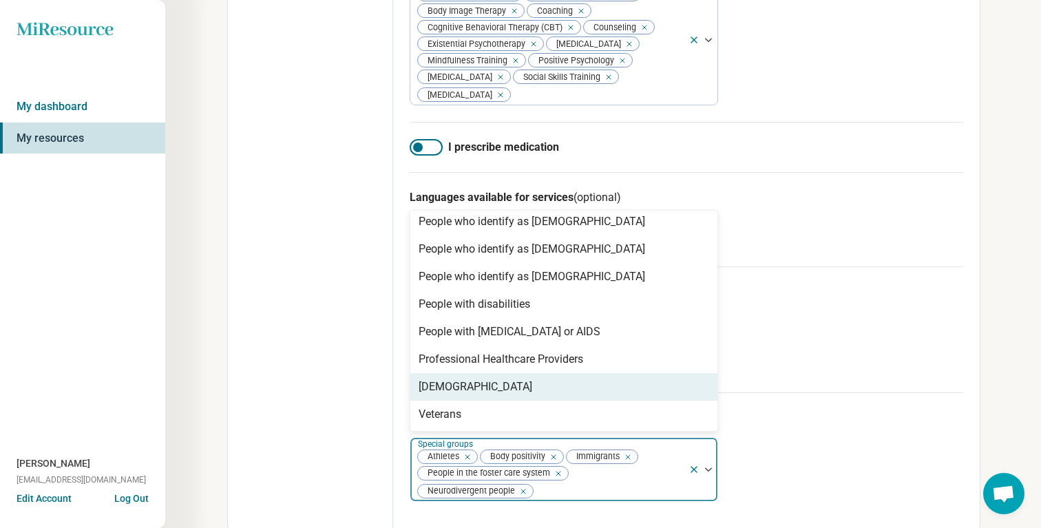
click at [539, 401] on div "[DEMOGRAPHIC_DATA]" at bounding box center [564, 387] width 307 height 28
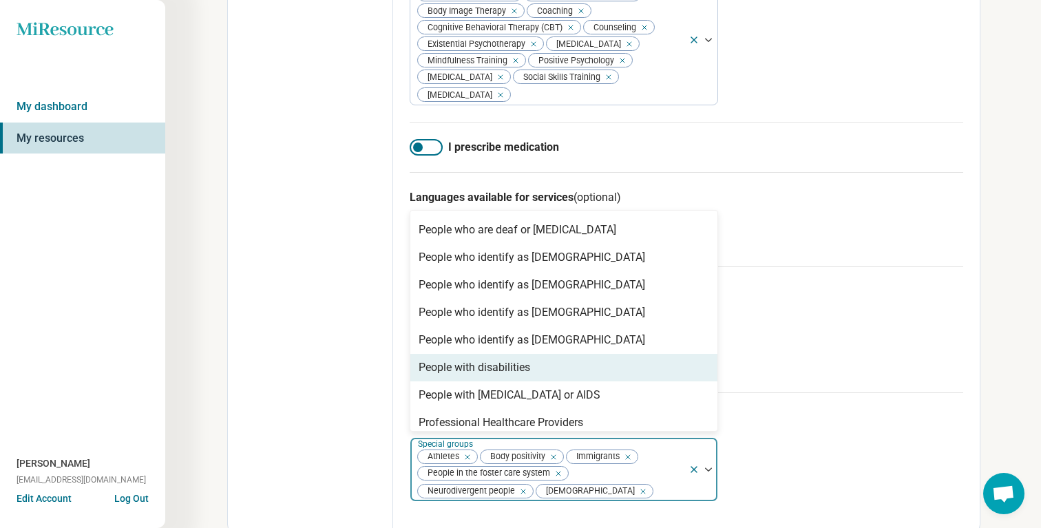
click at [534, 382] on div "People with disabilities" at bounding box center [564, 368] width 307 height 28
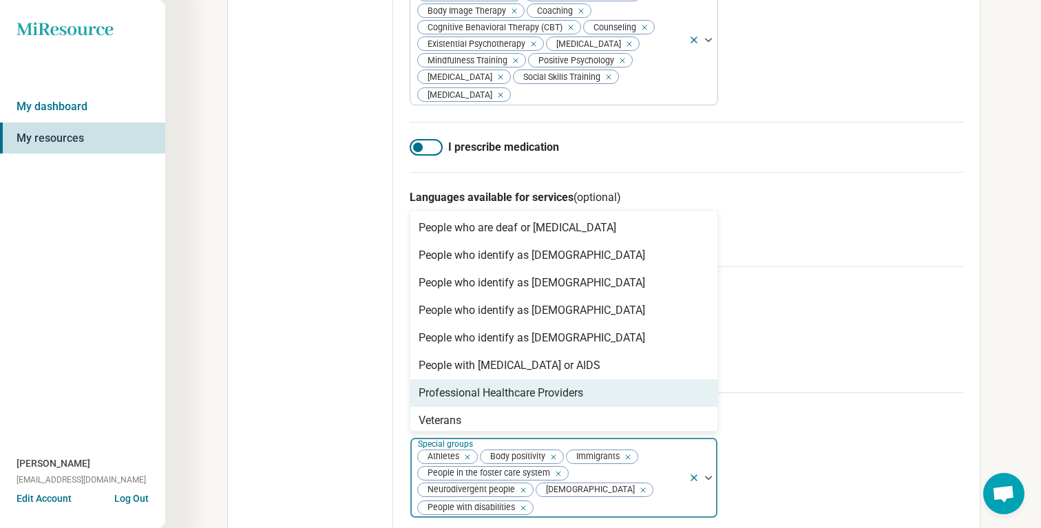
scroll to position [223, 0]
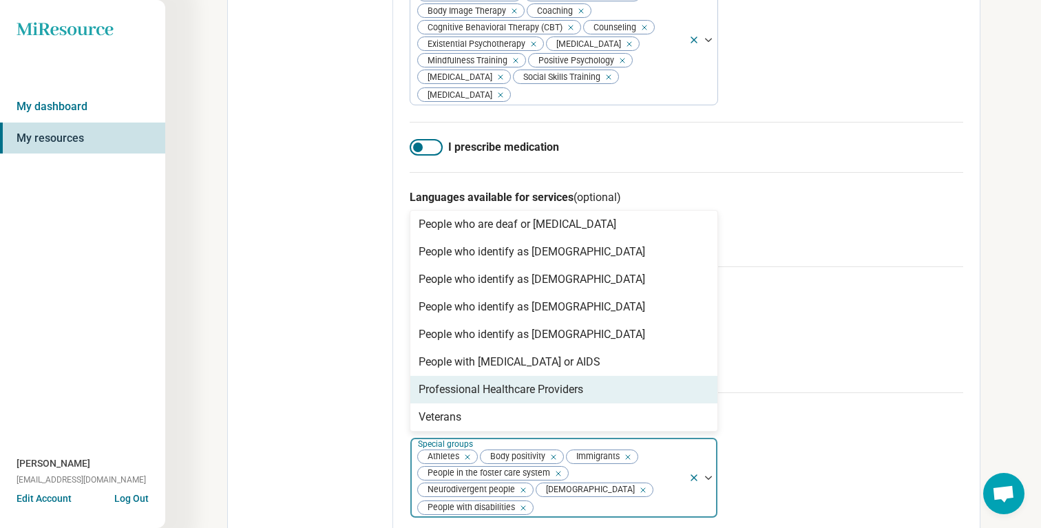
click at [594, 404] on div "Professional Healthcare Providers" at bounding box center [564, 390] width 307 height 28
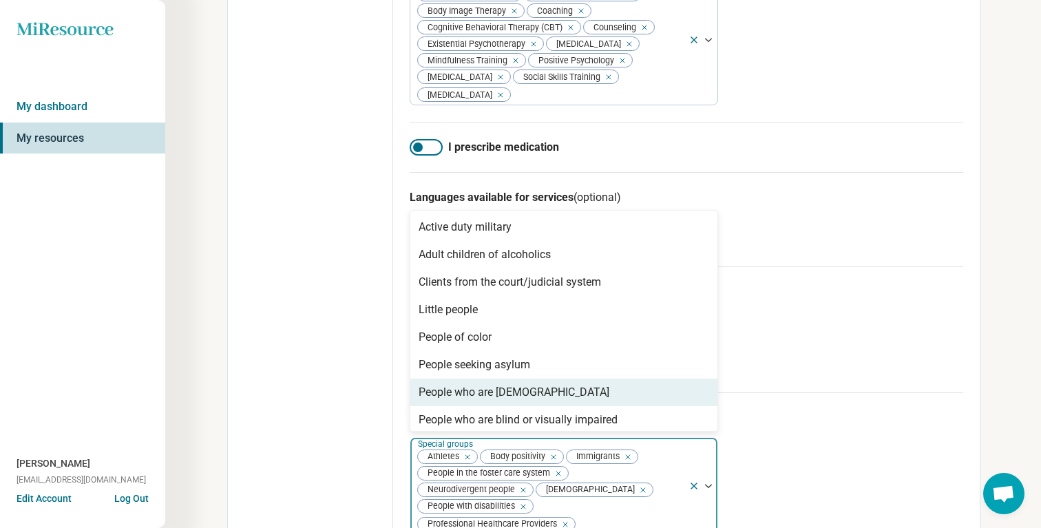
scroll to position [19, 0]
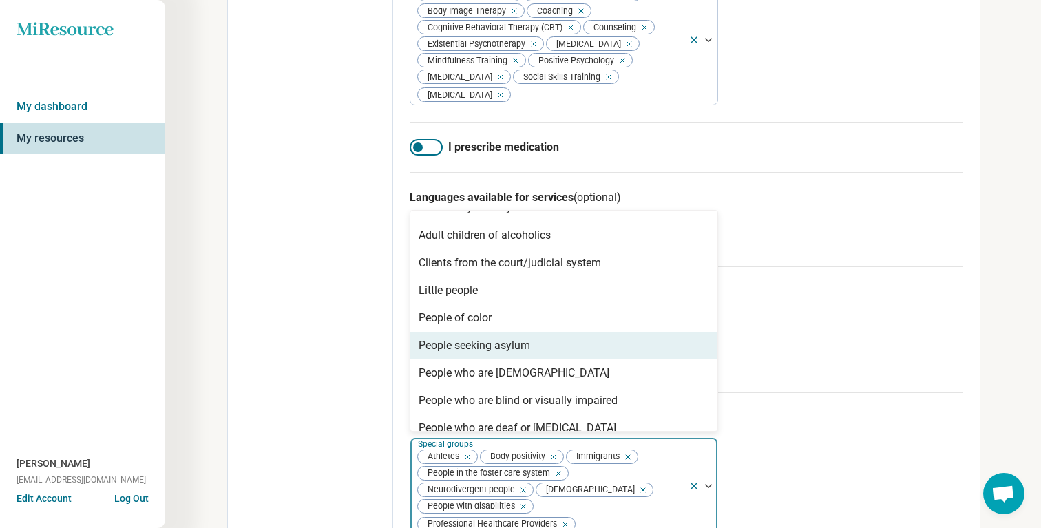
click at [354, 367] on div "Edit profile General Specialty Credentials Location Payment Schedule Profile co…" at bounding box center [310, 18] width 165 height 1101
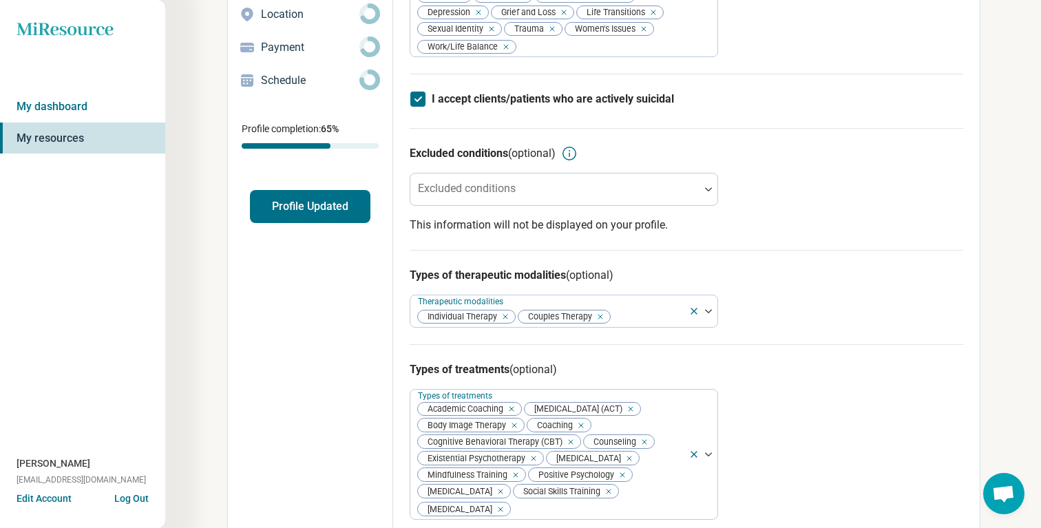
scroll to position [0, 0]
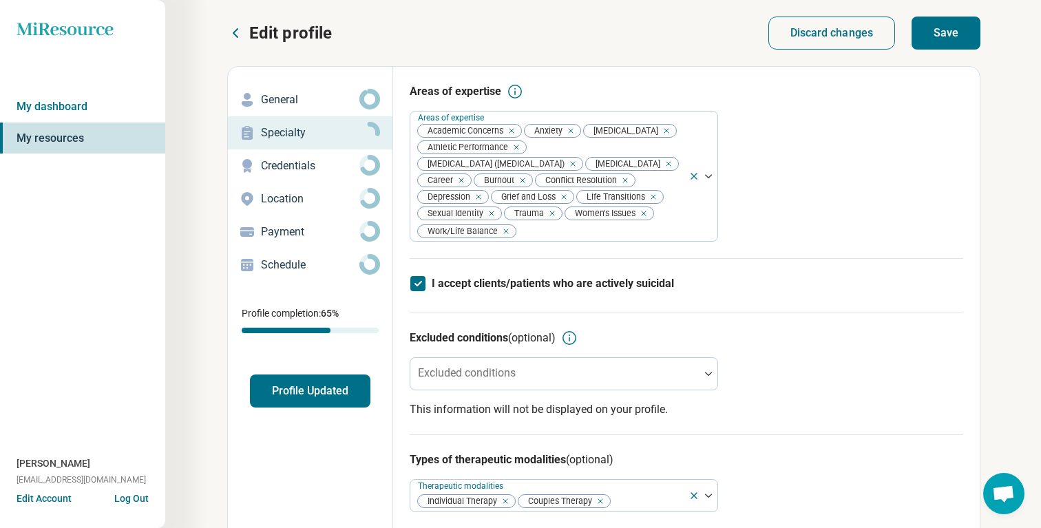
click at [949, 30] on button "Save" at bounding box center [946, 33] width 69 height 33
click at [291, 232] on p "Payment" at bounding box center [310, 232] width 99 height 17
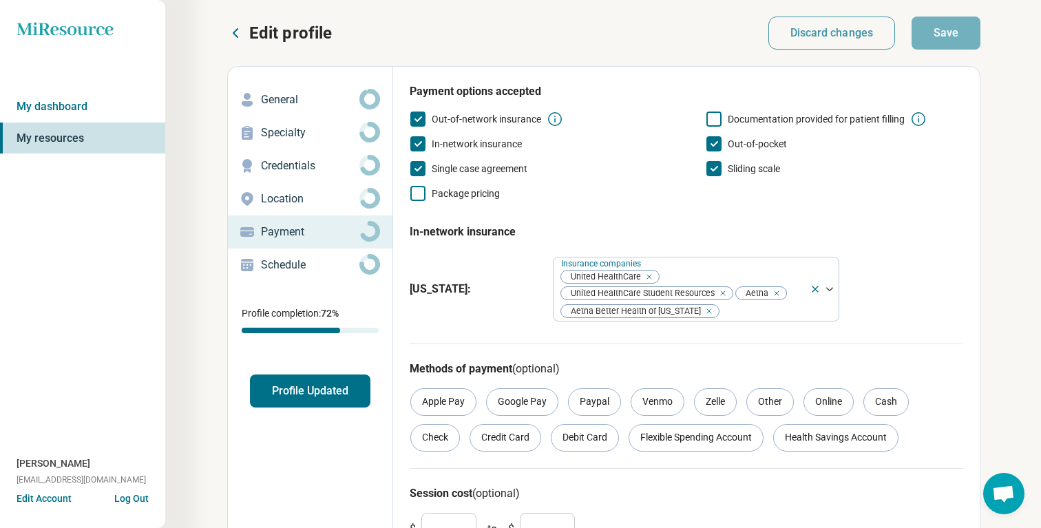
click at [290, 256] on div "Schedule" at bounding box center [310, 265] width 143 height 22
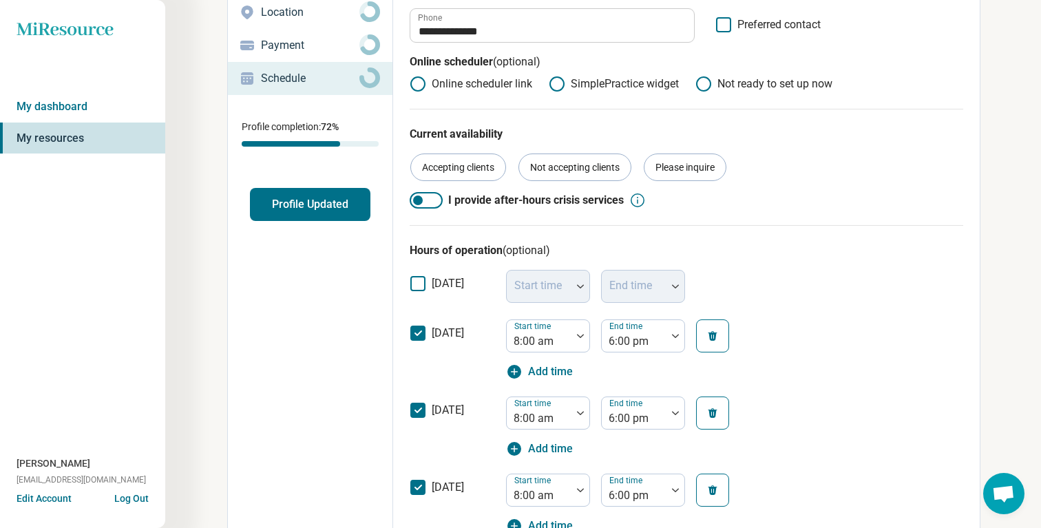
scroll to position [188, 0]
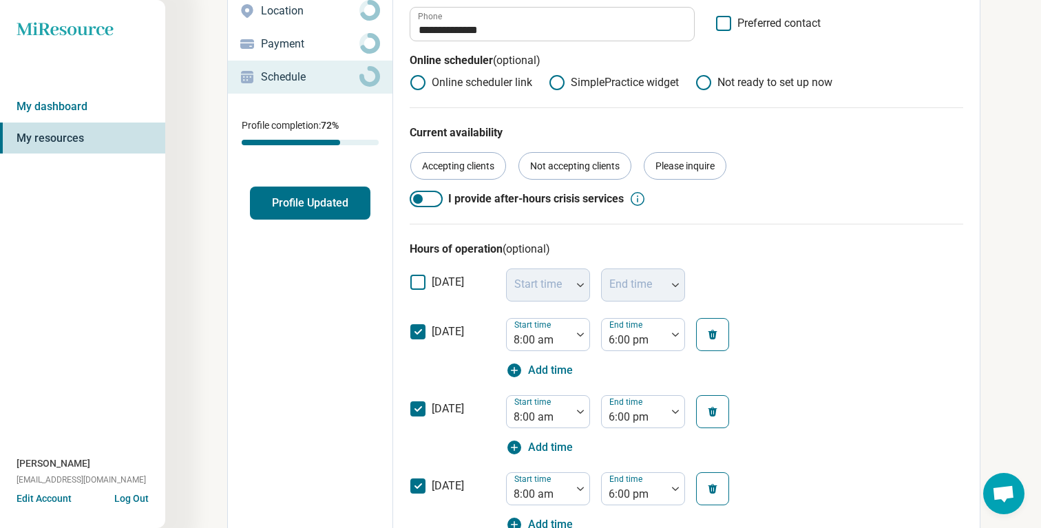
click at [430, 201] on div at bounding box center [426, 199] width 33 height 17
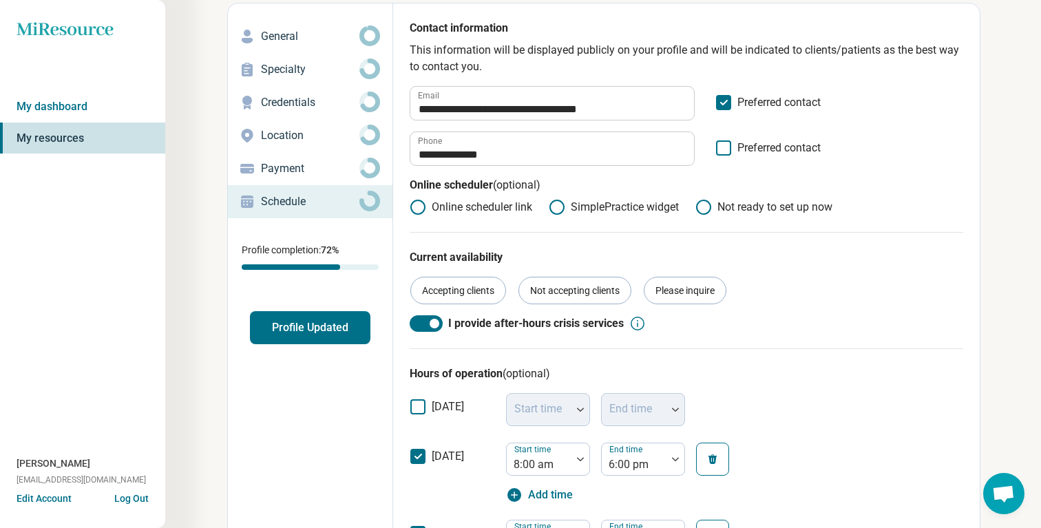
scroll to position [0, 0]
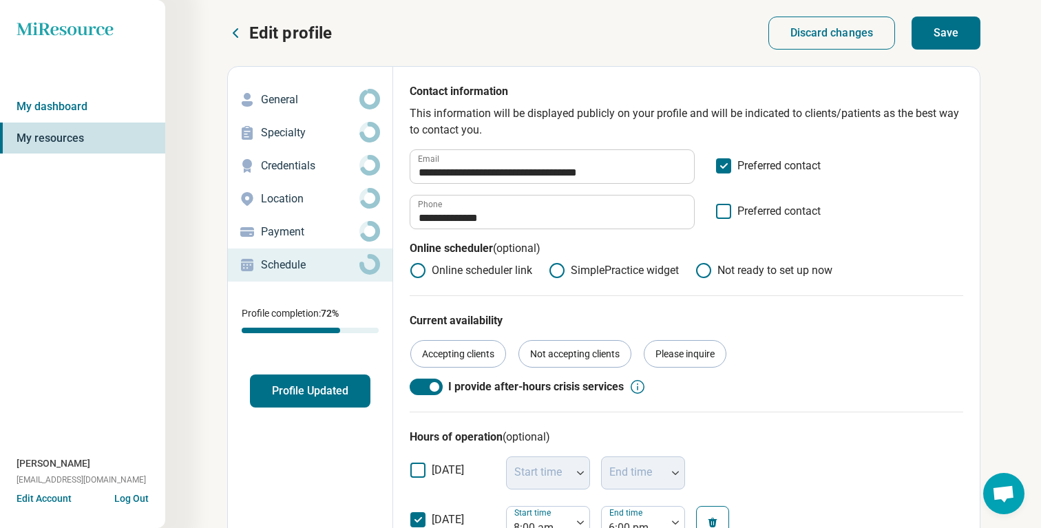
click at [949, 28] on button "Save" at bounding box center [946, 33] width 69 height 33
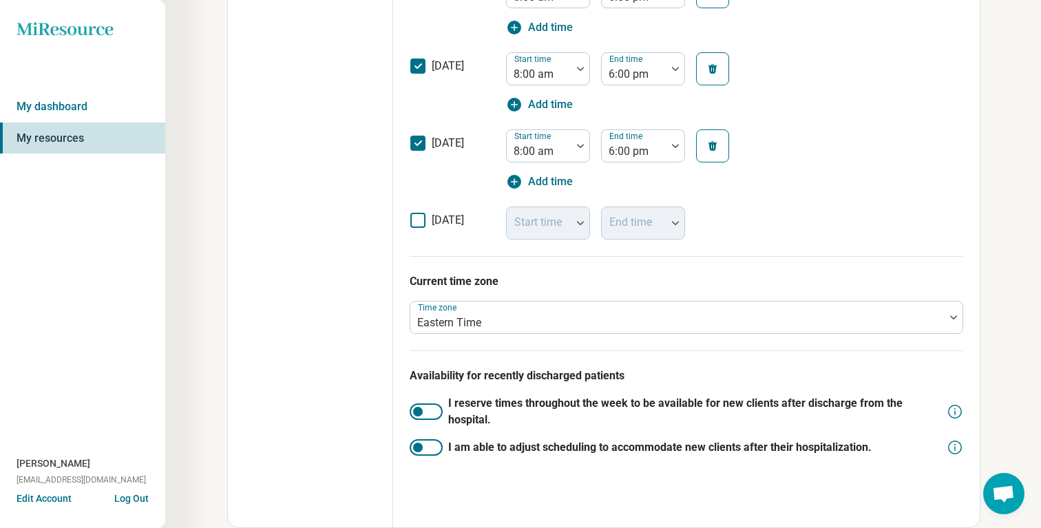
click at [424, 448] on div at bounding box center [426, 447] width 33 height 17
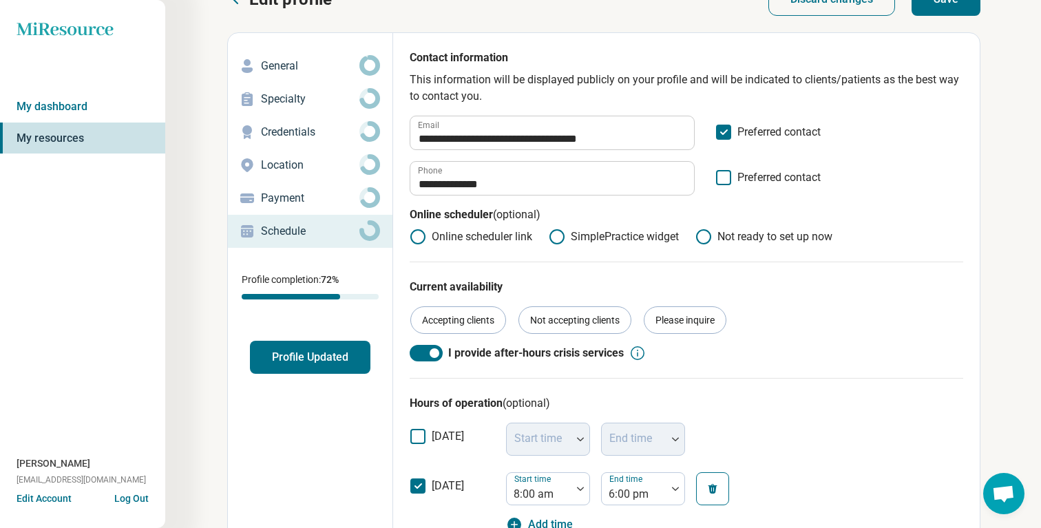
scroll to position [26, 0]
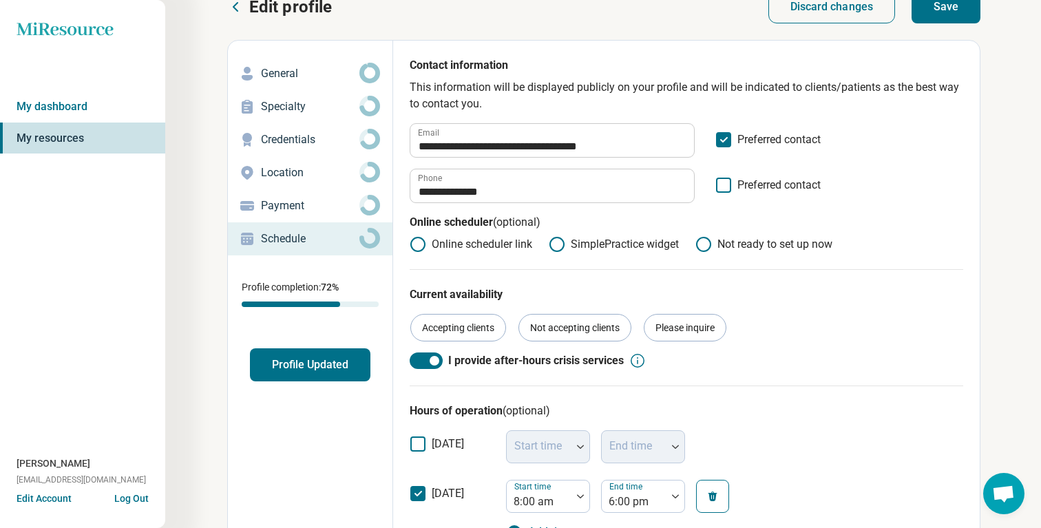
click at [932, 21] on button "Save" at bounding box center [946, 6] width 69 height 33
click at [101, 114] on link "My dashboard" at bounding box center [82, 107] width 165 height 32
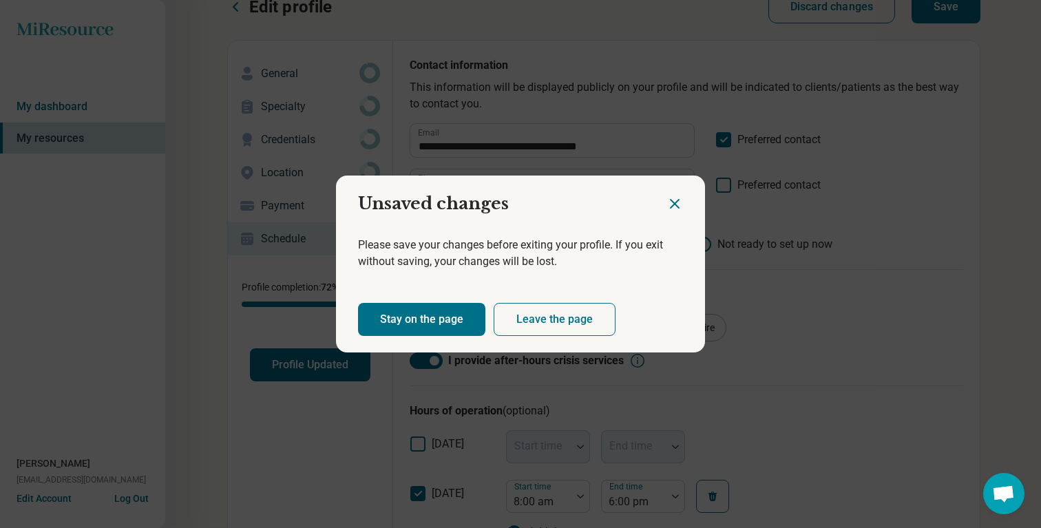
click at [662, 200] on h2 "Unsaved changes" at bounding box center [501, 198] width 331 height 45
click at [683, 200] on div at bounding box center [686, 198] width 39 height 45
click at [671, 205] on icon "Close dialog" at bounding box center [675, 204] width 17 height 17
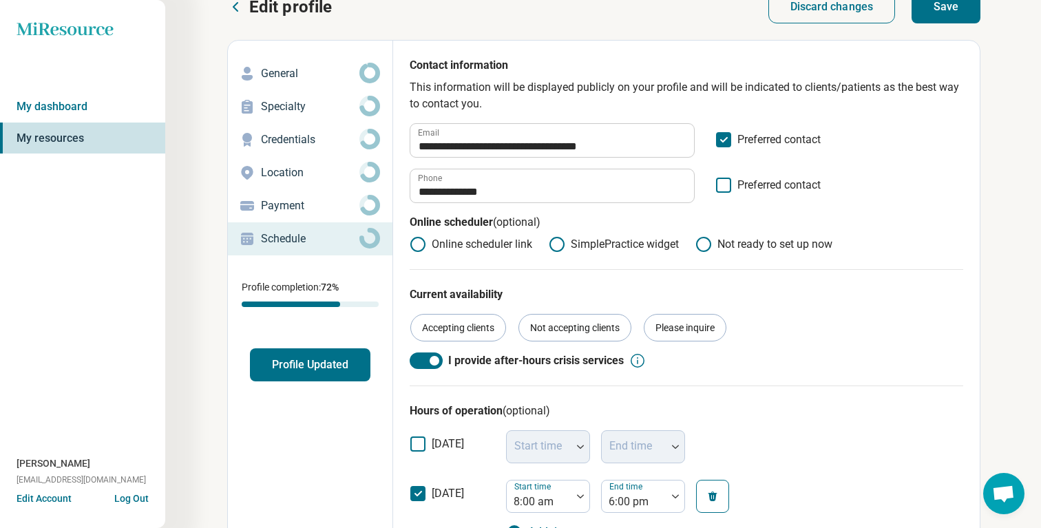
click at [934, 12] on button "Save" at bounding box center [946, 6] width 69 height 33
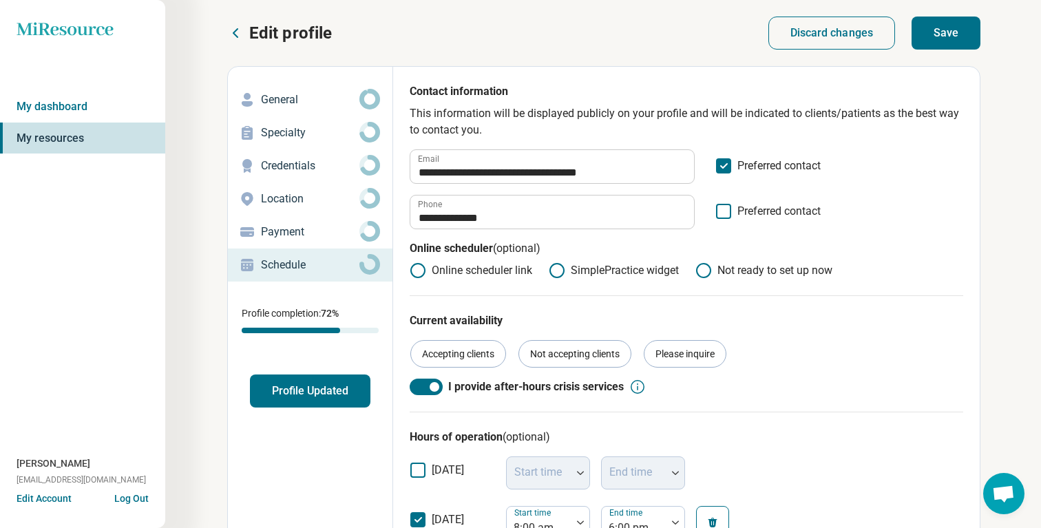
scroll to position [758, 0]
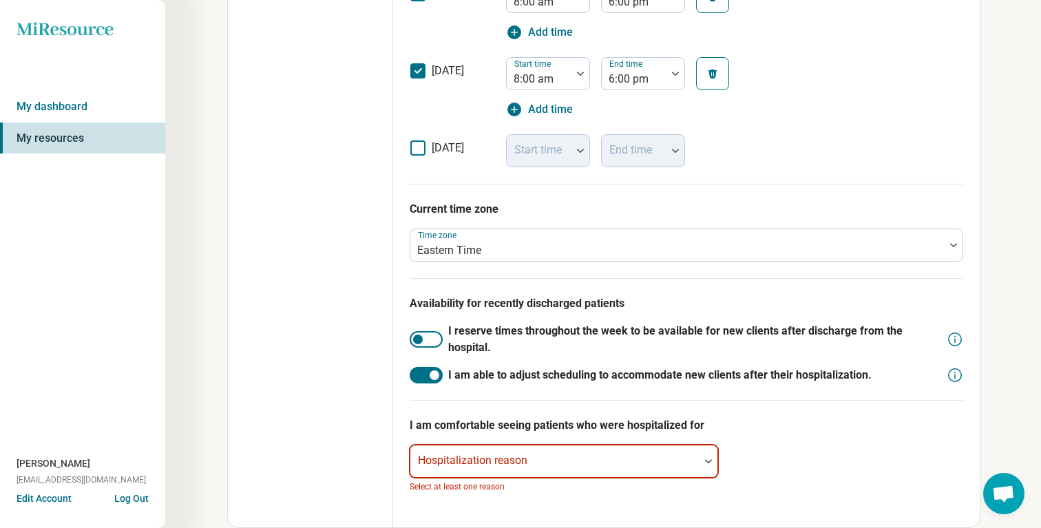
click at [508, 465] on div "Hospitalization reason" at bounding box center [564, 461] width 309 height 33
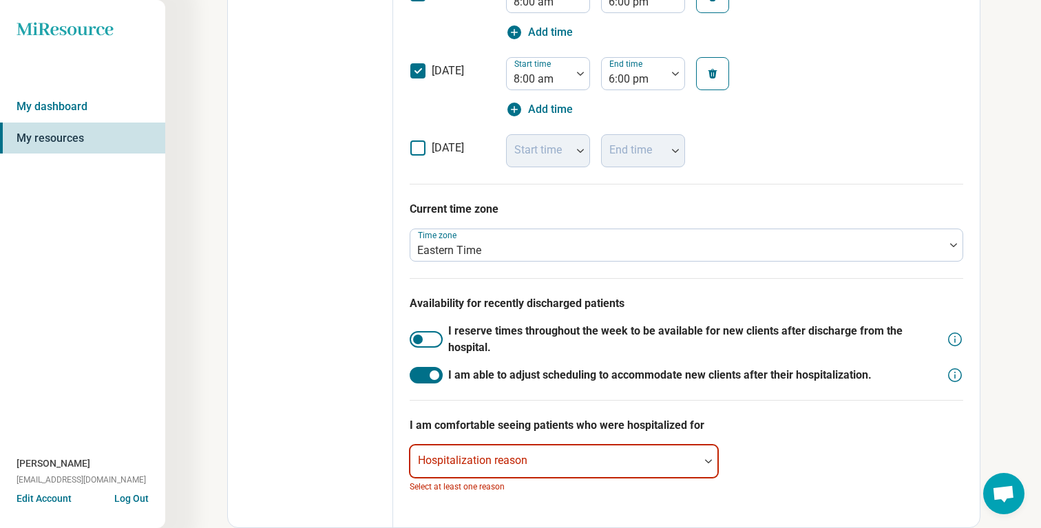
click at [524, 454] on div "Hospitalization reason" at bounding box center [564, 461] width 309 height 33
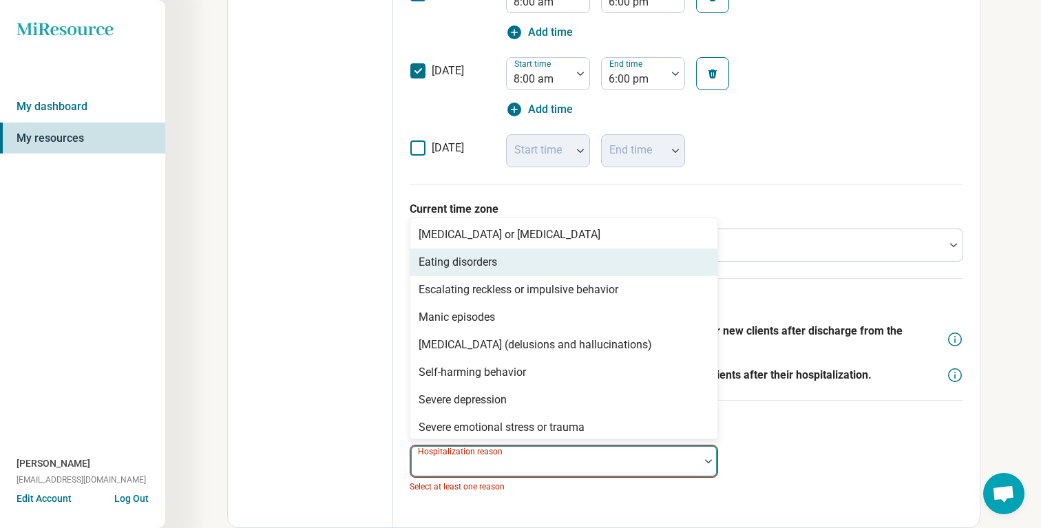
click at [553, 266] on div "Eating disorders" at bounding box center [564, 263] width 307 height 28
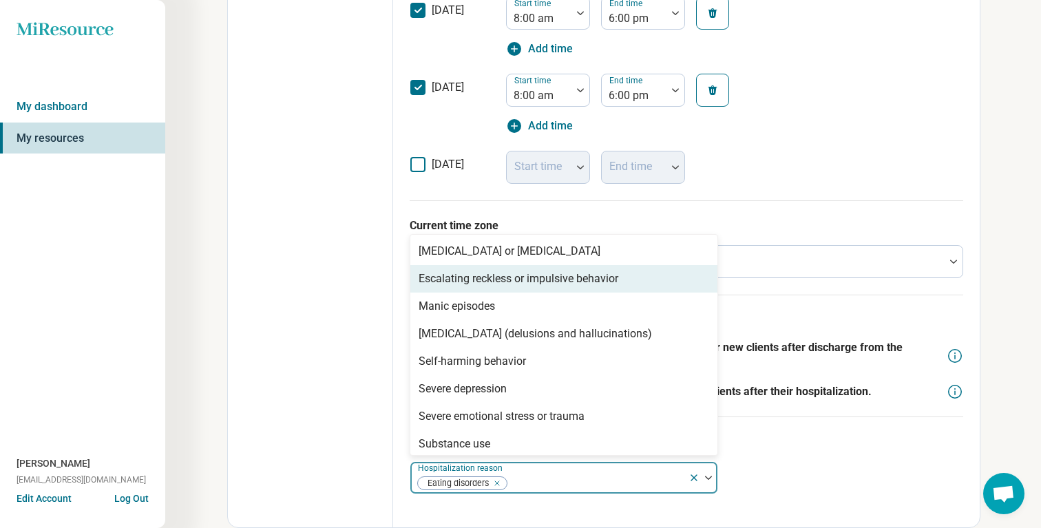
scroll to position [741, 0]
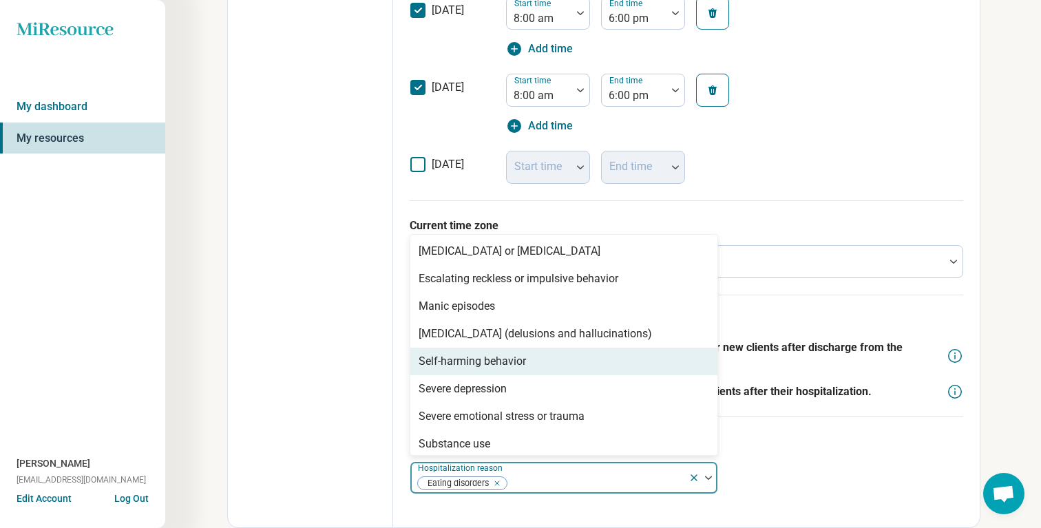
click at [537, 366] on div "Self-harming behavior" at bounding box center [564, 362] width 307 height 28
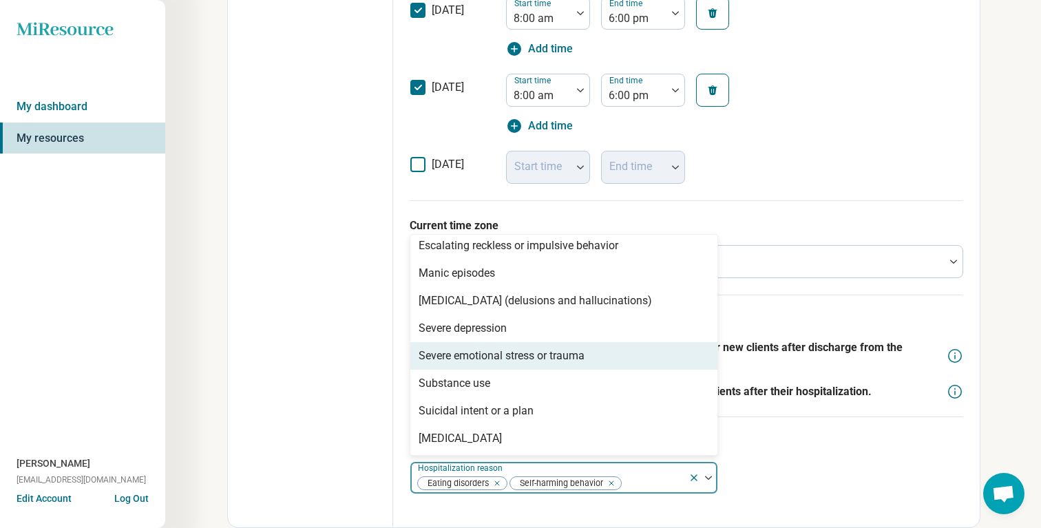
click at [545, 361] on div "Severe emotional stress or trauma" at bounding box center [502, 356] width 166 height 17
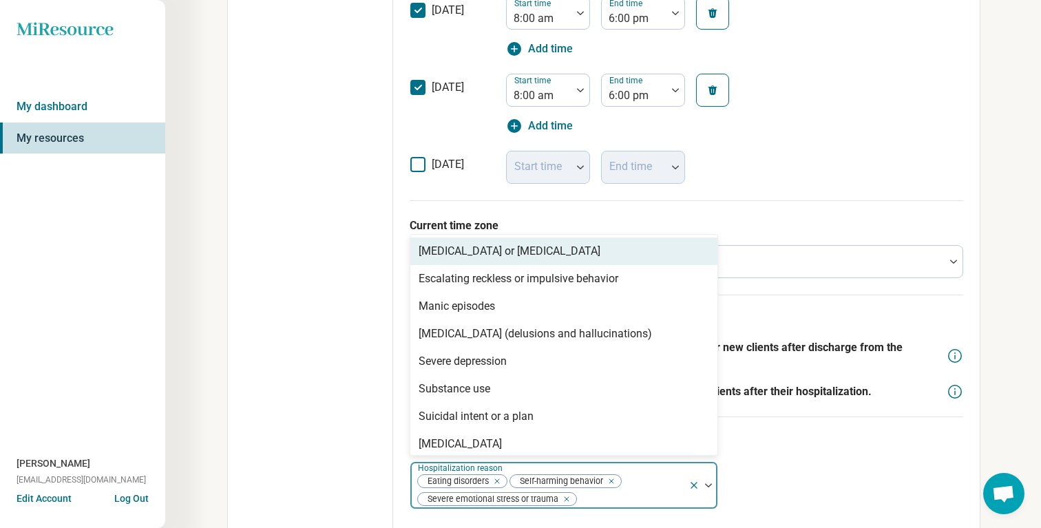
click at [635, 496] on div at bounding box center [630, 499] width 105 height 19
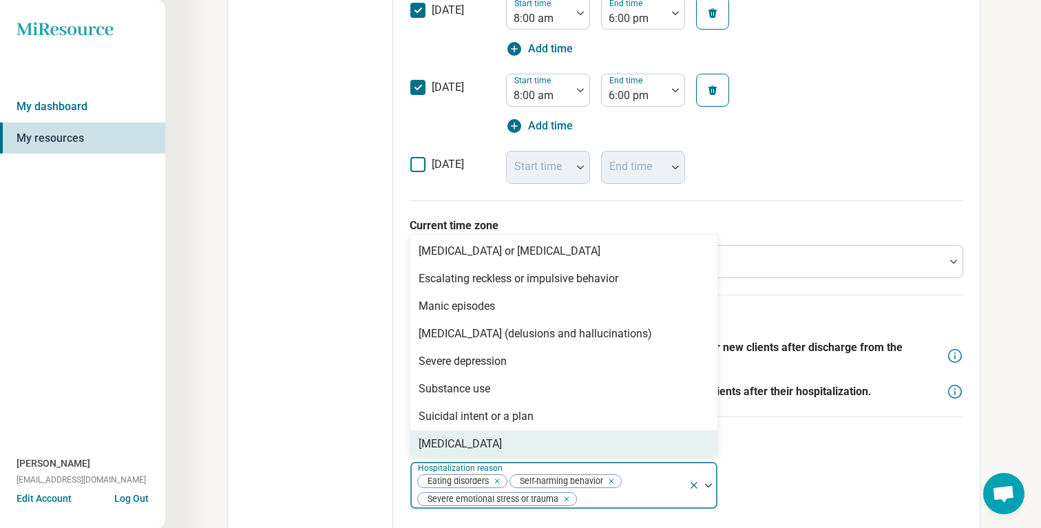
click at [567, 440] on div "Suicide attempt" at bounding box center [564, 445] width 307 height 28
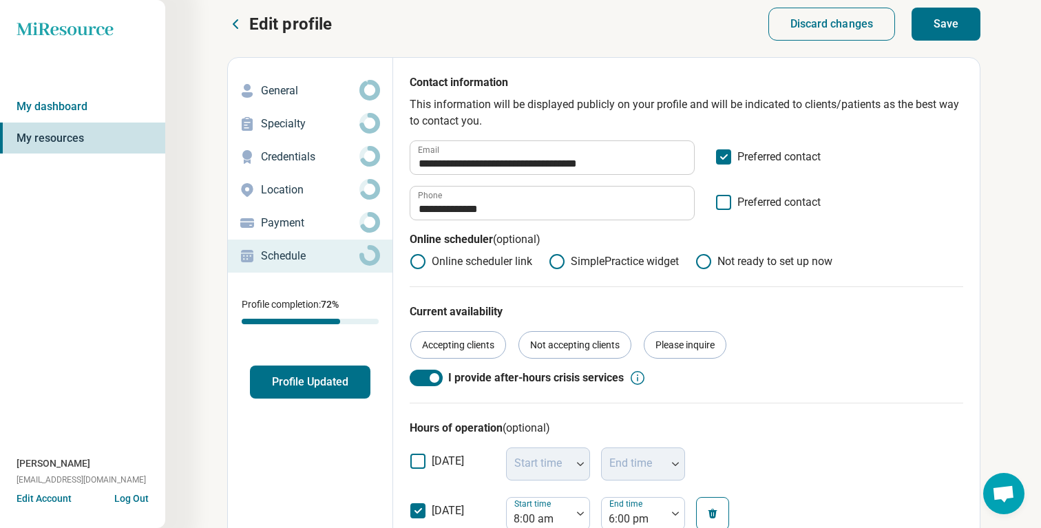
click at [944, 28] on button "Save" at bounding box center [946, 24] width 69 height 33
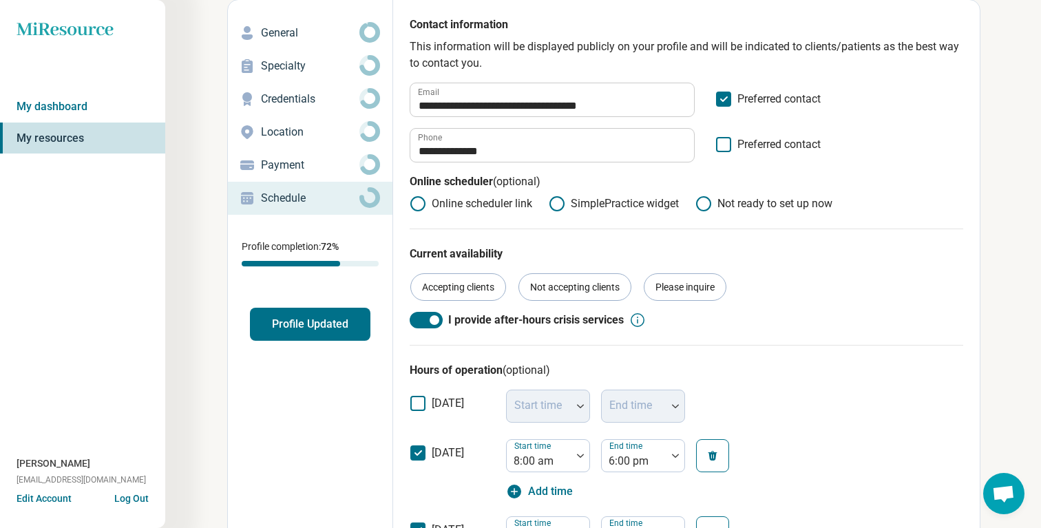
scroll to position [0, 0]
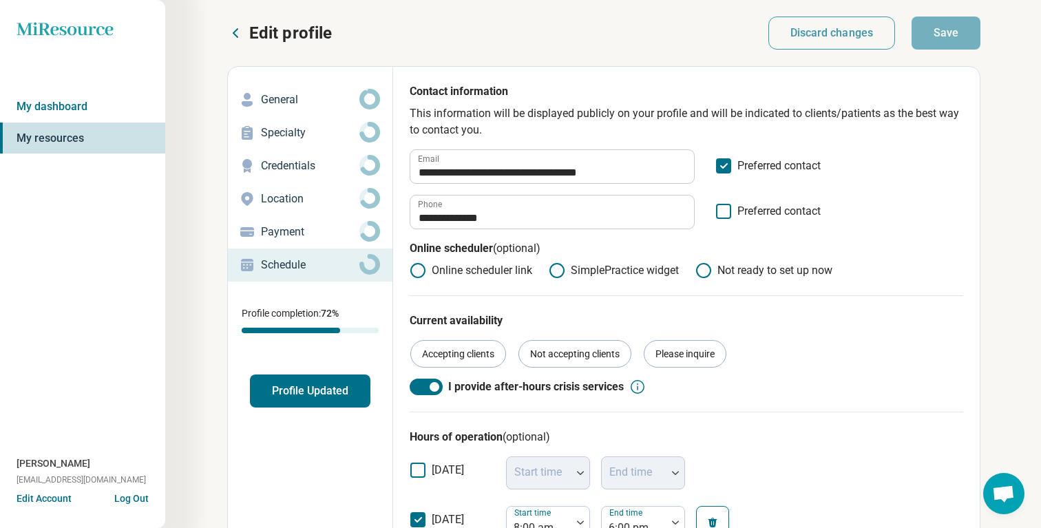
click at [36, 495] on button "Edit Account" at bounding box center [44, 499] width 55 height 14
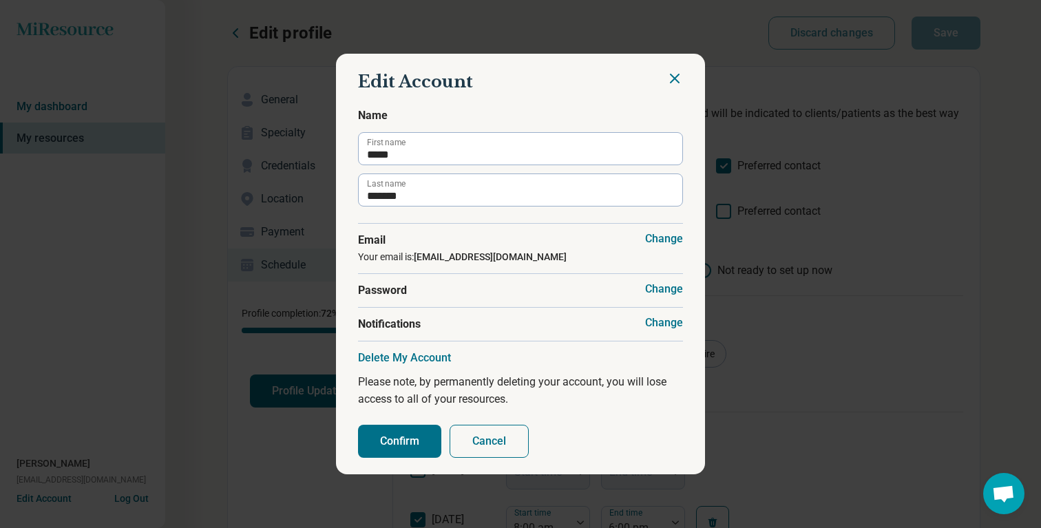
click at [392, 433] on button "Confirm" at bounding box center [399, 441] width 83 height 33
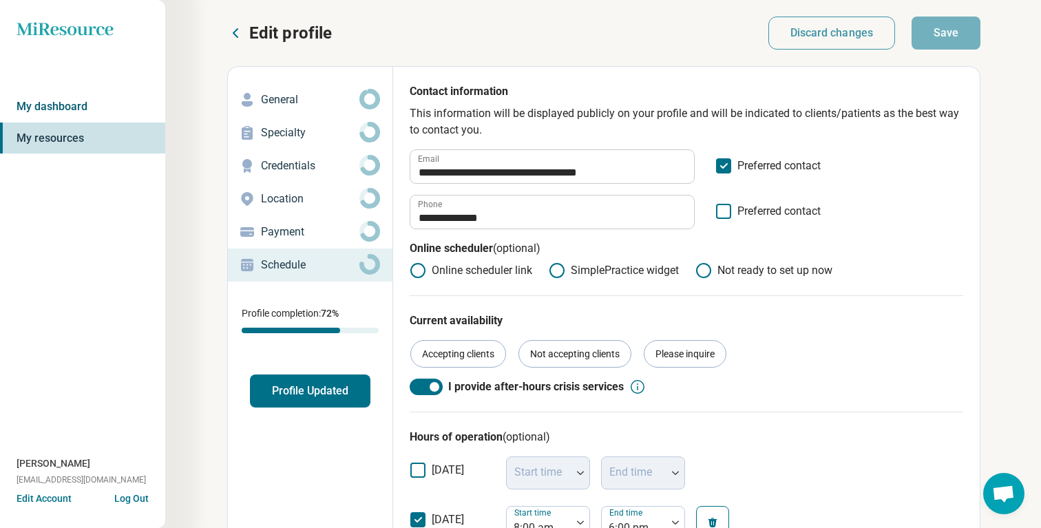
click at [99, 107] on link "My dashboard" at bounding box center [82, 107] width 165 height 32
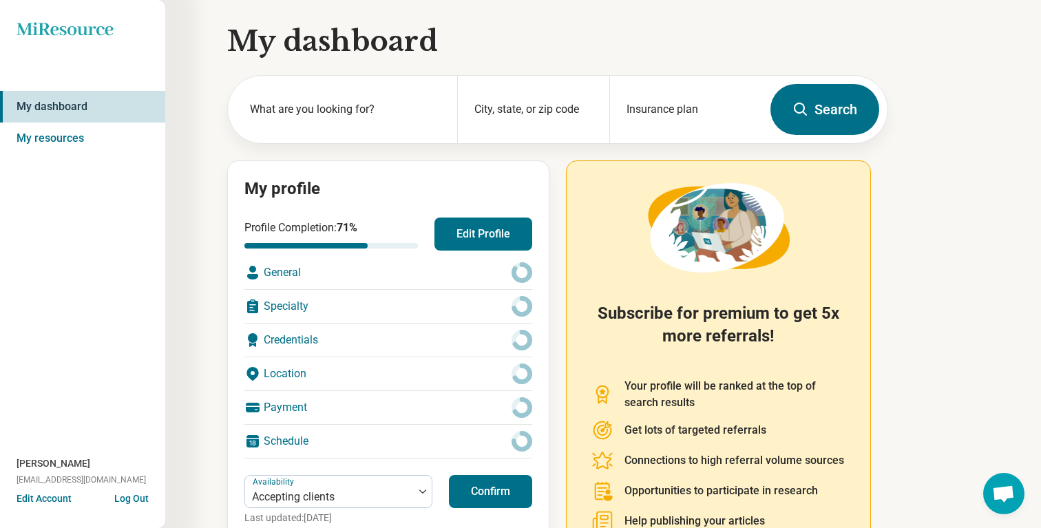
scroll to position [121, 0]
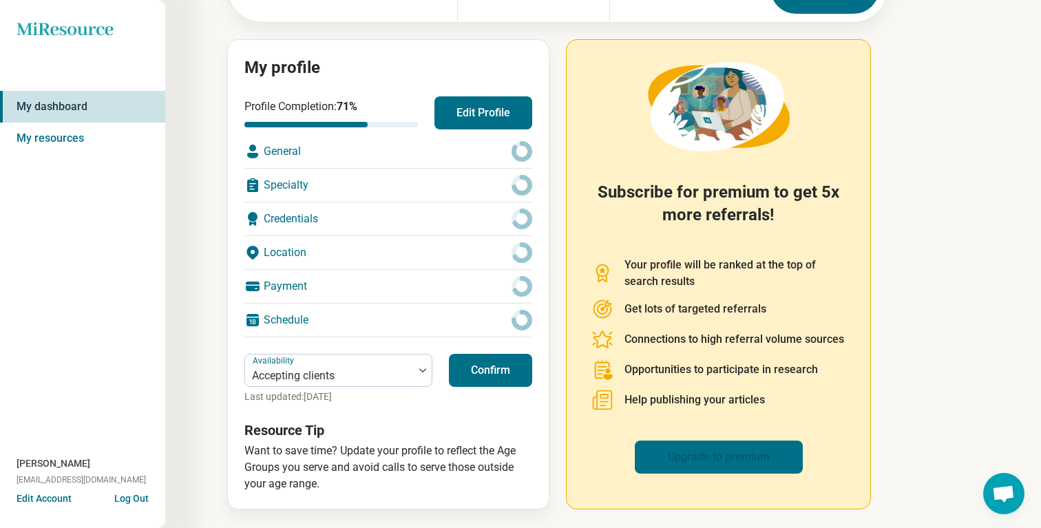
click at [718, 453] on link "Upgrade to premium" at bounding box center [719, 457] width 168 height 33
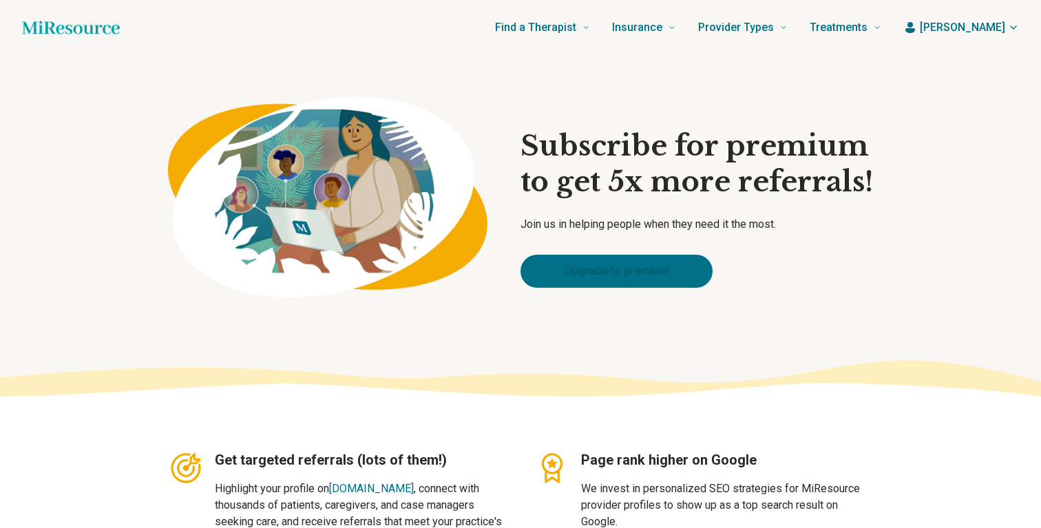
type textarea "*"
click at [646, 270] on link "Upgrade to premium" at bounding box center [617, 271] width 192 height 33
click at [998, 30] on span "[PERSON_NAME]" at bounding box center [962, 27] width 85 height 17
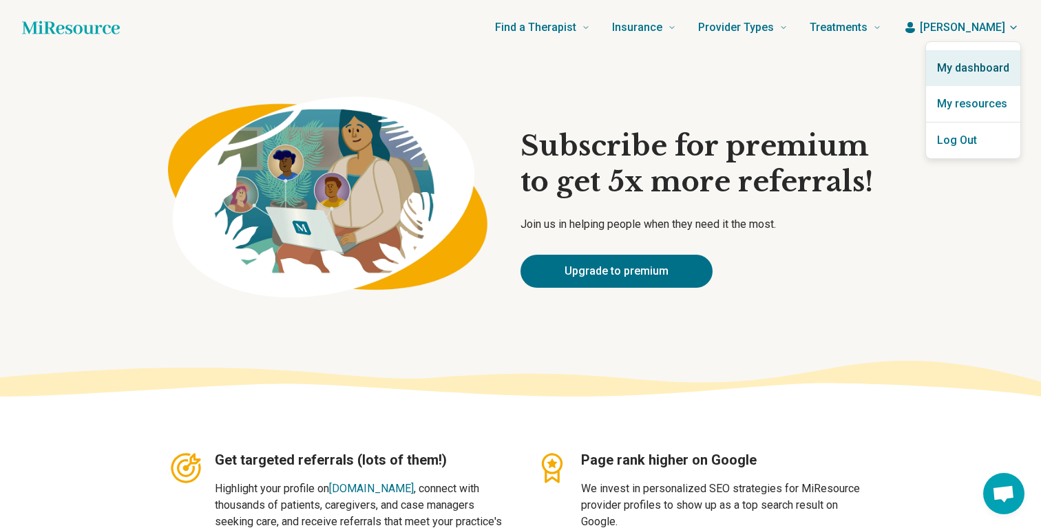
click at [983, 61] on link "My dashboard" at bounding box center [973, 68] width 94 height 36
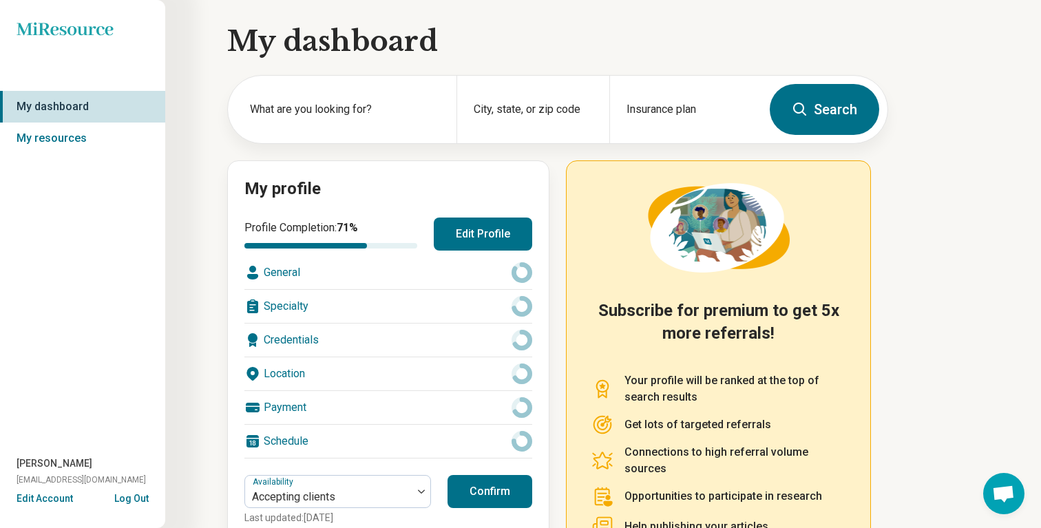
scroll to position [9, 0]
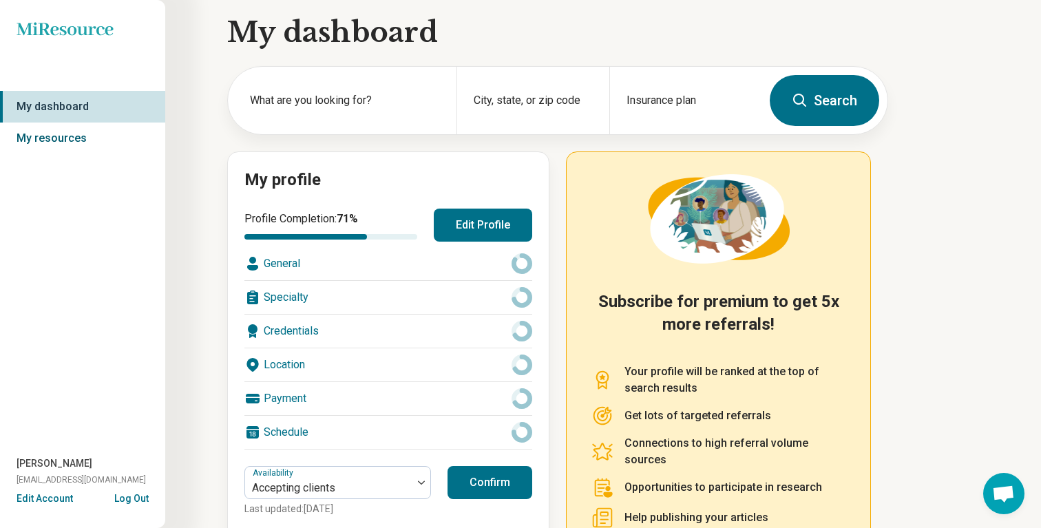
click at [79, 123] on link "My resources" at bounding box center [82, 139] width 165 height 32
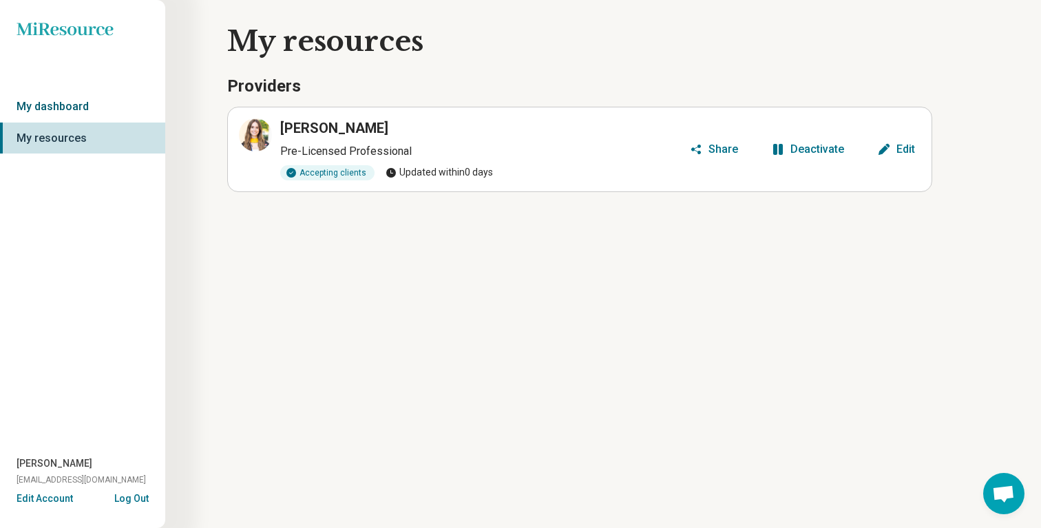
click at [70, 109] on link "My dashboard" at bounding box center [82, 107] width 165 height 32
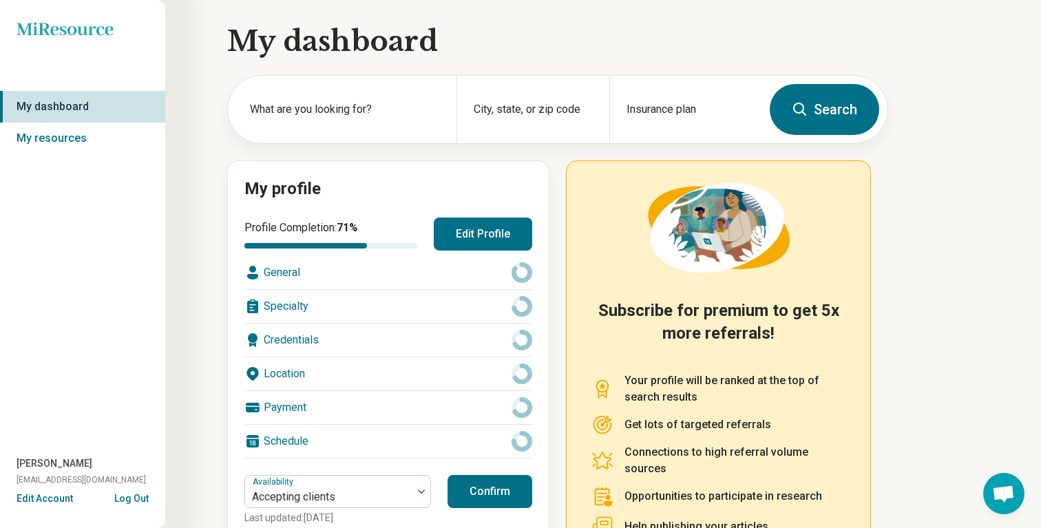
click at [39, 501] on button "Edit Account" at bounding box center [45, 499] width 56 height 14
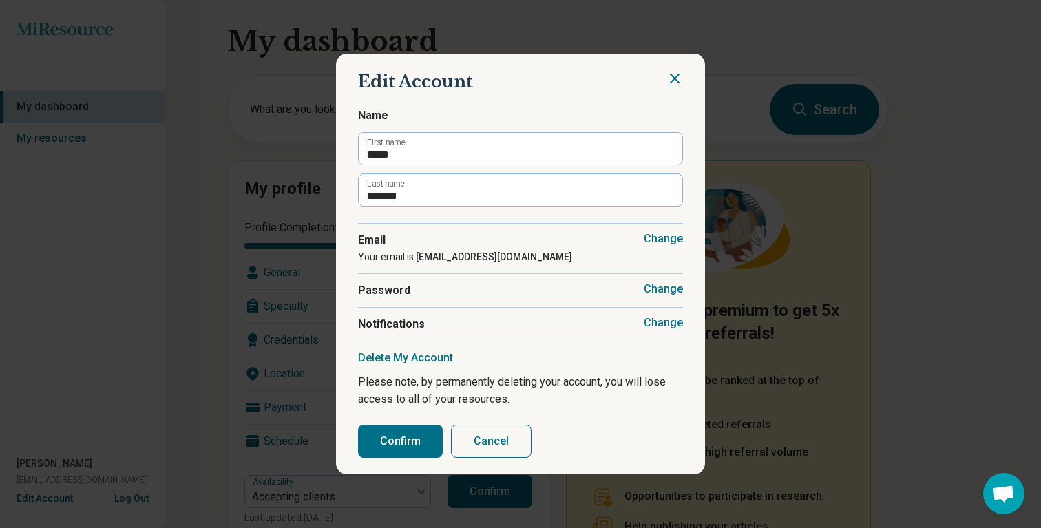
click at [674, 79] on icon "Close" at bounding box center [675, 78] width 8 height 8
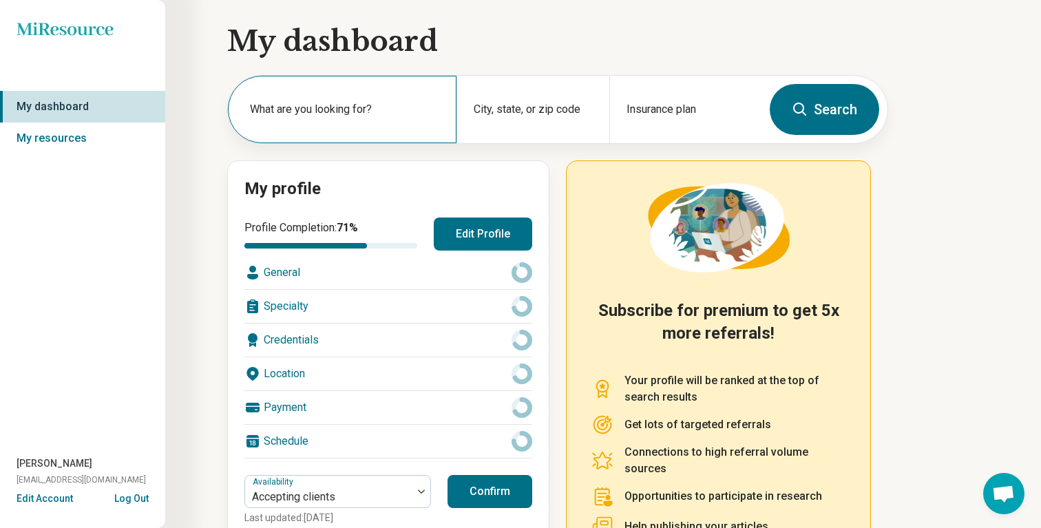
click at [280, 93] on div "What are you looking for?" at bounding box center [342, 110] width 229 height 68
click at [180, 149] on div "My dashboard What are you looking for? City, state, or zip code Insurance plan …" at bounding box center [444, 325] width 889 height 650
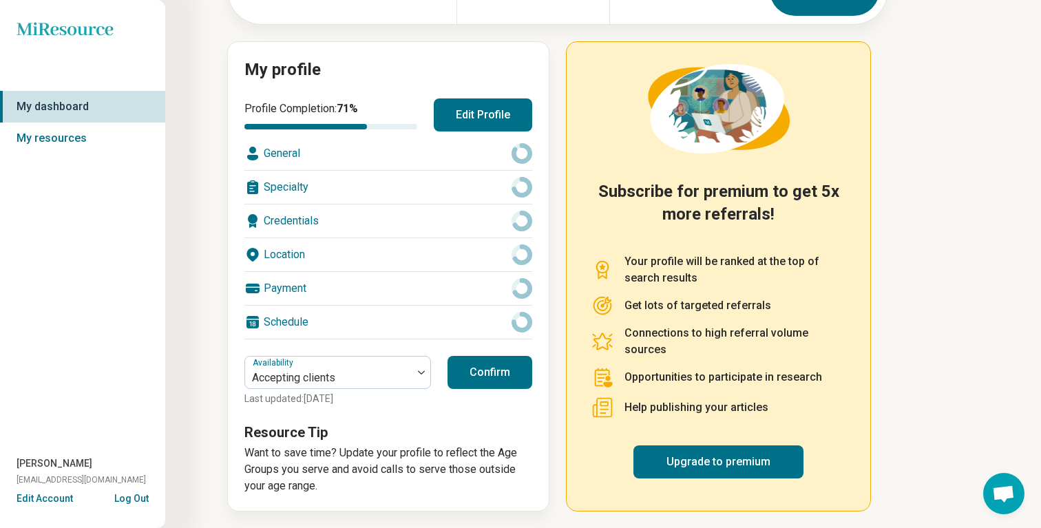
scroll to position [121, 0]
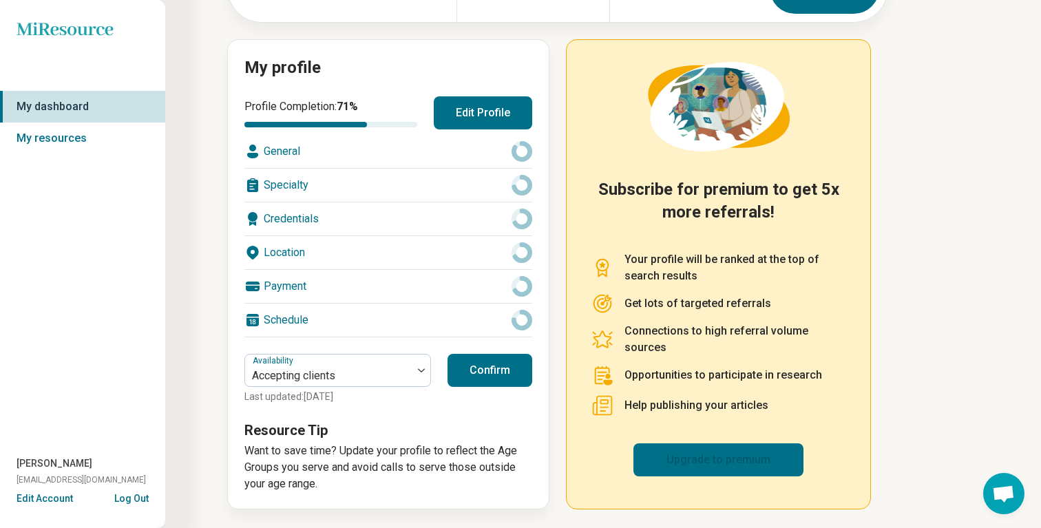
click at [740, 468] on link "Upgrade to premium" at bounding box center [719, 460] width 170 height 33
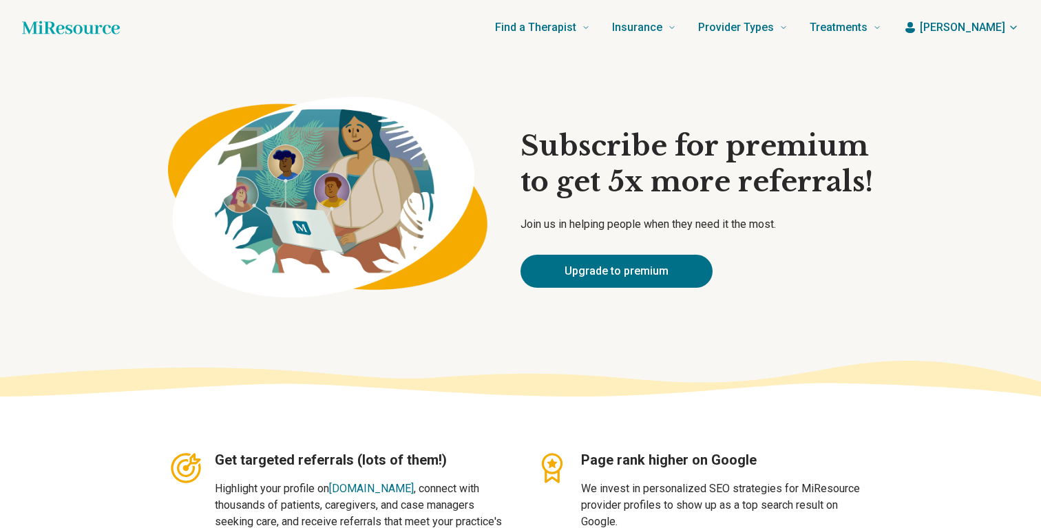
type textarea "*"
click at [991, 16] on header "Find a Therapist Mental Health Conditions [MEDICAL_DATA] Anxiety [MEDICAL_DATA]…" at bounding box center [520, 27] width 1041 height 55
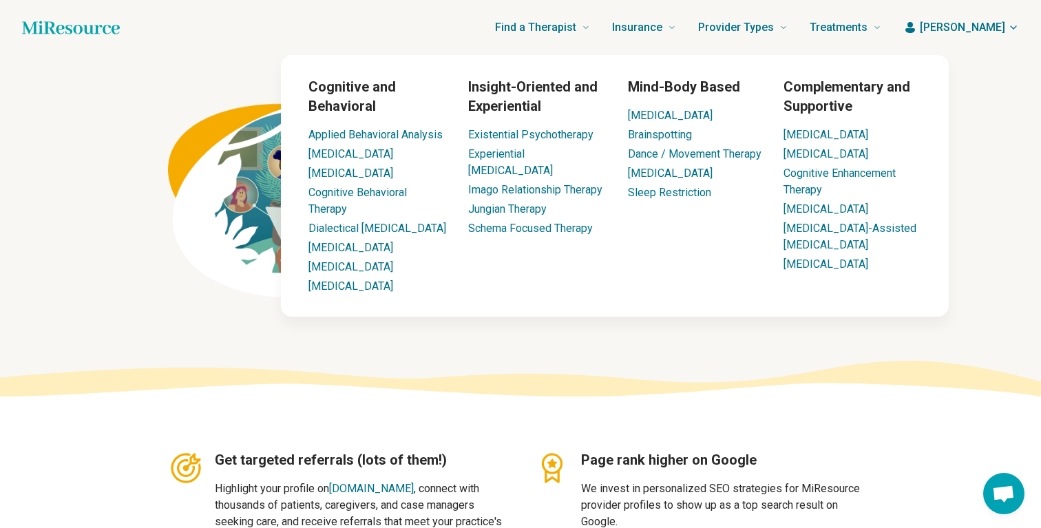
click at [1004, 19] on span "[PERSON_NAME]" at bounding box center [962, 27] width 85 height 17
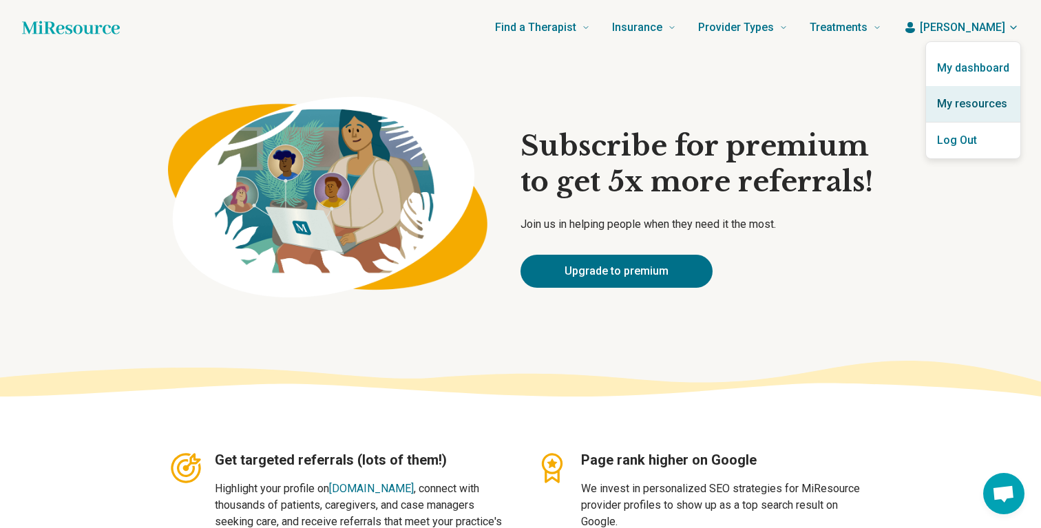
click at [993, 107] on link "My resources" at bounding box center [973, 104] width 94 height 36
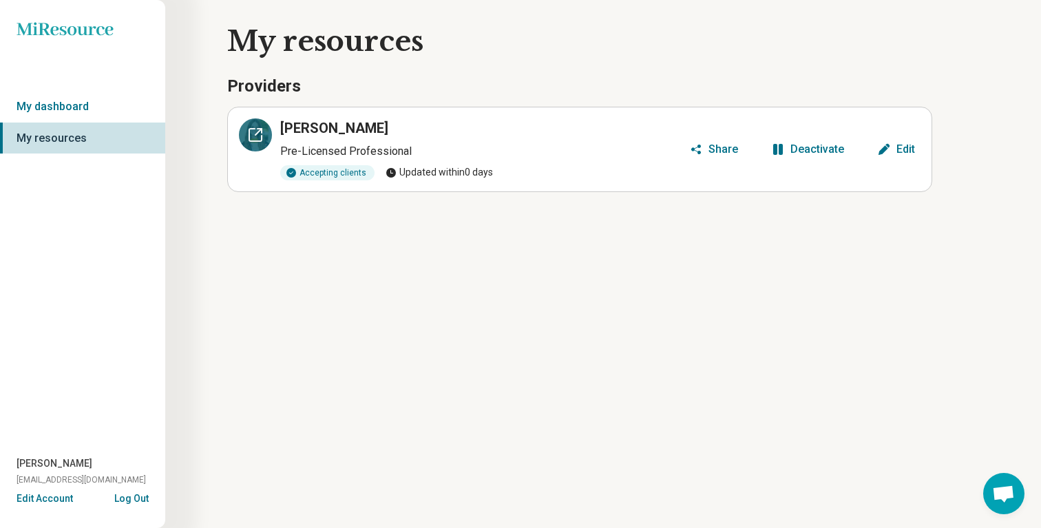
click at [251, 134] on icon at bounding box center [255, 135] width 17 height 17
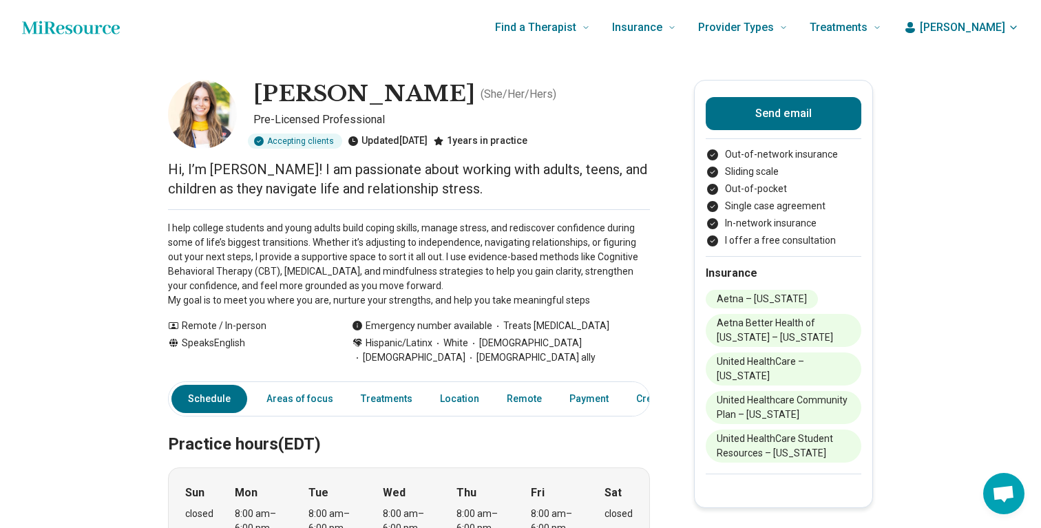
click at [982, 34] on span "[PERSON_NAME]" at bounding box center [962, 27] width 85 height 17
click at [1003, 33] on span "[PERSON_NAME]" at bounding box center [962, 27] width 85 height 17
click at [972, 68] on link "My dashboard" at bounding box center [973, 68] width 94 height 36
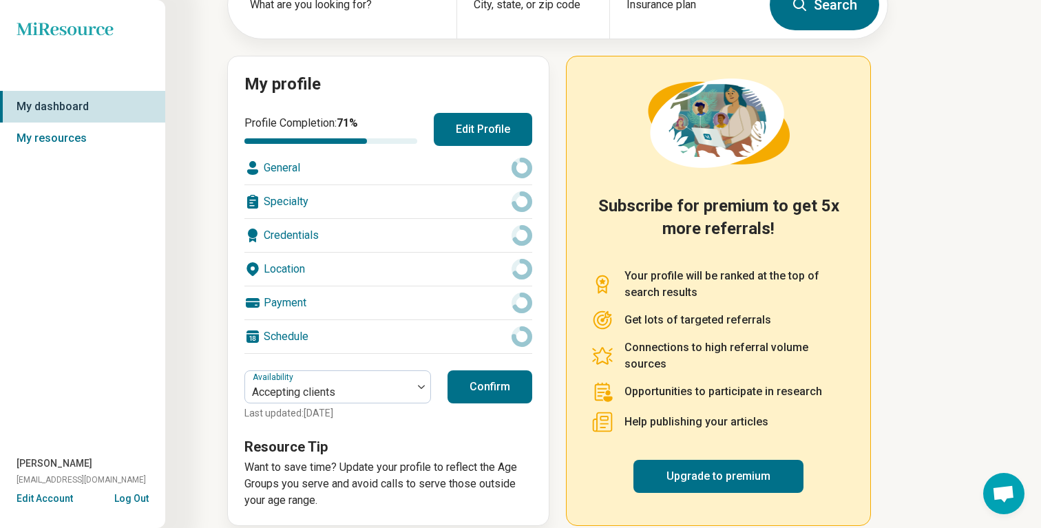
scroll to position [121, 0]
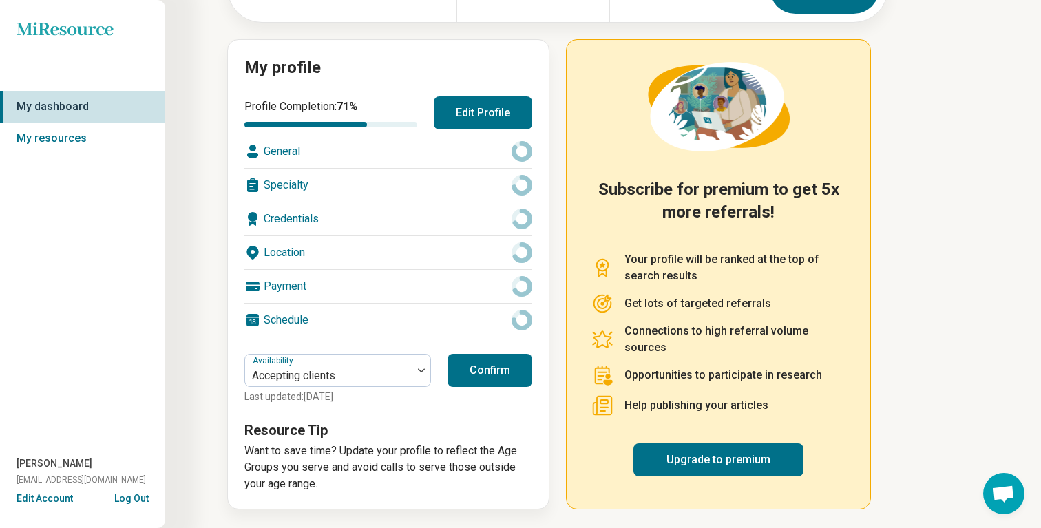
click at [505, 375] on button "Confirm" at bounding box center [490, 370] width 85 height 33
click at [437, 181] on div "Specialty" at bounding box center [389, 185] width 288 height 33
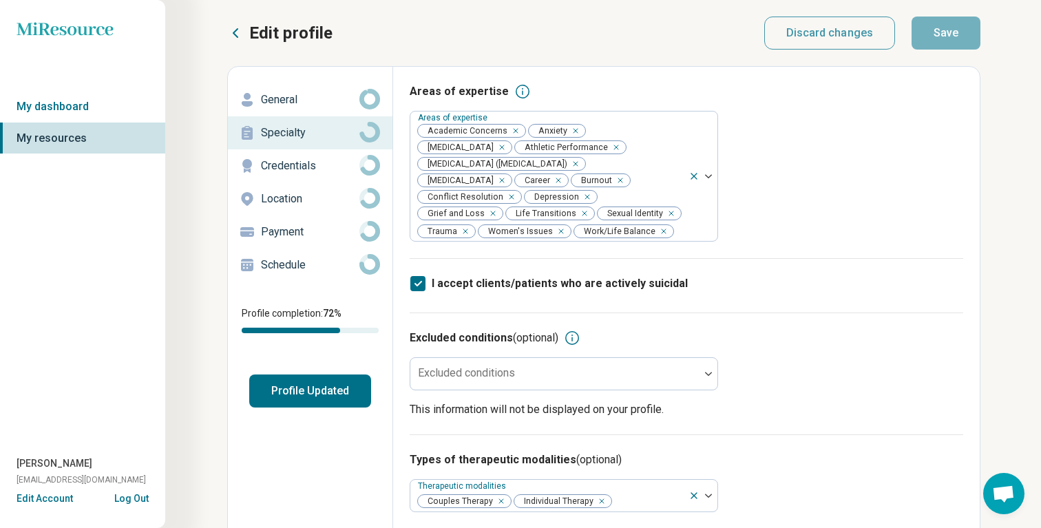
click at [328, 104] on p "General" at bounding box center [310, 100] width 99 height 17
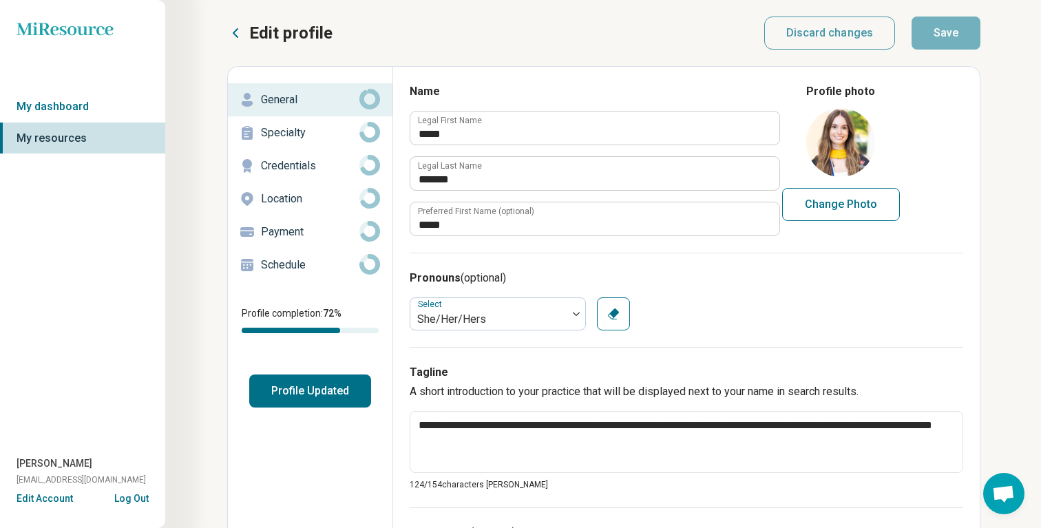
click at [307, 194] on p "Location" at bounding box center [310, 199] width 99 height 17
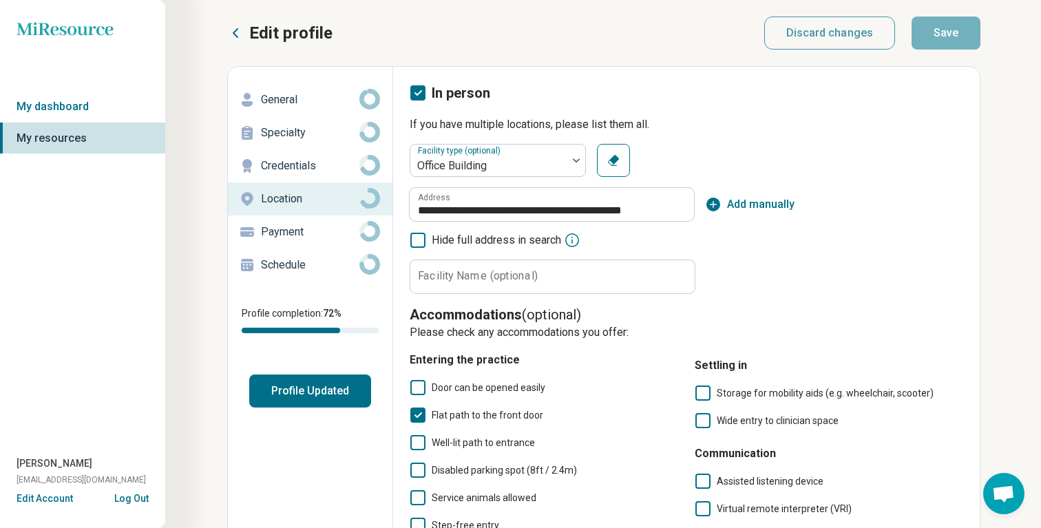
click at [485, 278] on label "Facility Name (optional)" at bounding box center [478, 276] width 120 height 11
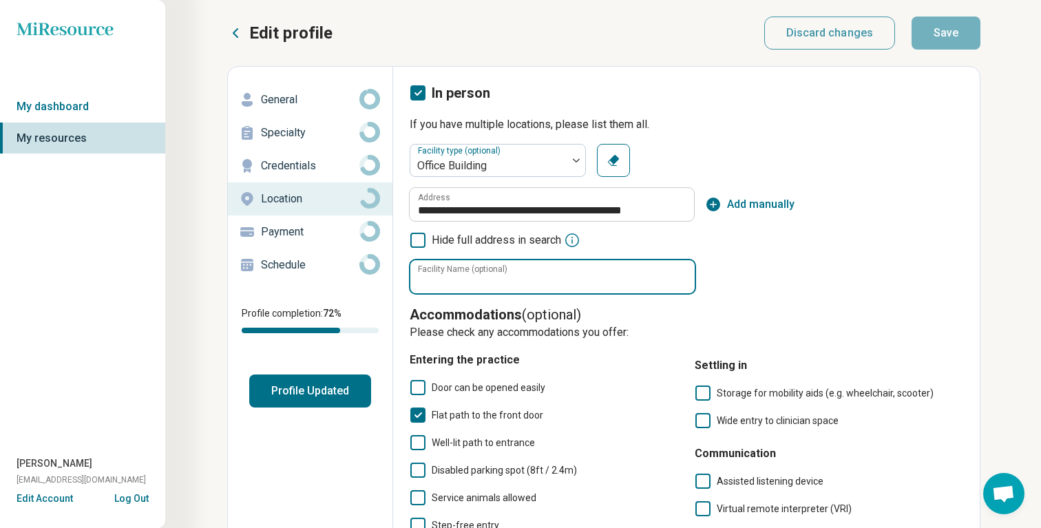
click at [485, 278] on input "Facility Name (optional)" at bounding box center [553, 276] width 284 height 33
type input "**********"
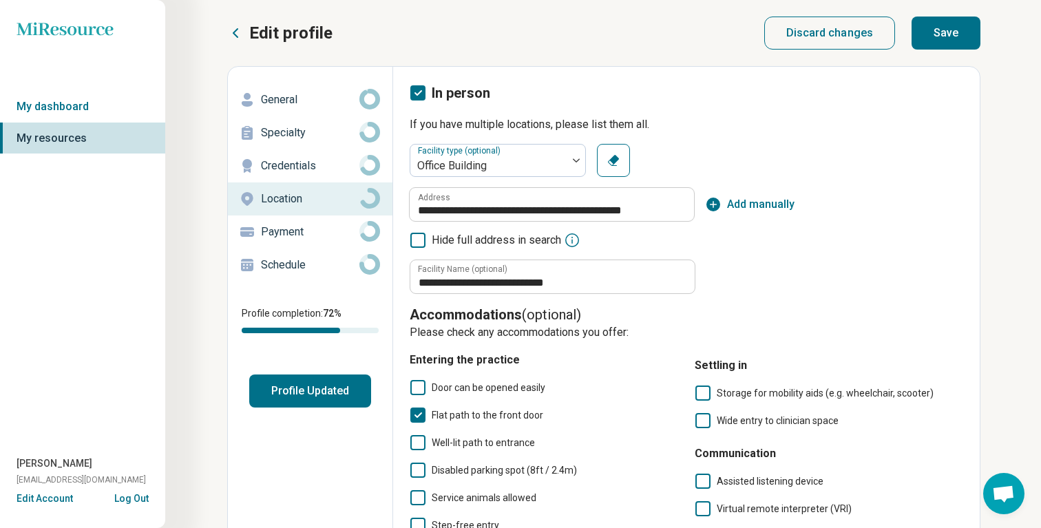
click at [795, 303] on div "**********" at bounding box center [687, 438] width 554 height 588
click at [967, 30] on button "Save" at bounding box center [946, 33] width 69 height 33
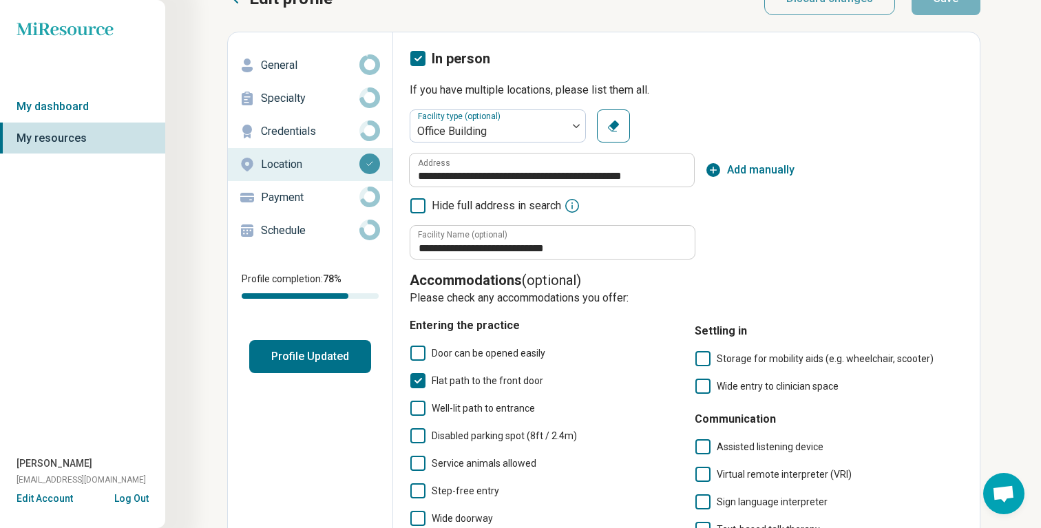
click at [333, 196] on p "Payment" at bounding box center [310, 197] width 99 height 17
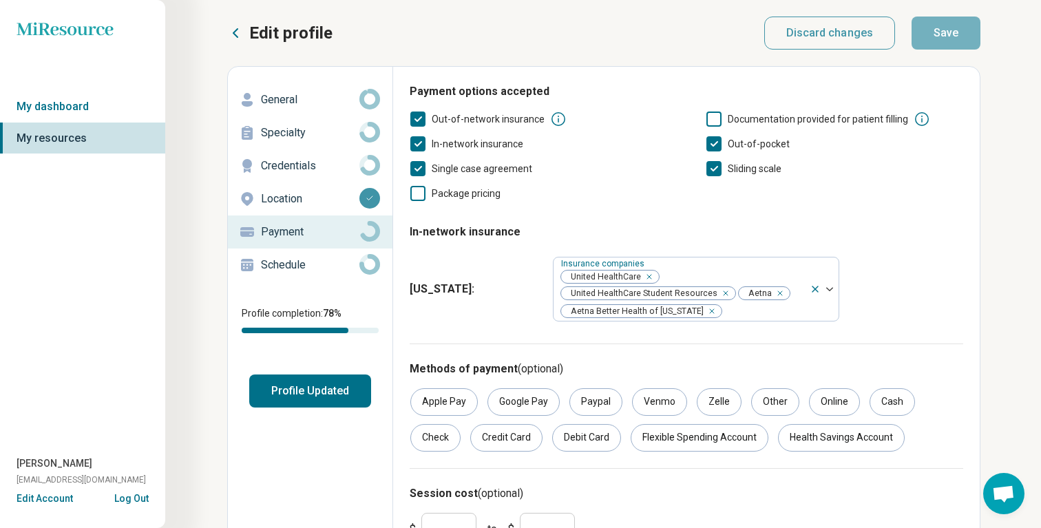
scroll to position [12, 0]
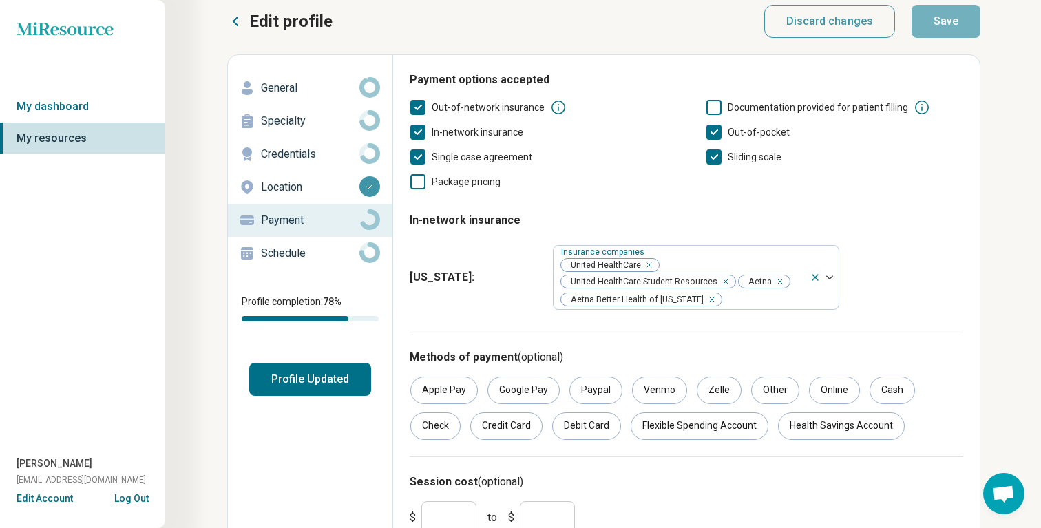
click at [468, 186] on span "Package pricing" at bounding box center [466, 181] width 69 height 11
click at [713, 110] on icon at bounding box center [714, 107] width 15 height 15
click at [944, 25] on button "Save" at bounding box center [946, 21] width 69 height 33
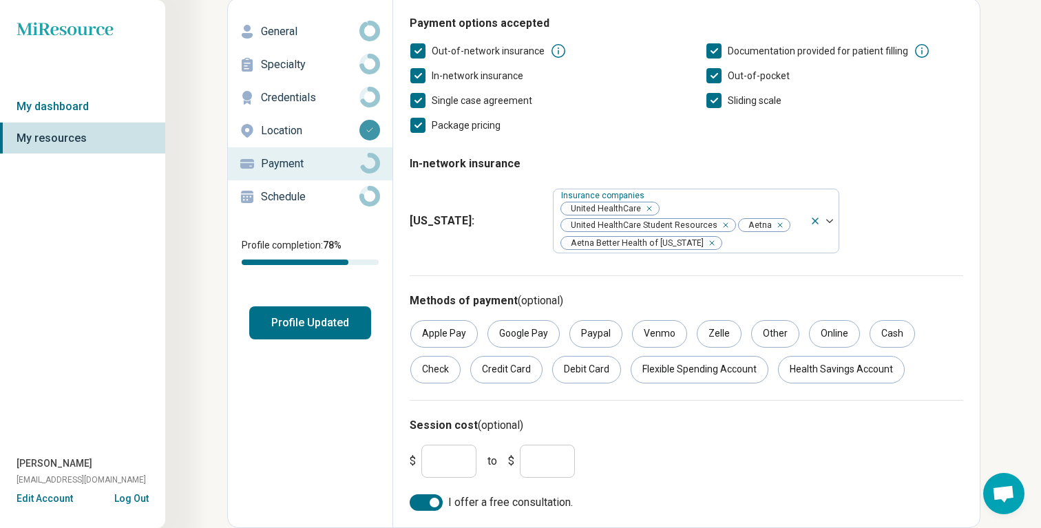
click at [463, 470] on input "***" at bounding box center [449, 461] width 55 height 33
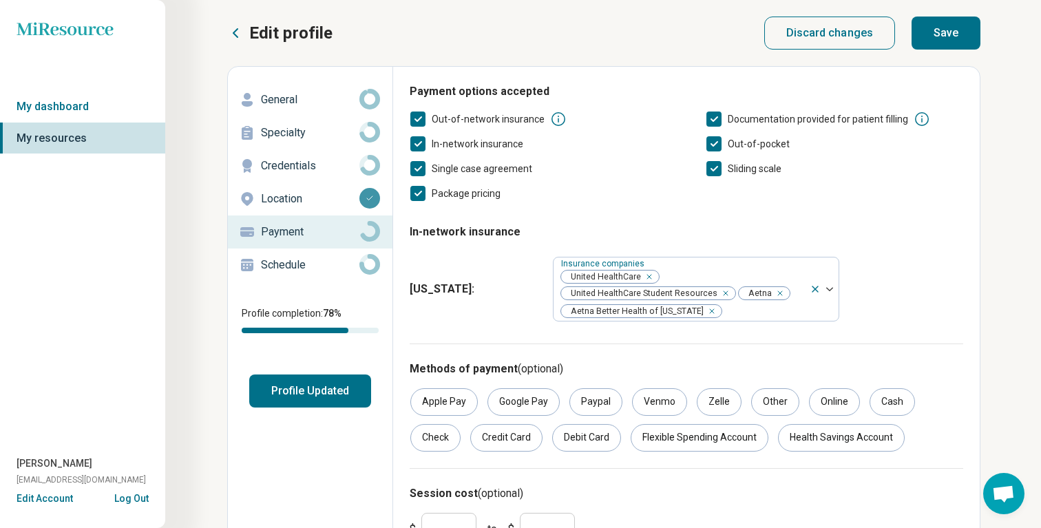
type input "***"
click at [938, 56] on div "Edit profile Discard changes Save Edit profile General Specialty Credentials Lo…" at bounding box center [490, 307] width 981 height 580
click at [940, 39] on button "Save" at bounding box center [946, 33] width 69 height 33
click at [325, 384] on button "Profile Updated" at bounding box center [310, 391] width 122 height 33
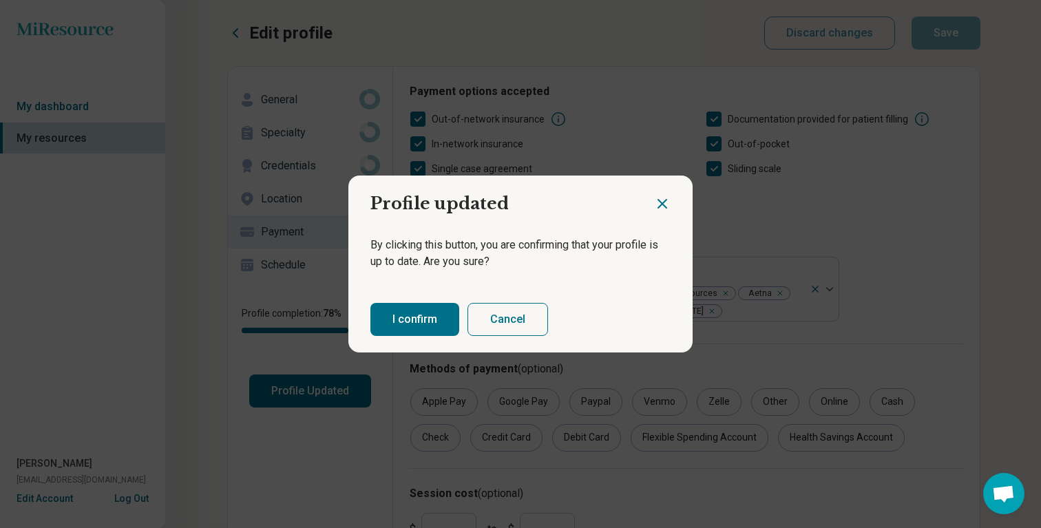
click at [419, 321] on button "I confirm" at bounding box center [415, 319] width 89 height 33
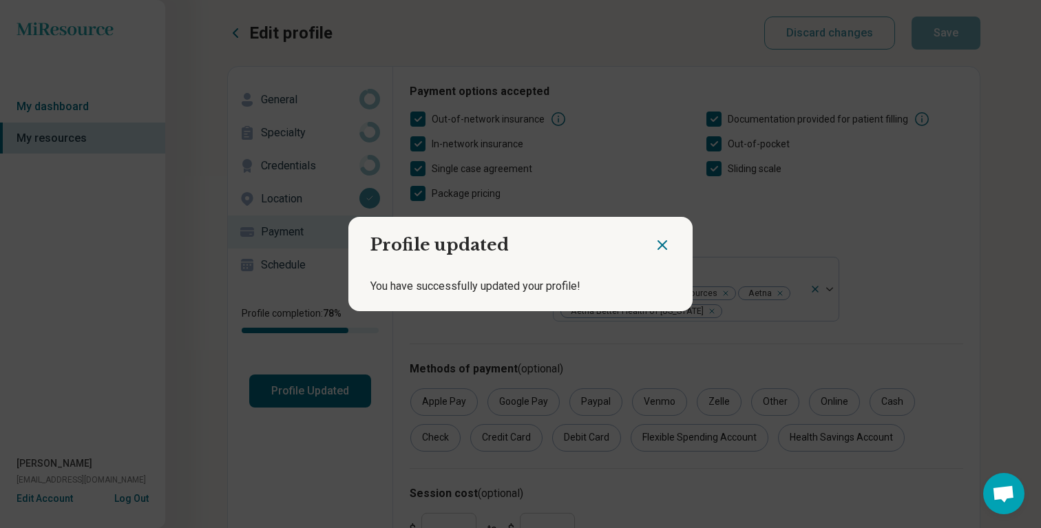
click at [669, 243] on icon "Close dialog" at bounding box center [662, 245] width 17 height 17
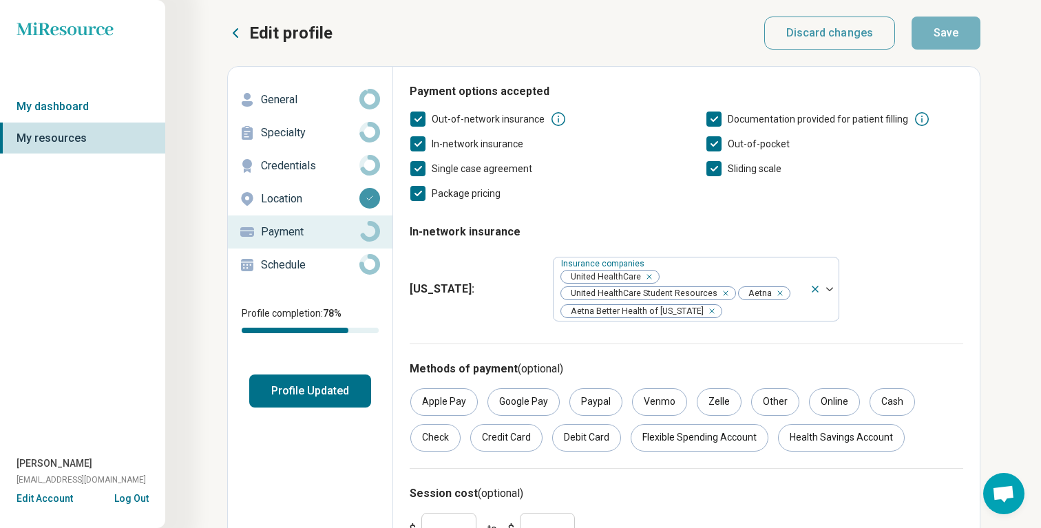
click at [34, 499] on button "Edit Account" at bounding box center [45, 499] width 56 height 14
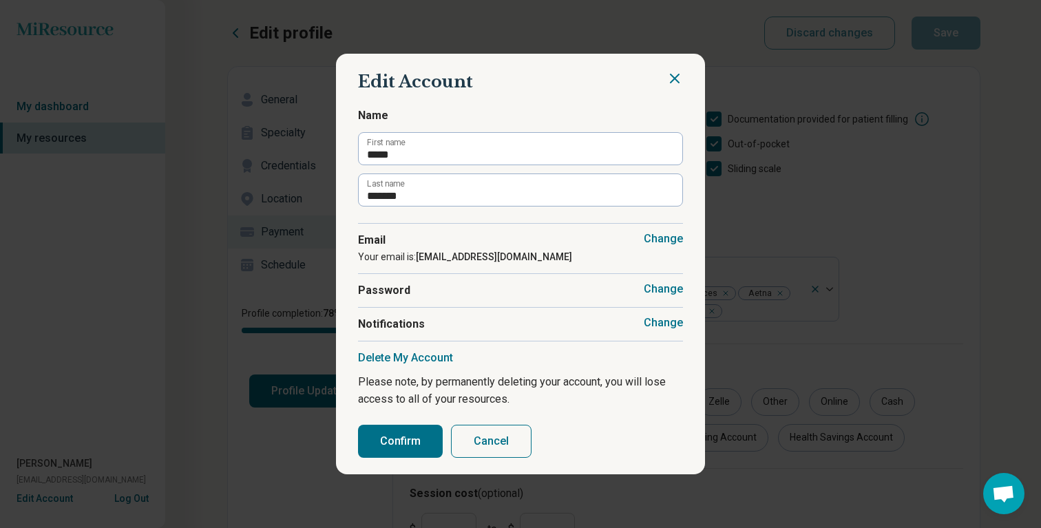
click at [675, 78] on icon "Close" at bounding box center [675, 78] width 8 height 8
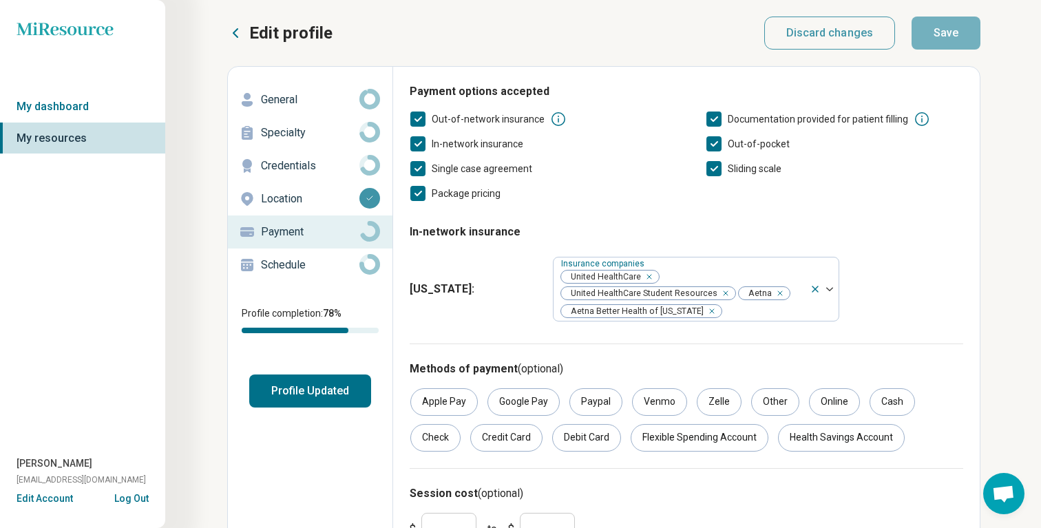
click at [94, 90] on div "Miresource logo My dashboard My resources Sarah Dulaney sarah@piedmontcounselin…" at bounding box center [82, 264] width 165 height 528
click at [91, 99] on link "My dashboard" at bounding box center [82, 107] width 165 height 32
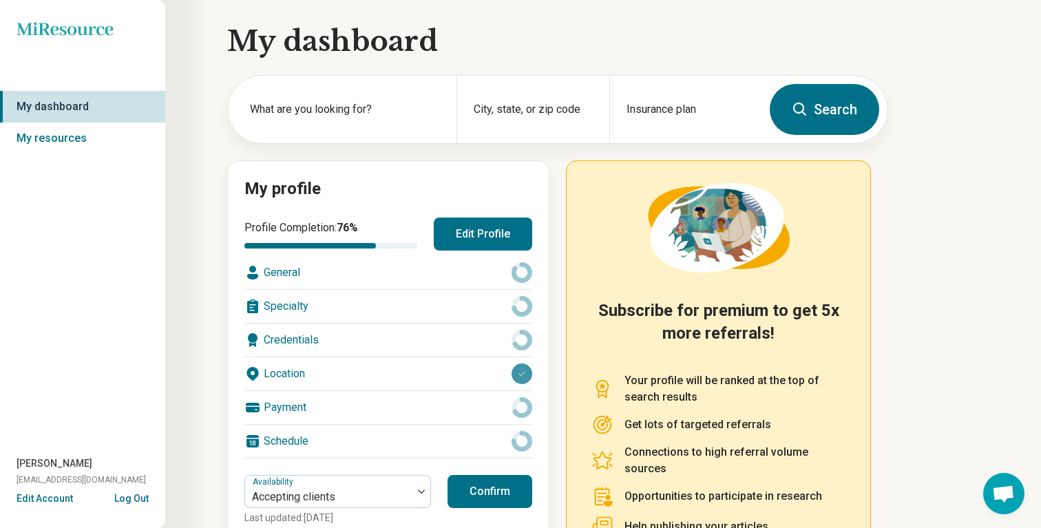
scroll to position [121, 0]
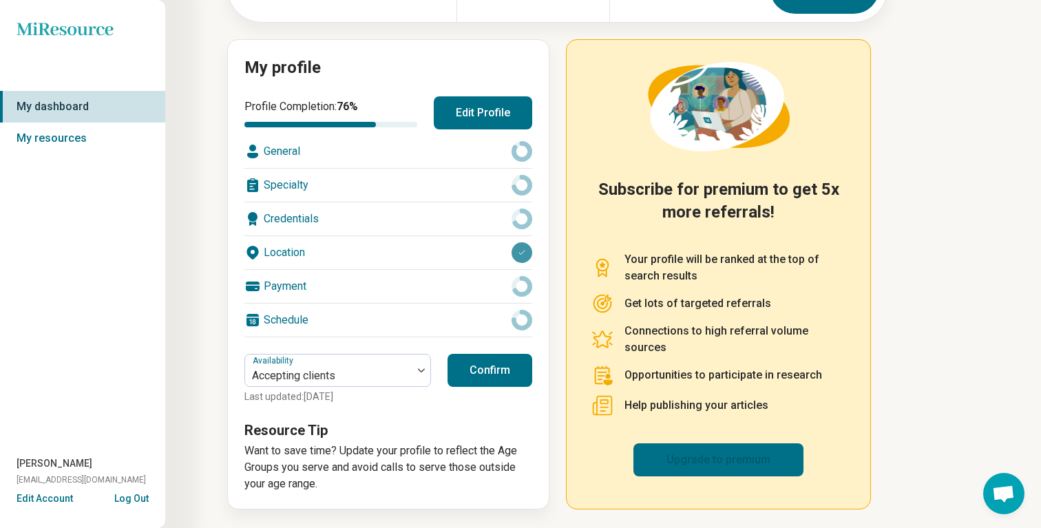
click at [733, 452] on link "Upgrade to premium" at bounding box center [719, 460] width 170 height 33
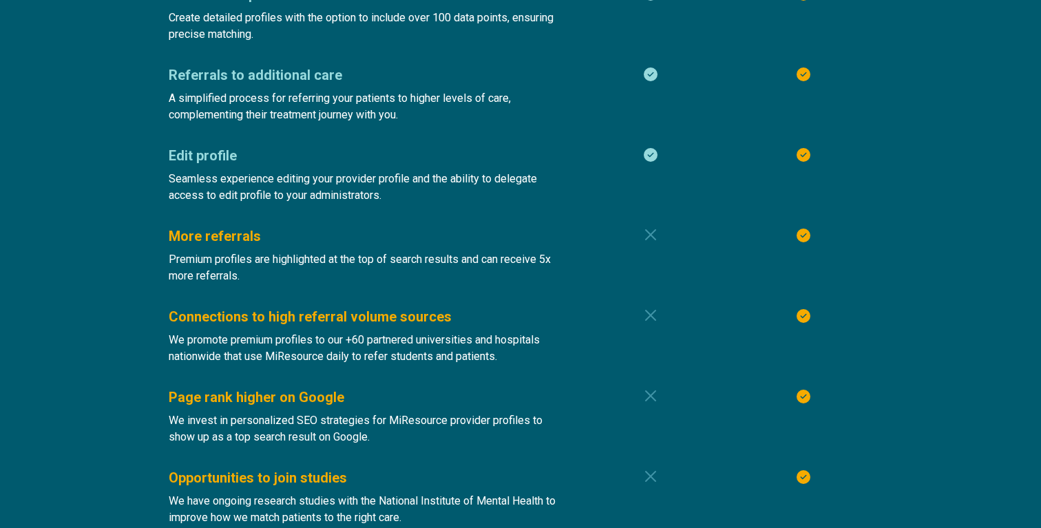
type textarea "*"
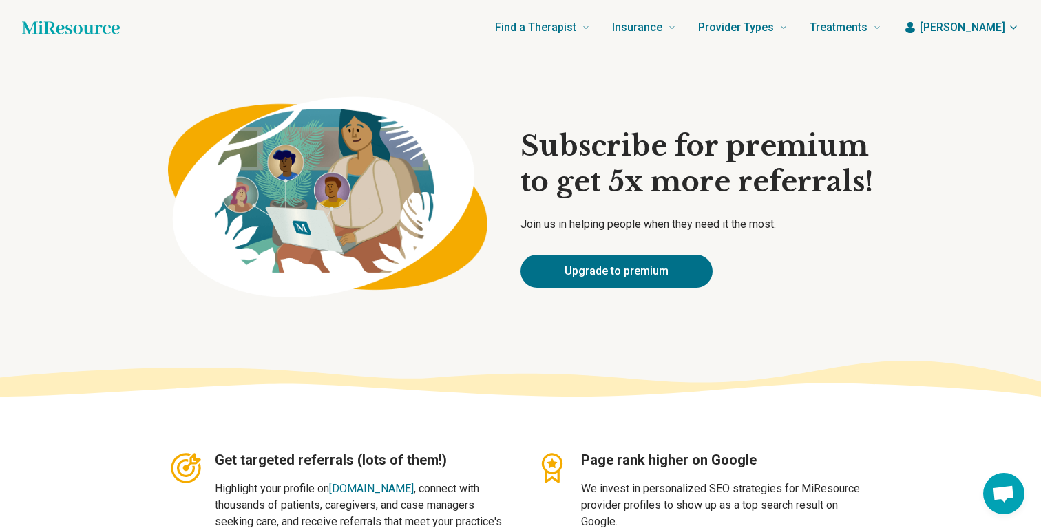
click at [993, 32] on span "[PERSON_NAME]" at bounding box center [962, 27] width 85 height 17
click at [968, 58] on link "My dashboard" at bounding box center [973, 68] width 94 height 36
